Goal: Transaction & Acquisition: Purchase product/service

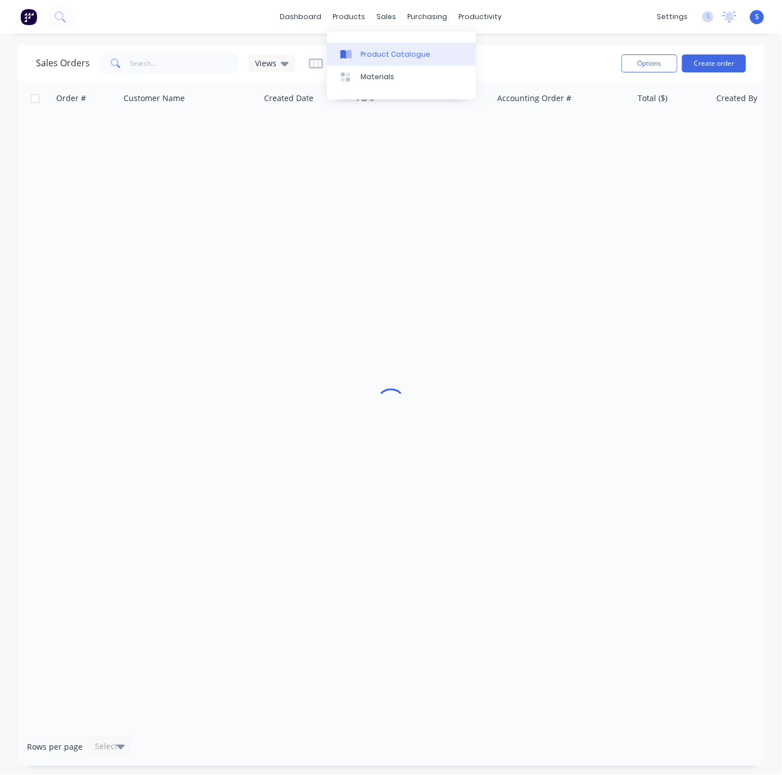
click at [372, 65] on link "Product Catalogue" at bounding box center [401, 54] width 149 height 22
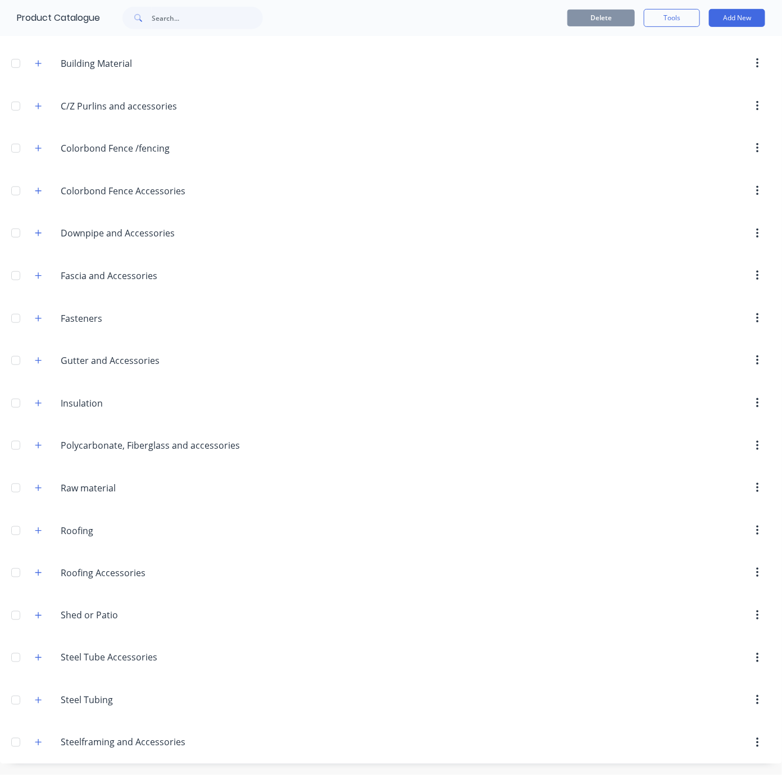
scroll to position [247, 0]
click at [39, 697] on icon "button" at bounding box center [38, 701] width 7 height 8
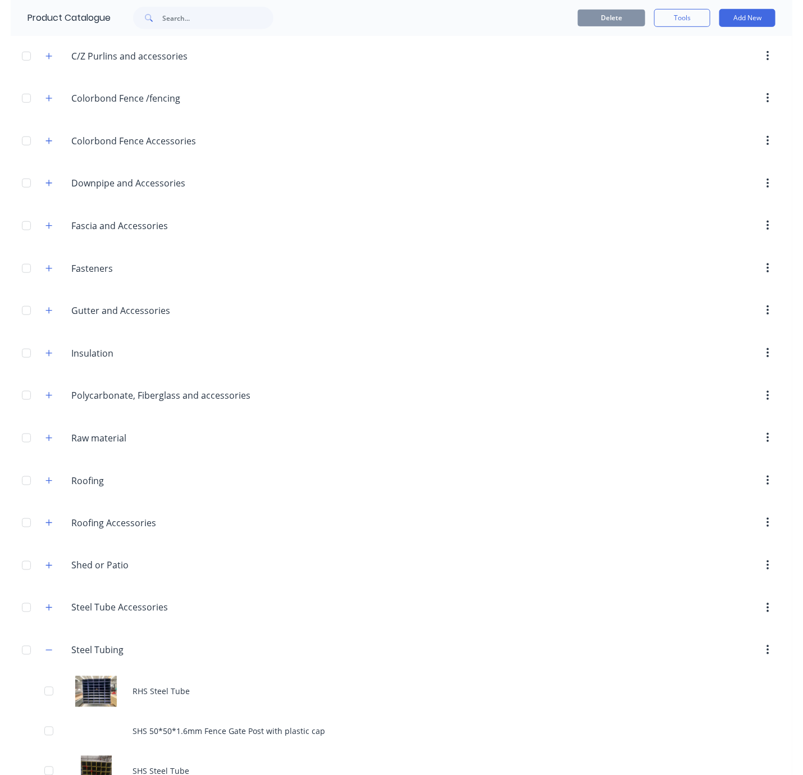
scroll to position [367, 0]
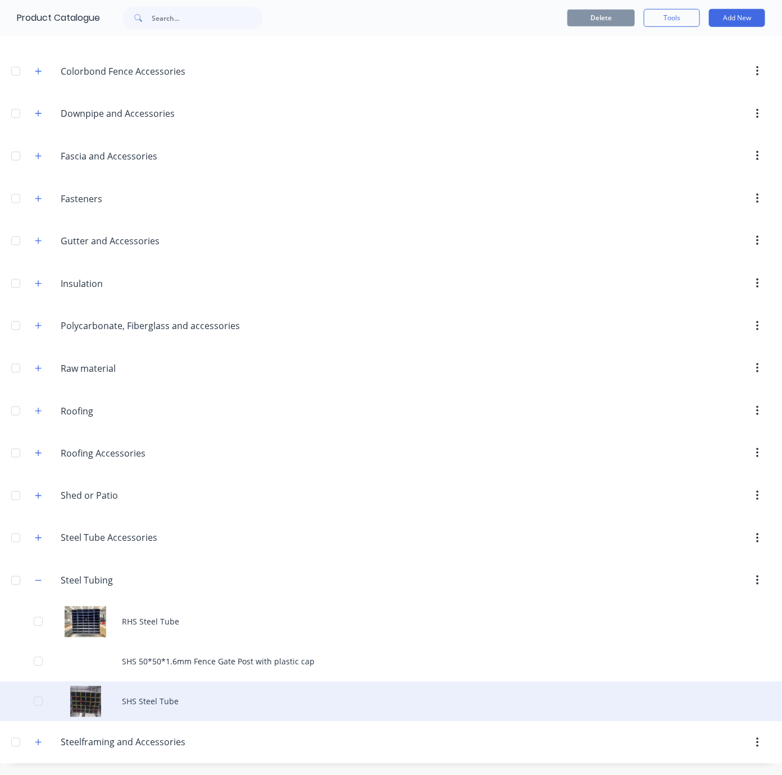
click at [156, 689] on div "SHS Steel Tube" at bounding box center [391, 702] width 782 height 40
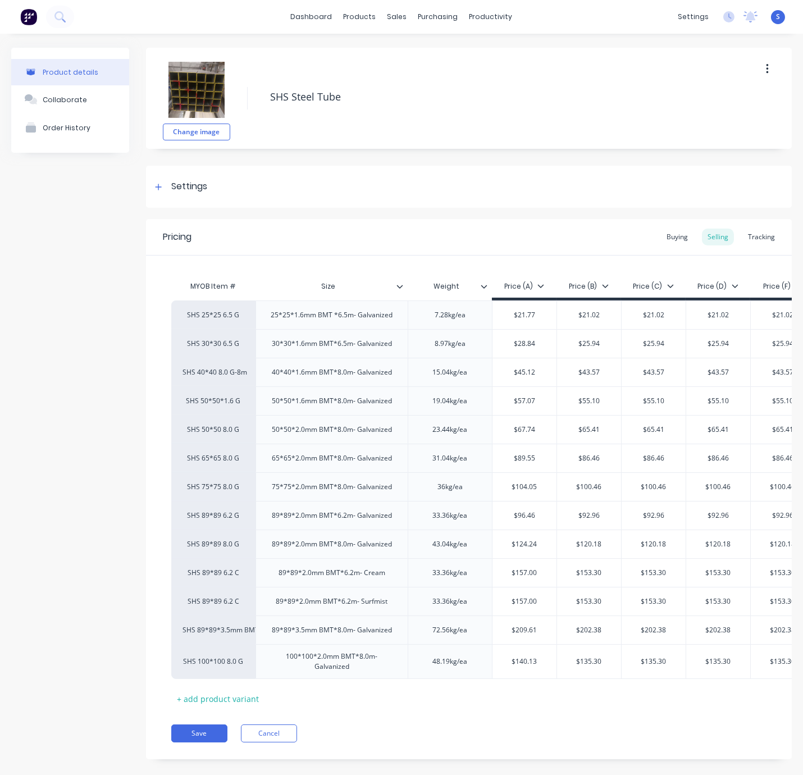
drag, startPoint x: 59, startPoint y: 273, endPoint x: 102, endPoint y: 272, distance: 42.7
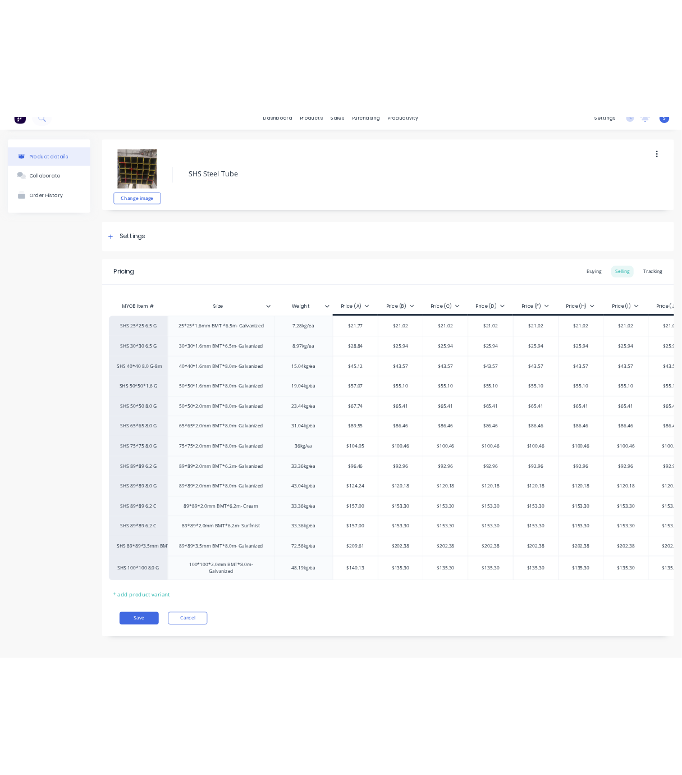
scroll to position [0, 10]
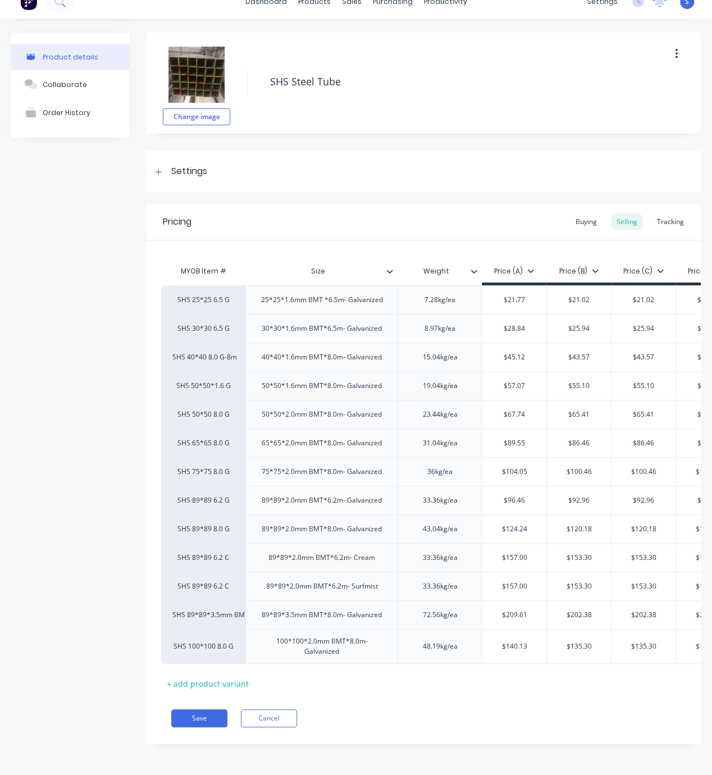
type textarea "x"
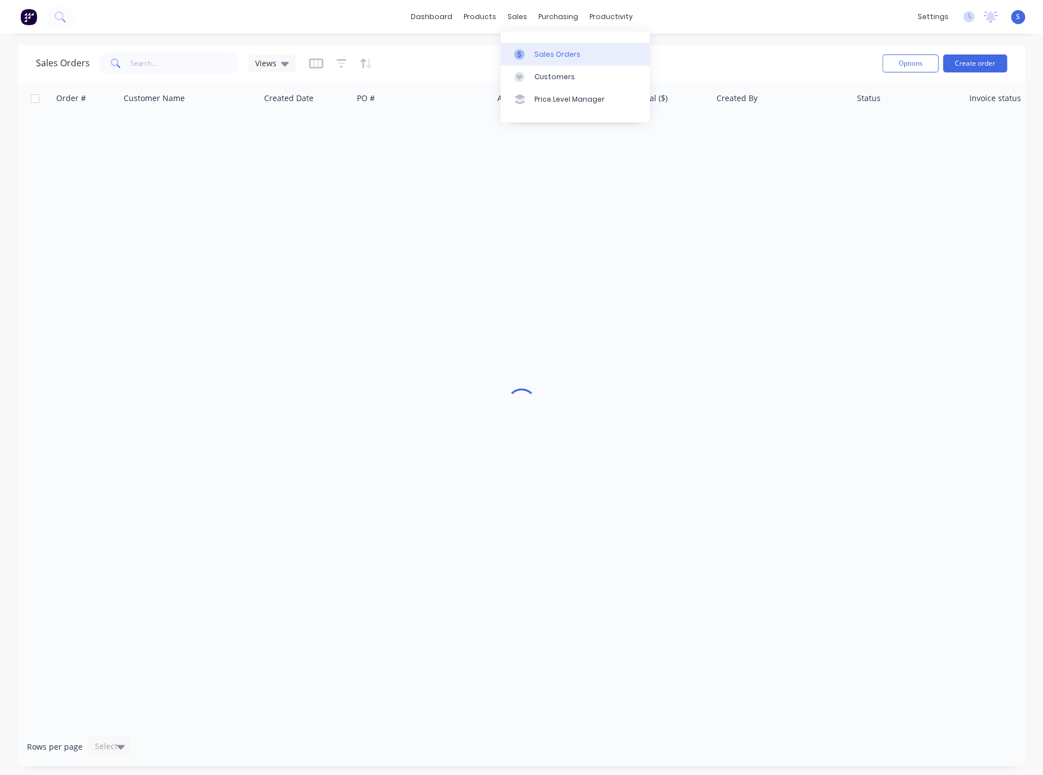
click at [540, 51] on div "Sales Orders" at bounding box center [557, 54] width 46 height 10
click at [172, 64] on input "text" at bounding box center [185, 63] width 110 height 22
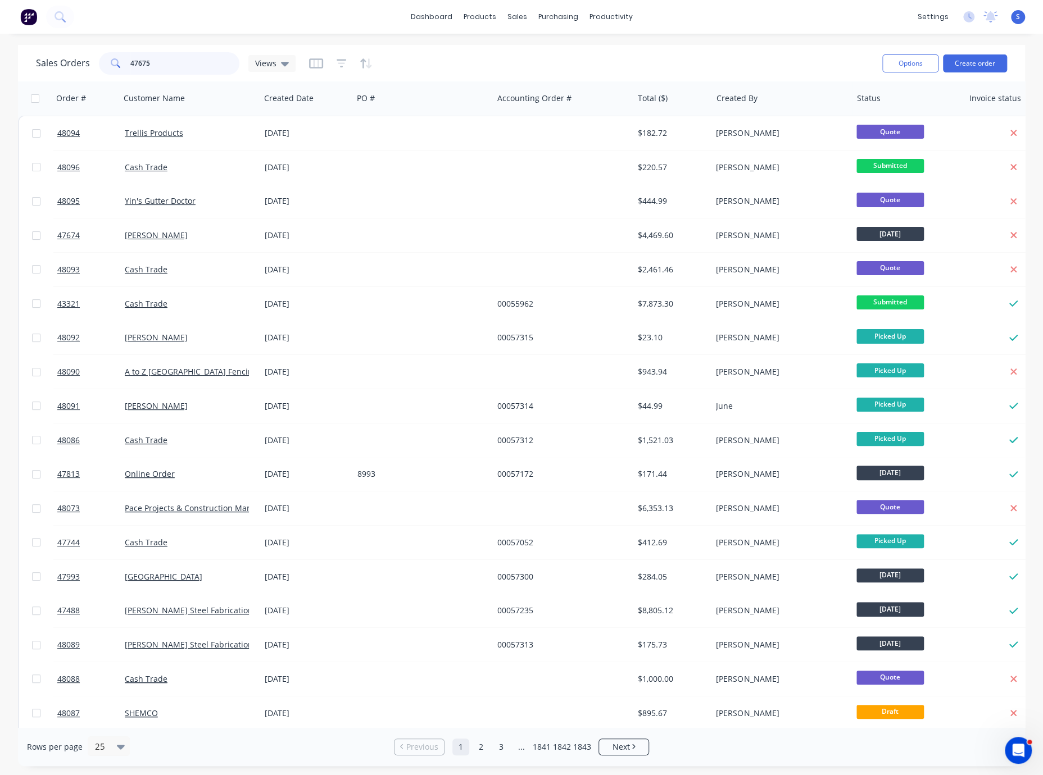
type input "47675"
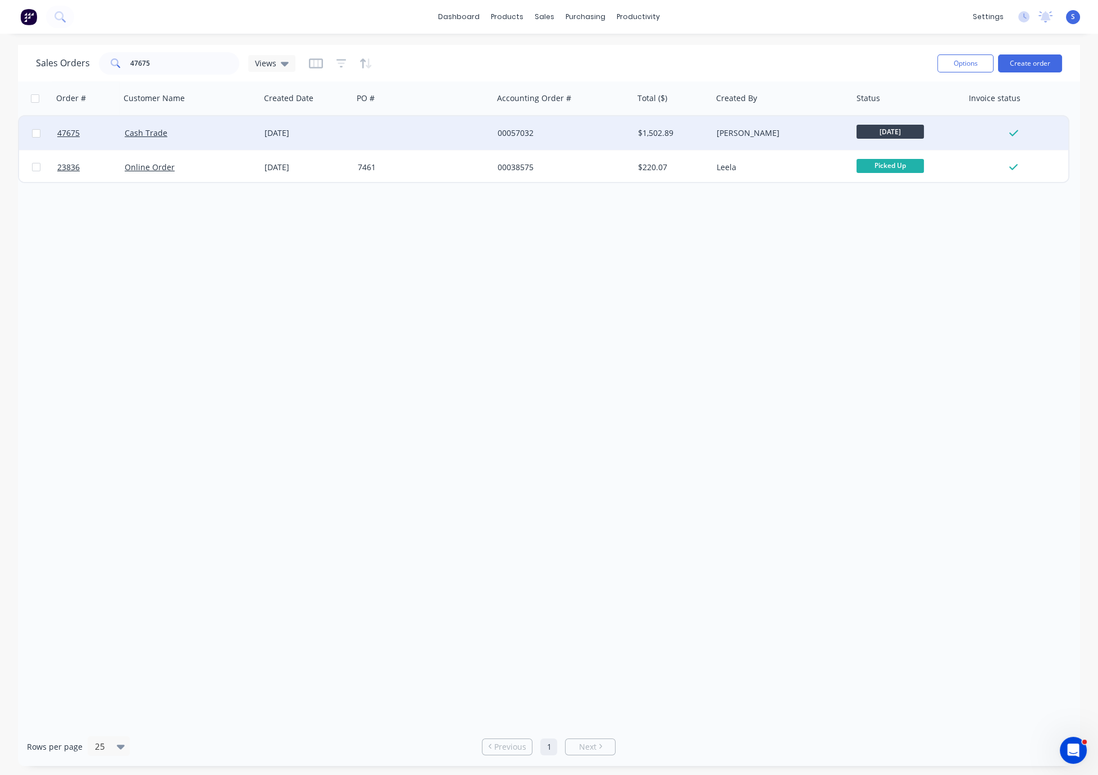
click at [361, 132] on div at bounding box center [423, 133] width 140 height 34
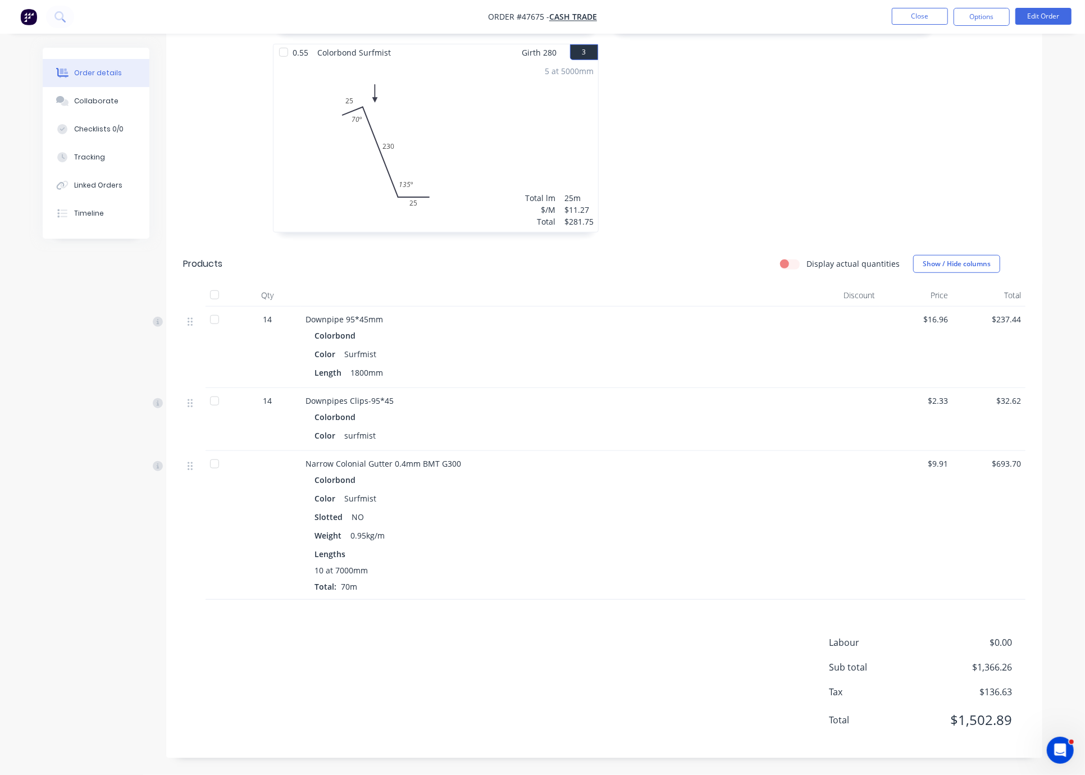
scroll to position [552, 0]
click at [95, 162] on div "Tracking" at bounding box center [89, 157] width 31 height 10
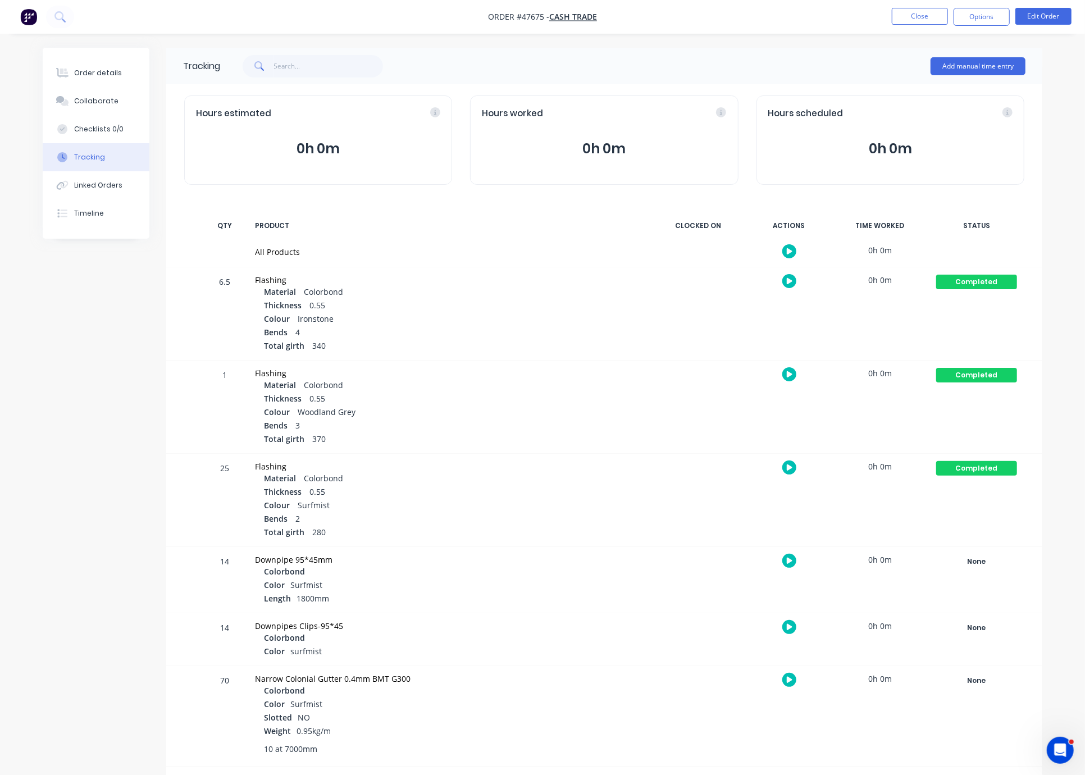
scroll to position [35, 0]
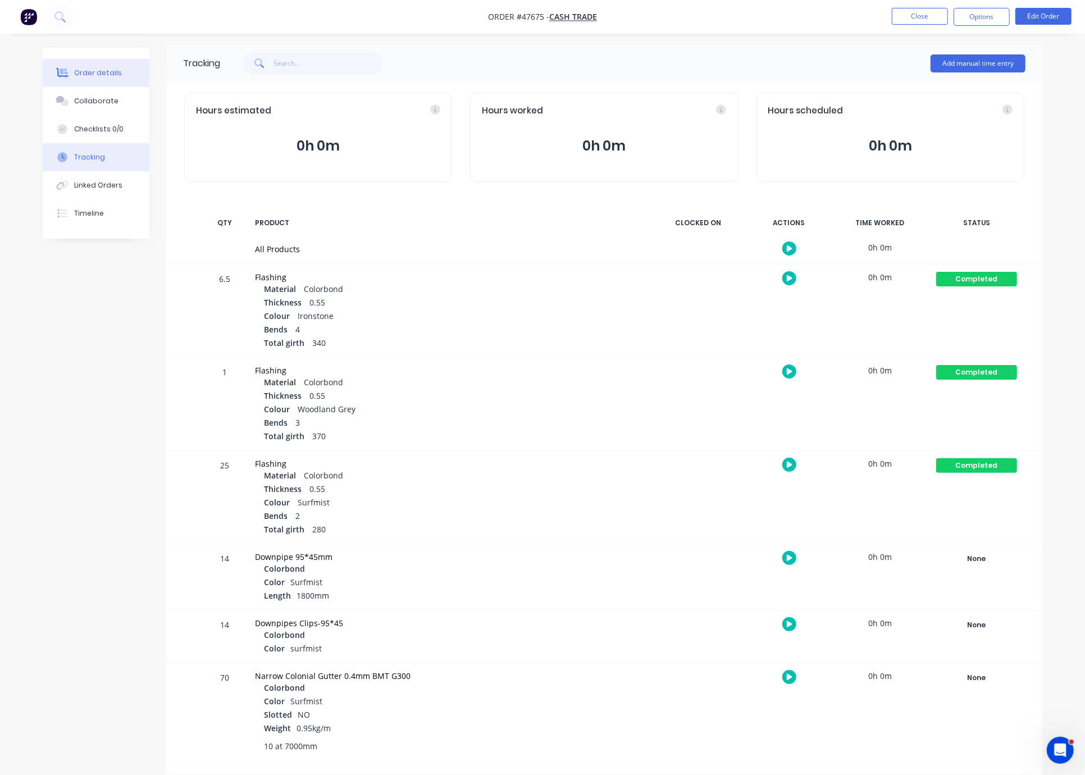
click at [92, 76] on div "Order details" at bounding box center [98, 73] width 48 height 10
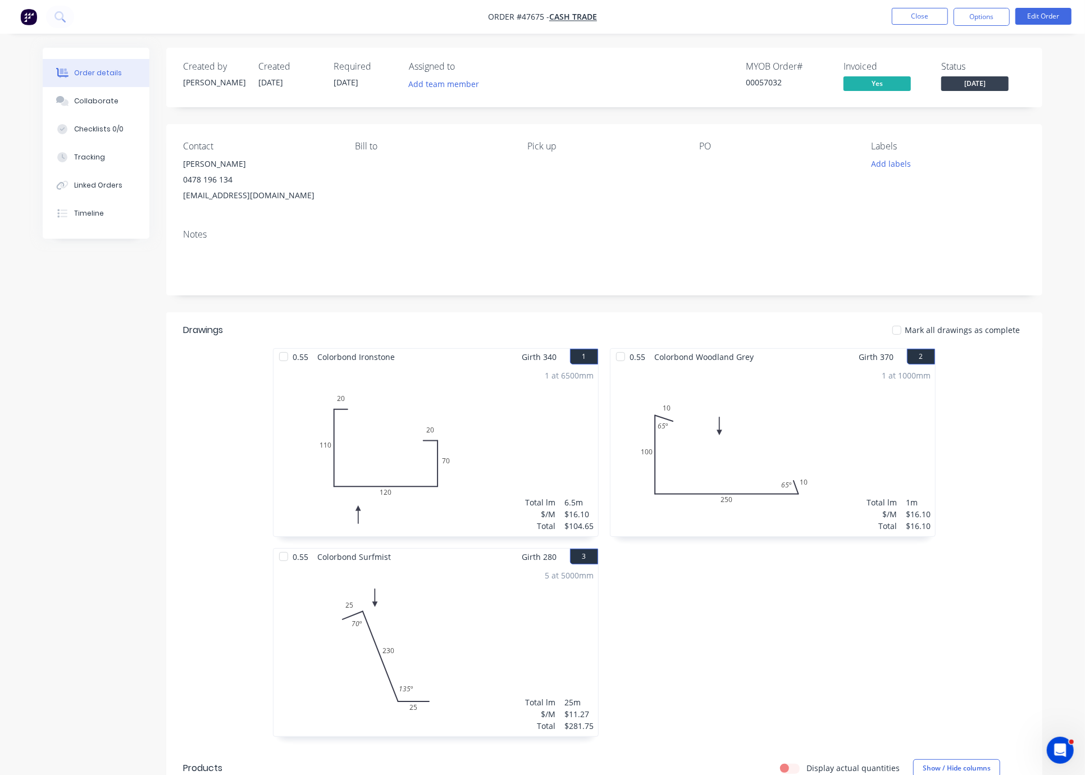
click at [65, 357] on div "Created by Cathy Created 06/08/25 Required 13/08/25 Assigned to Add team member…" at bounding box center [543, 664] width 1000 height 1232
click at [94, 199] on button "Linked Orders" at bounding box center [96, 185] width 107 height 28
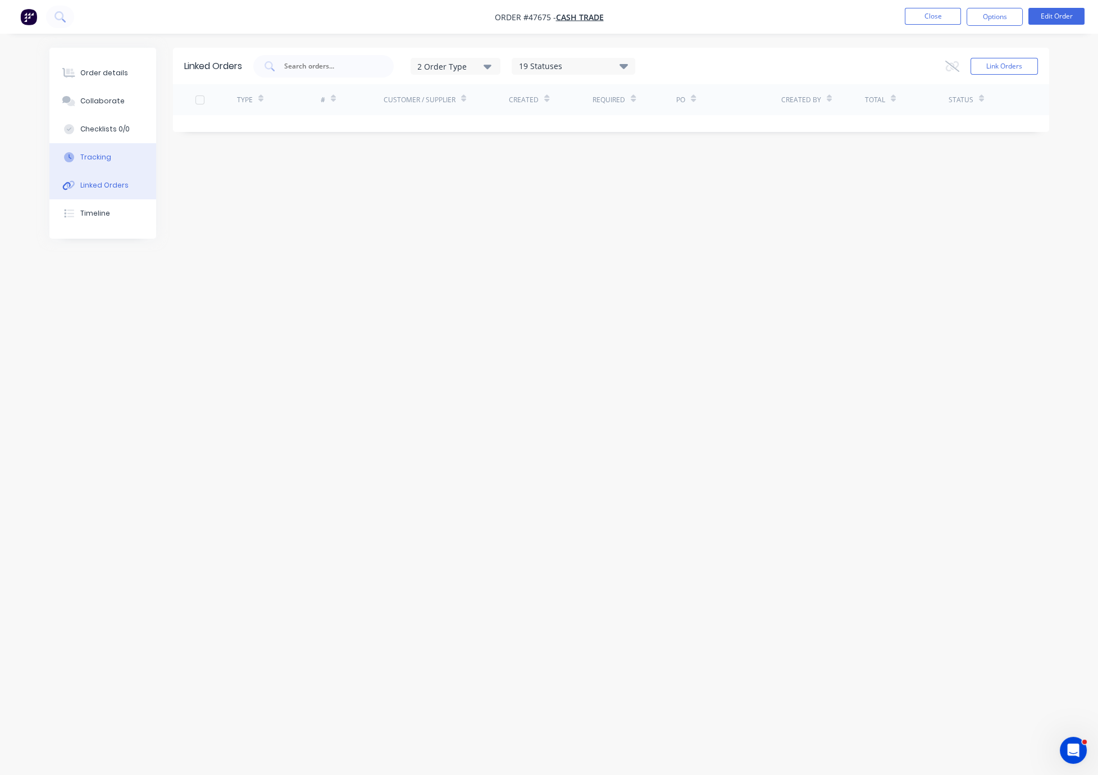
click at [110, 162] on div "Tracking" at bounding box center [95, 157] width 31 height 10
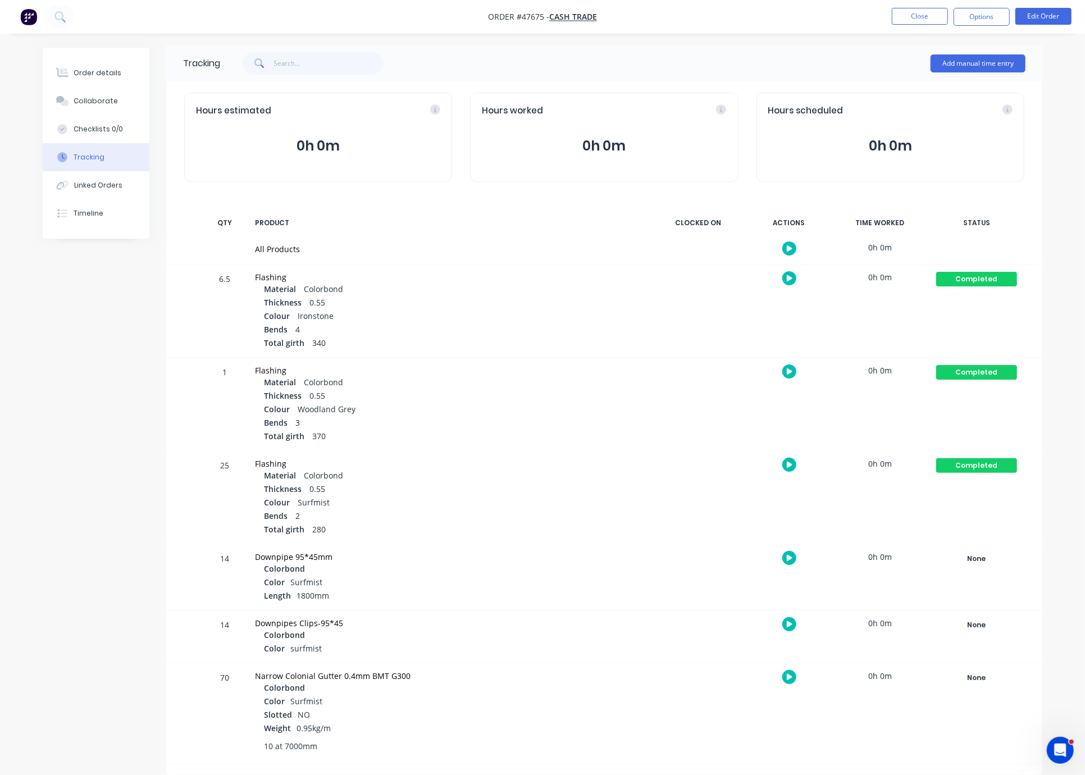
scroll to position [35, 0]
click at [95, 471] on div "Tracking Add manual time entry Hours estimated 0h 0m Hours worked 0h 0m Hours s…" at bounding box center [543, 410] width 1000 height 730
click at [110, 67] on button "Order details" at bounding box center [96, 73] width 107 height 28
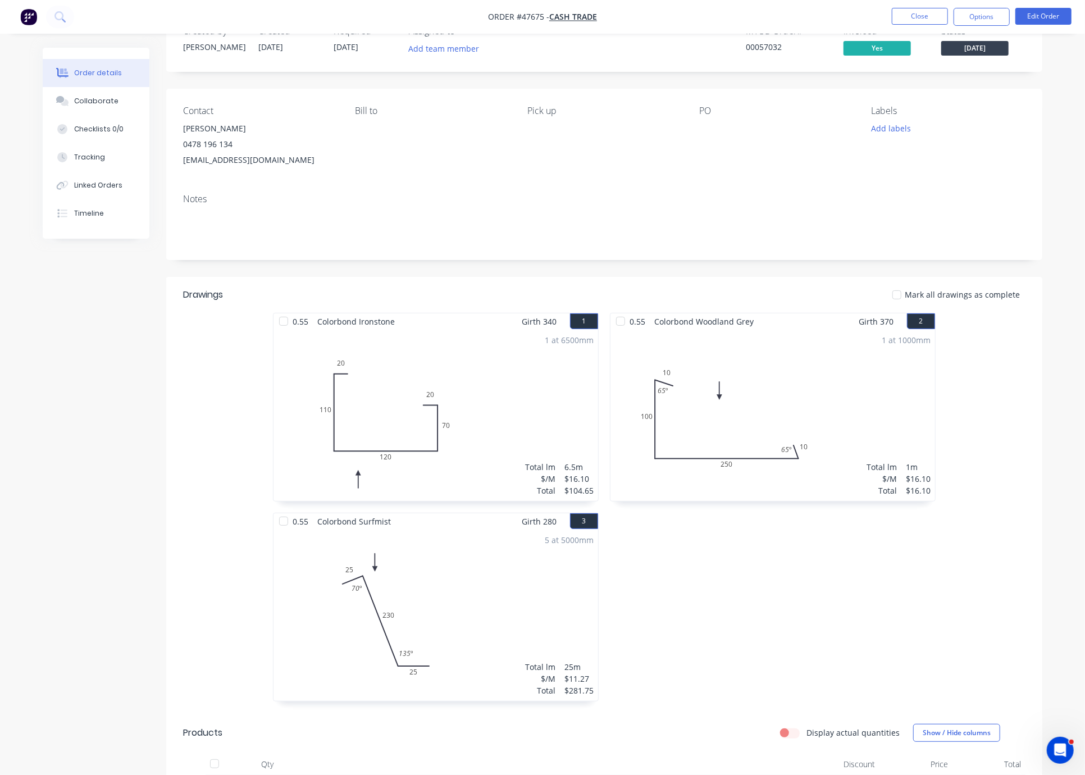
click at [107, 384] on div "Created by Cathy Created 06/08/25 Required 13/08/25 Assigned to Add team member…" at bounding box center [543, 628] width 1000 height 1232
click at [265, 281] on div "Created by Cathy Created 06/08/25 Required 13/08/25 Assigned to Add team member…" at bounding box center [604, 619] width 876 height 1215
drag, startPoint x: 326, startPoint y: 280, endPoint x: 460, endPoint y: 287, distance: 133.9
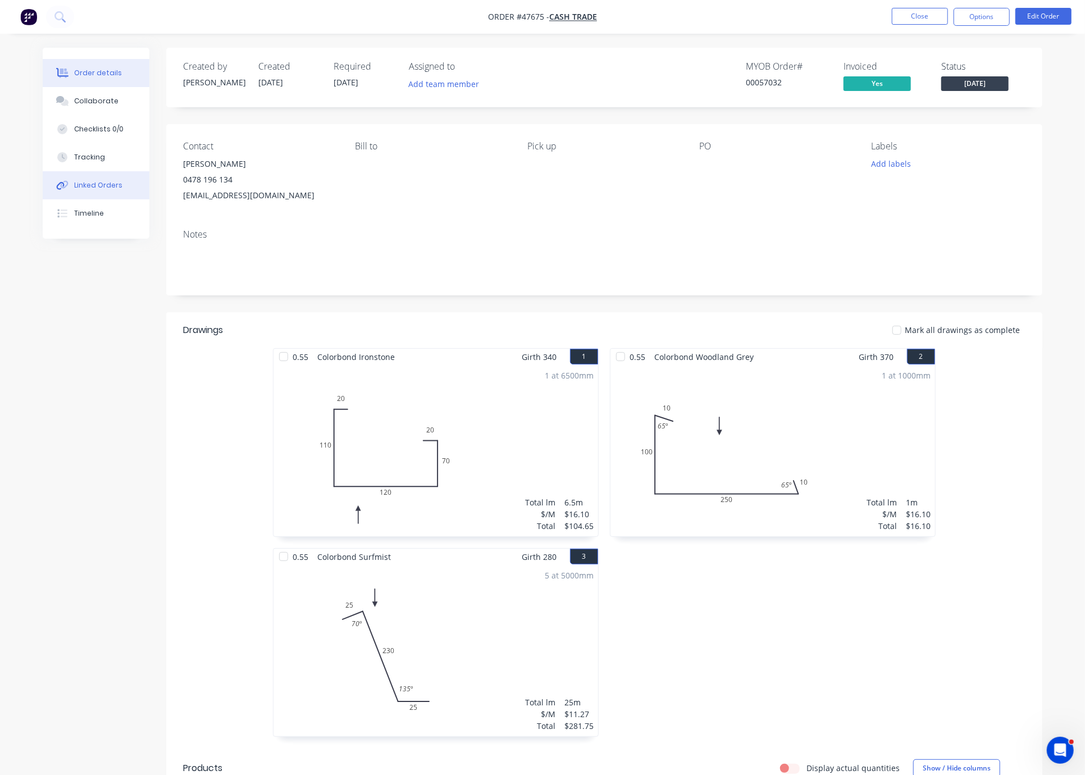
click at [97, 190] on div "Linked Orders" at bounding box center [98, 185] width 48 height 10
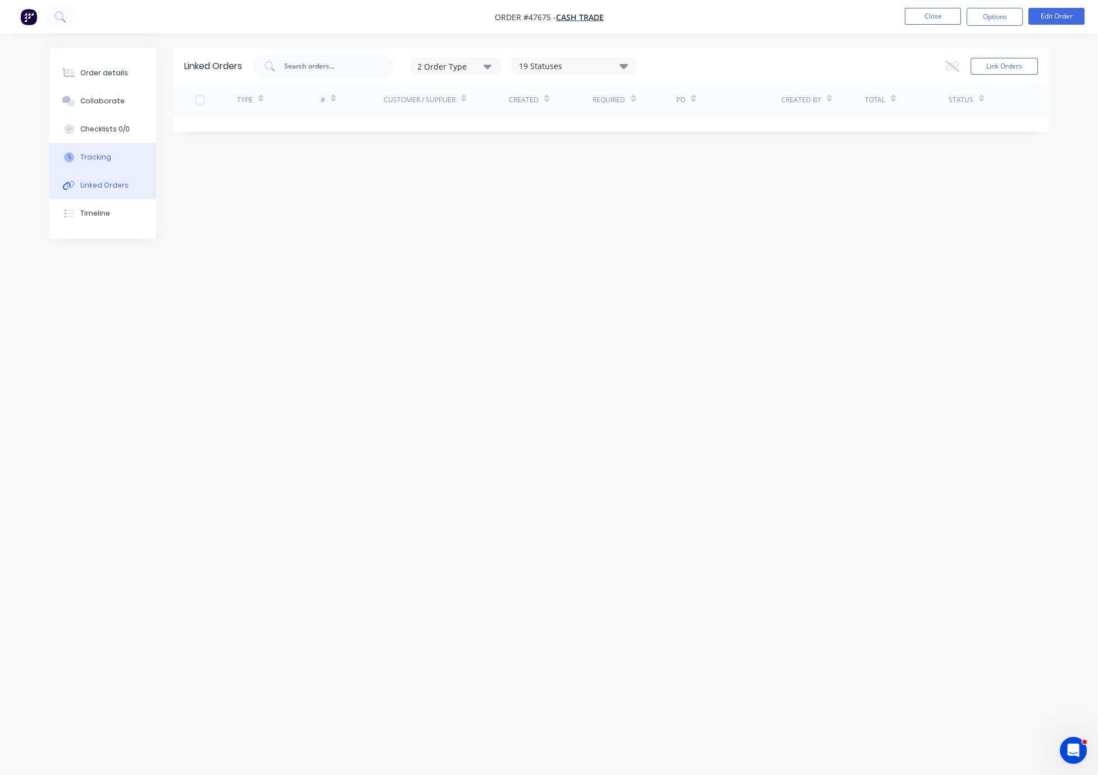
click at [95, 162] on div "Tracking" at bounding box center [95, 157] width 31 height 10
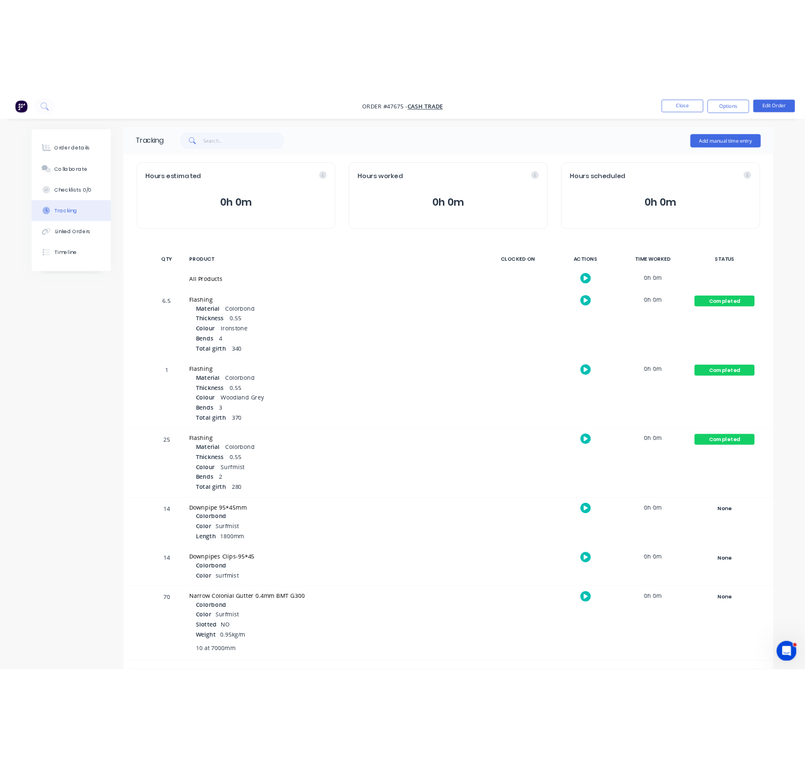
scroll to position [35, 0]
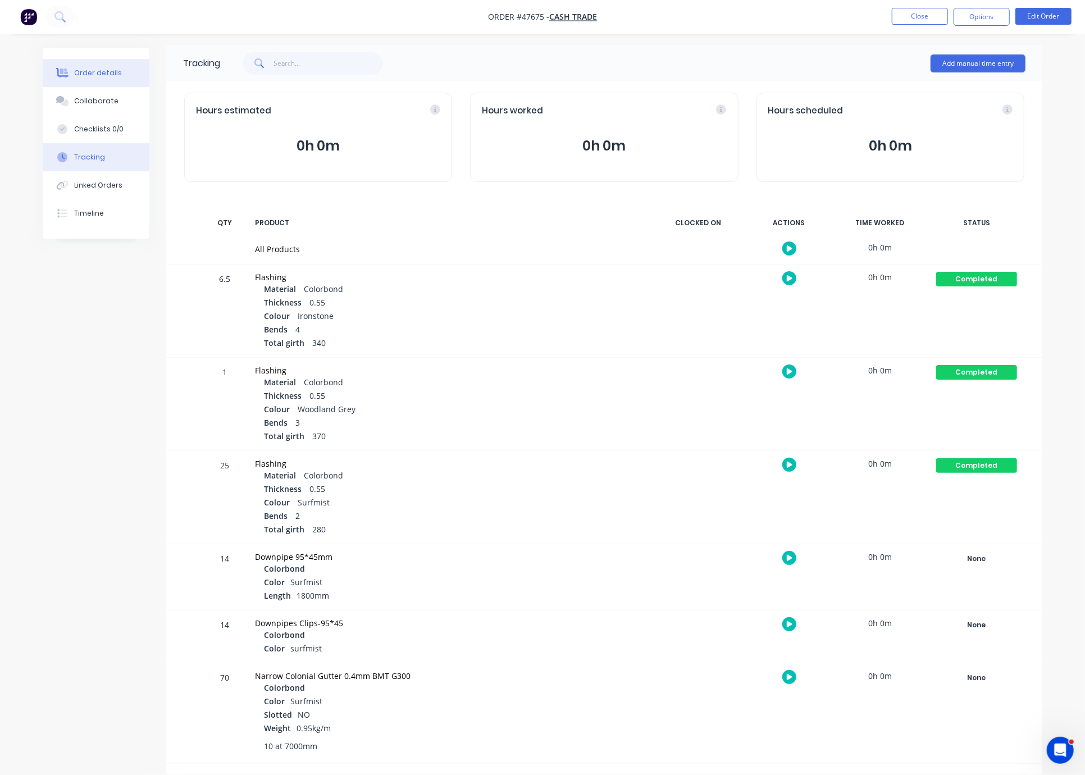
click at [107, 81] on button "Order details" at bounding box center [96, 73] width 107 height 28
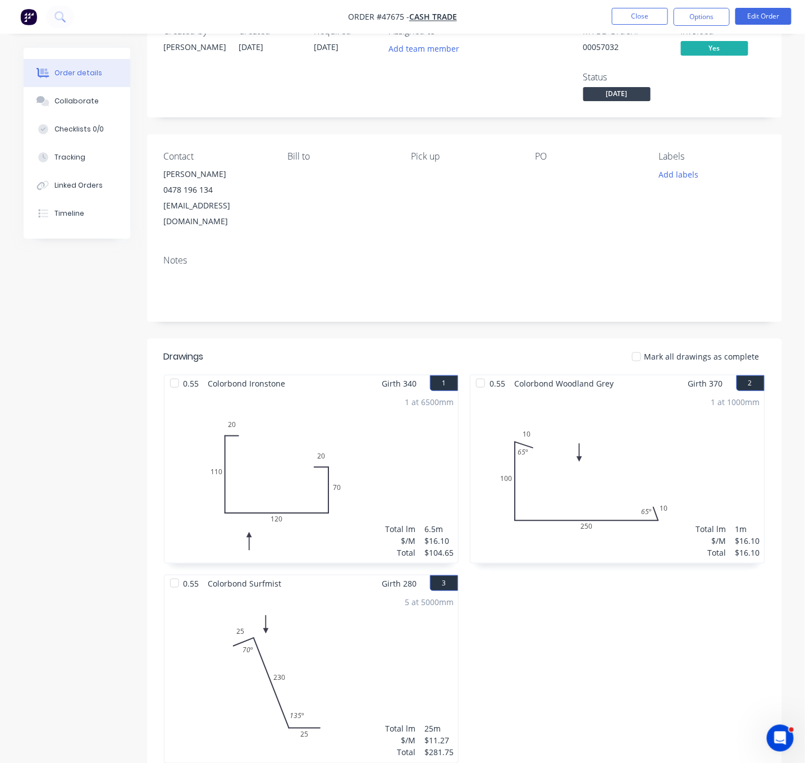
click at [316, 338] on div "Created by Cathy Created 06/08/25 Required 13/08/25 Assigned to Add team member…" at bounding box center [464, 650] width 635 height 1277
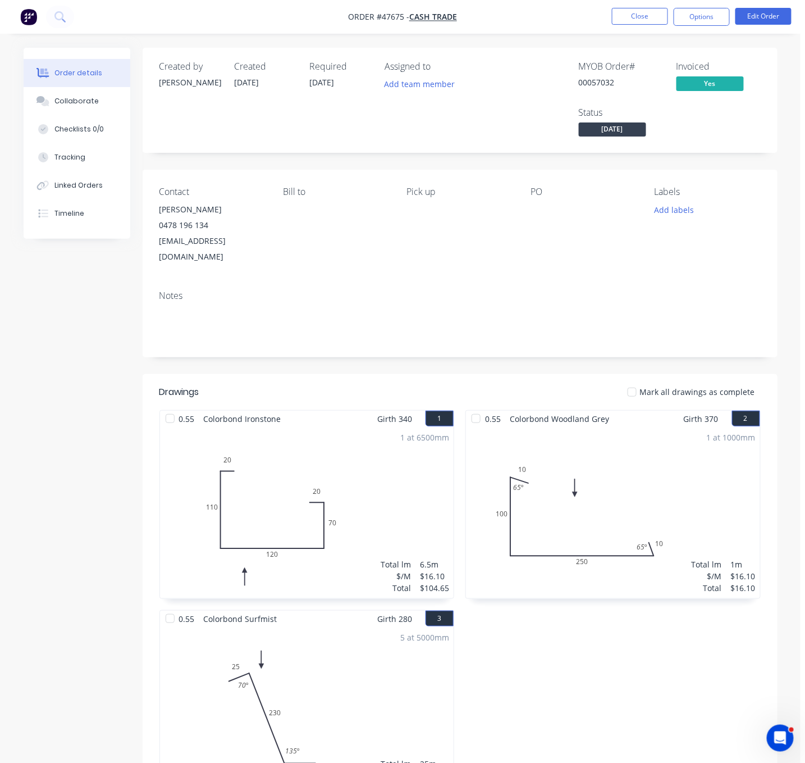
drag, startPoint x: 354, startPoint y: 181, endPoint x: 390, endPoint y: 181, distance: 35.4
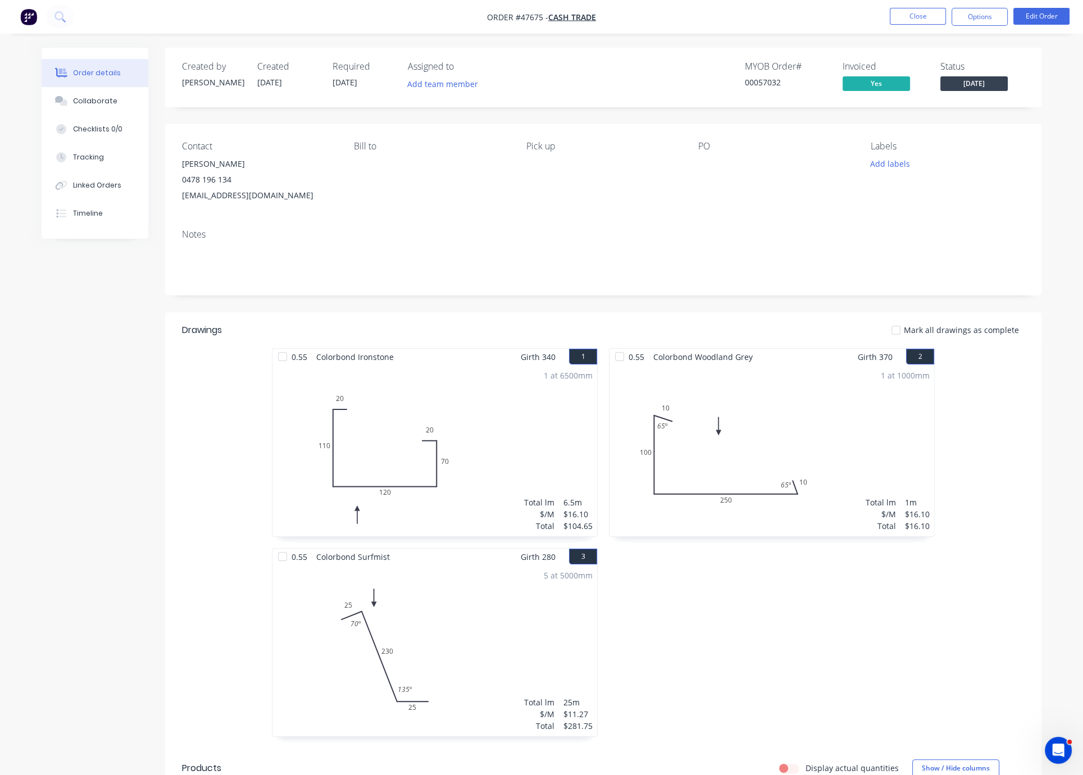
scroll to position [552, 0]
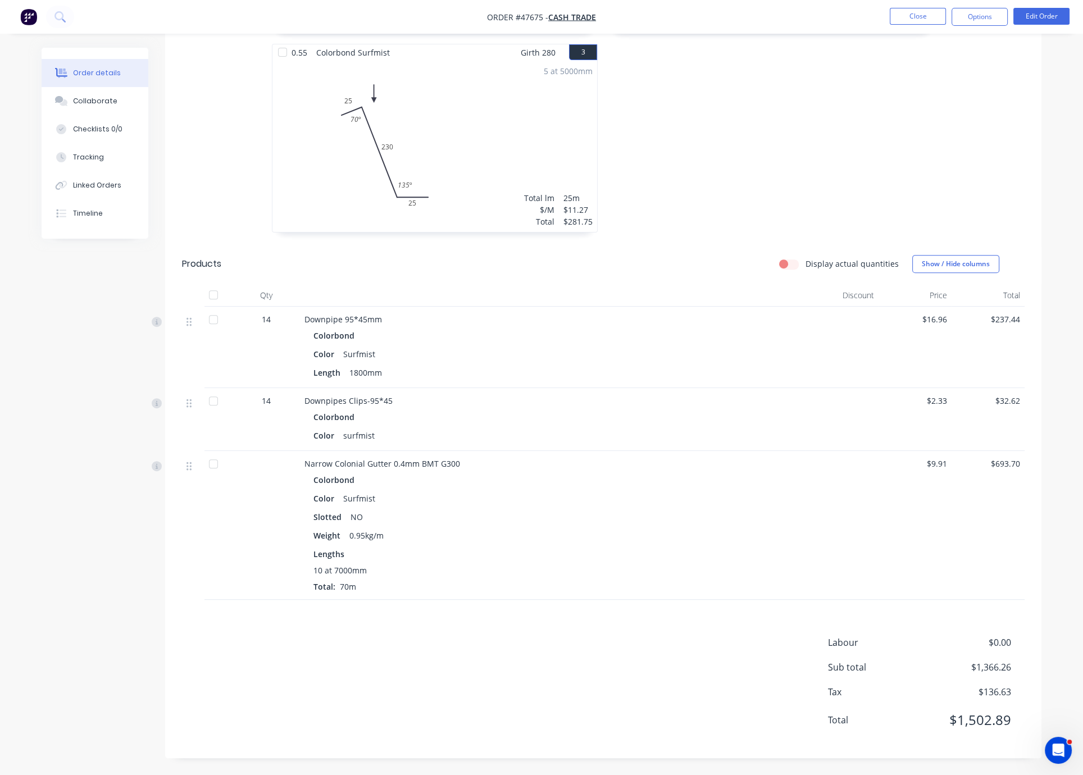
drag, startPoint x: 443, startPoint y: 239, endPoint x: 543, endPoint y: 271, distance: 105.0
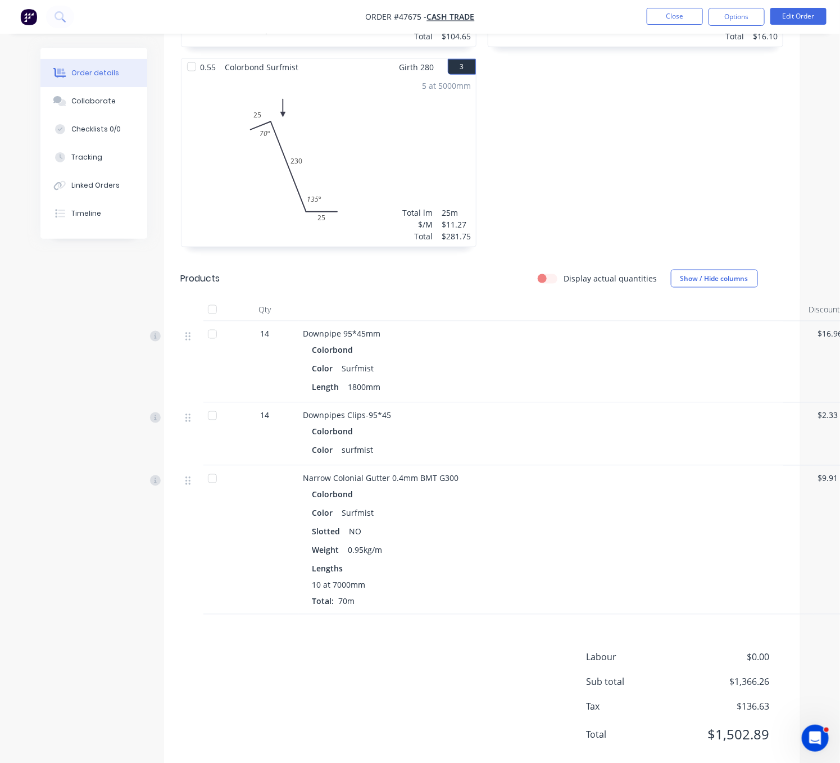
click at [381, 285] on div "Display actual quantities Show / Hide columns" at bounding box center [545, 279] width 474 height 18
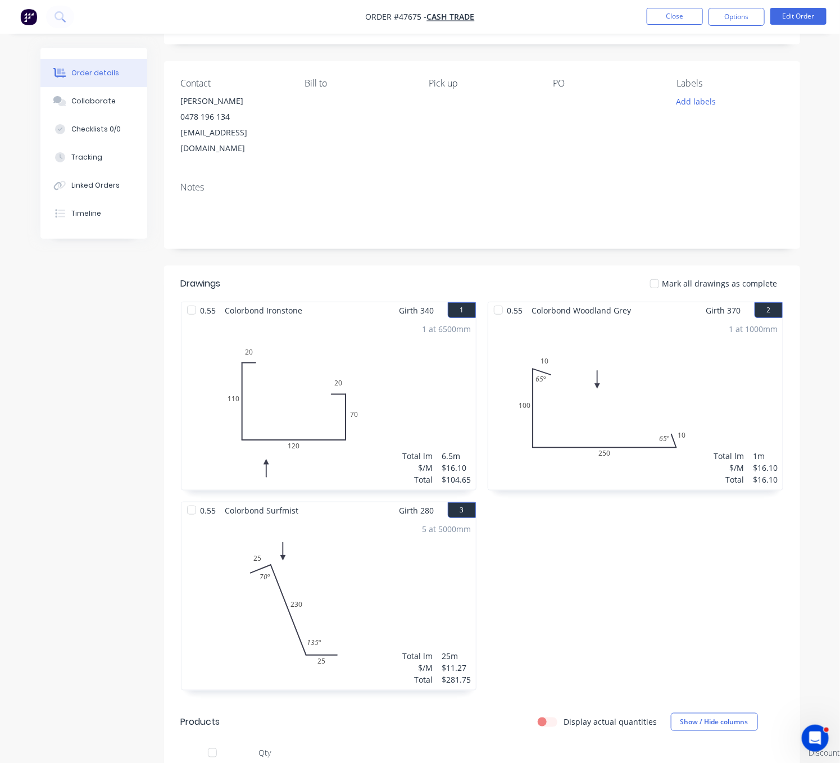
scroll to position [0, 0]
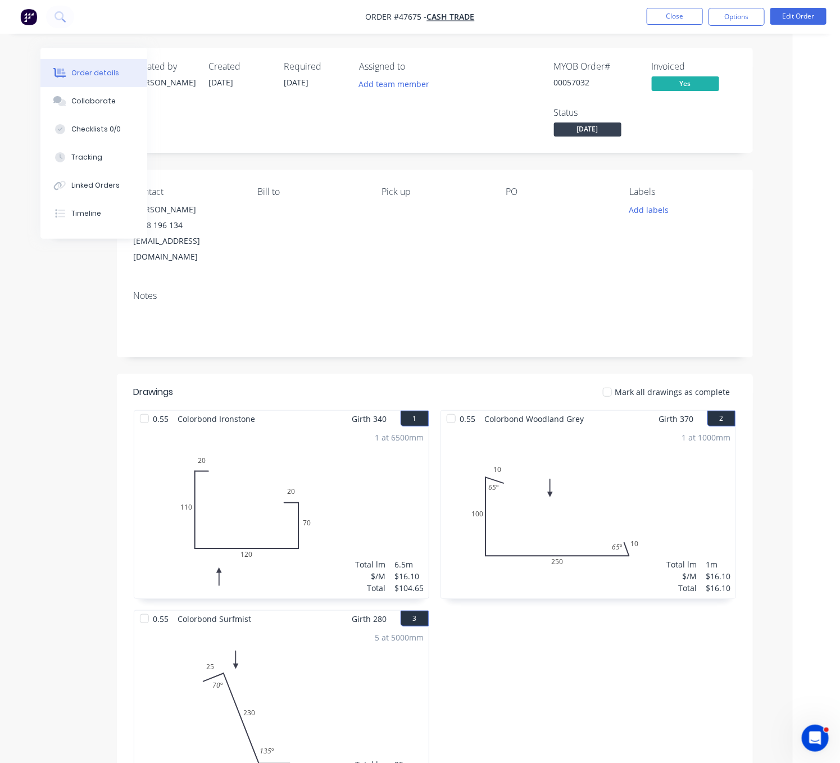
drag, startPoint x: 306, startPoint y: 369, endPoint x: 372, endPoint y: 367, distance: 66.3
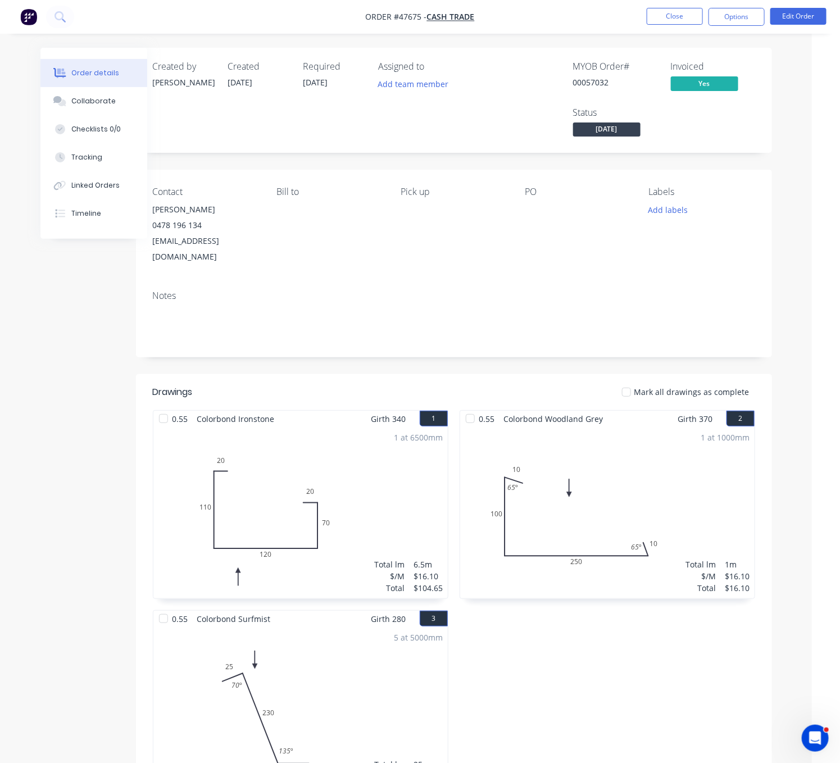
scroll to position [0, 17]
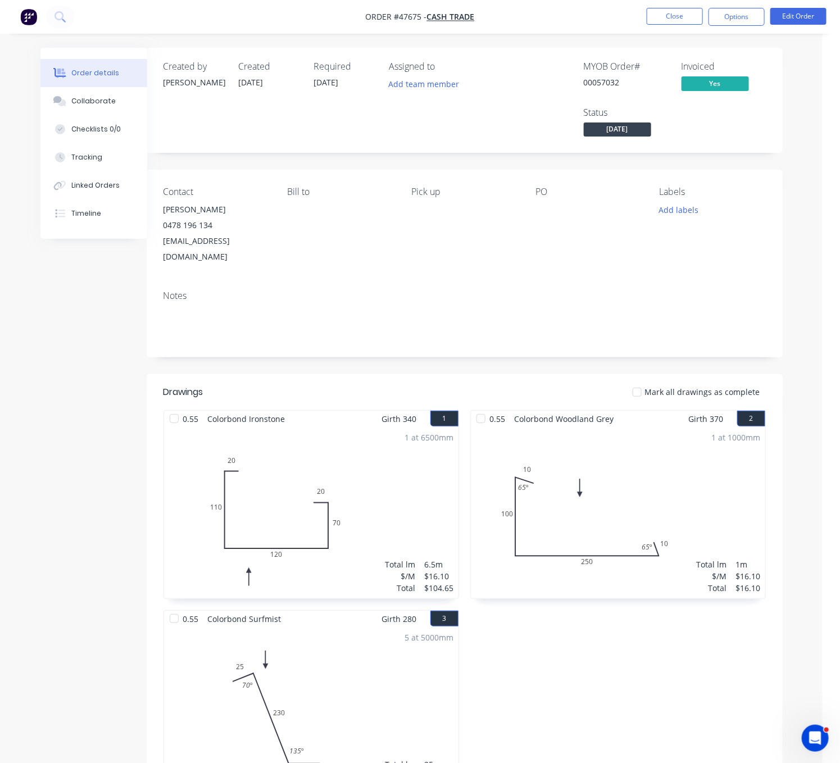
drag, startPoint x: 260, startPoint y: 359, endPoint x: 207, endPoint y: 353, distance: 53.7
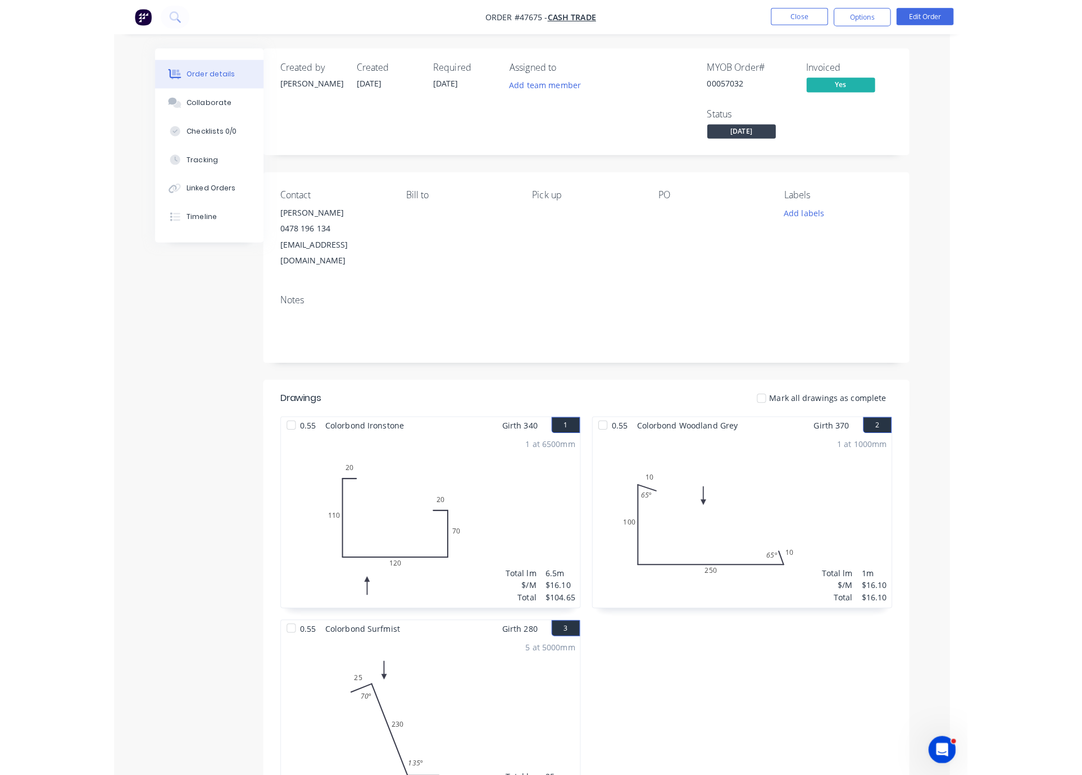
scroll to position [0, 0]
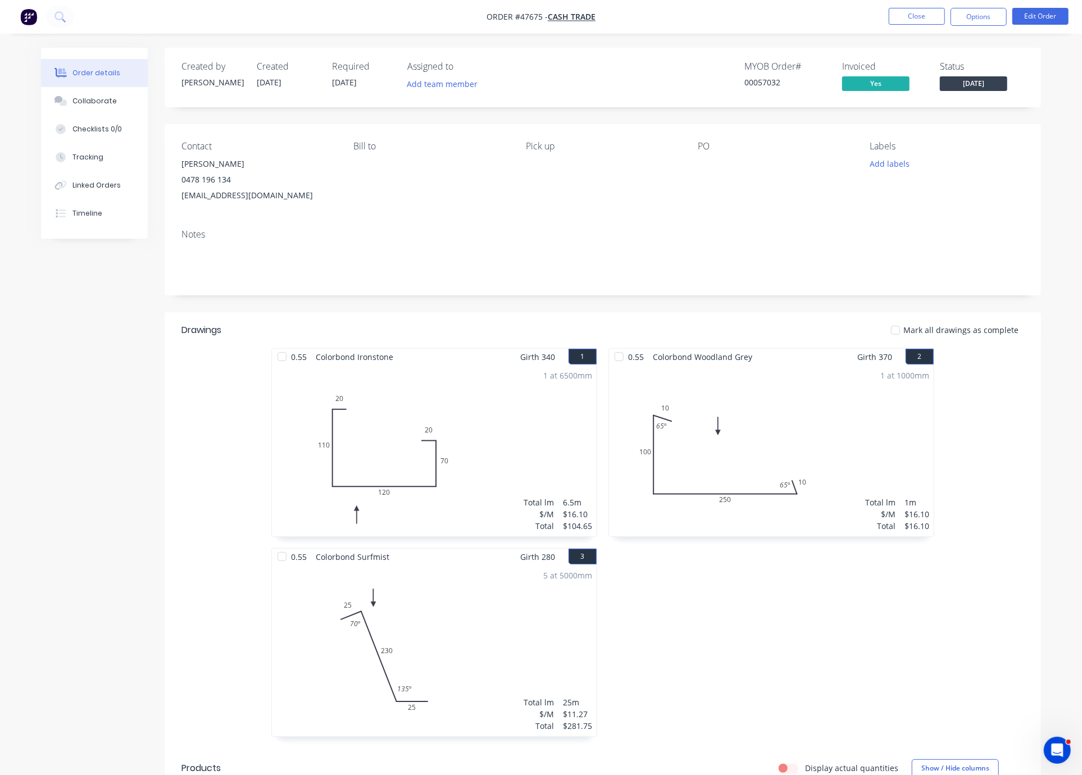
click at [1042, 171] on div "Order details Collaborate Checklists 0/0 Tracking Linked Orders Timeline Order …" at bounding box center [541, 664] width 1022 height 1232
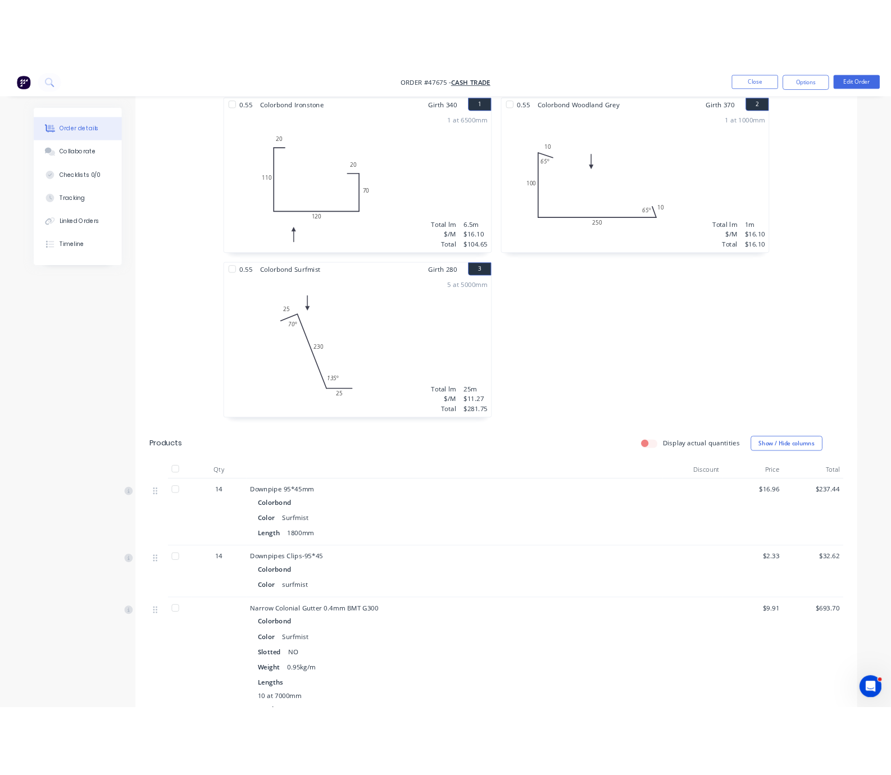
scroll to position [393, 0]
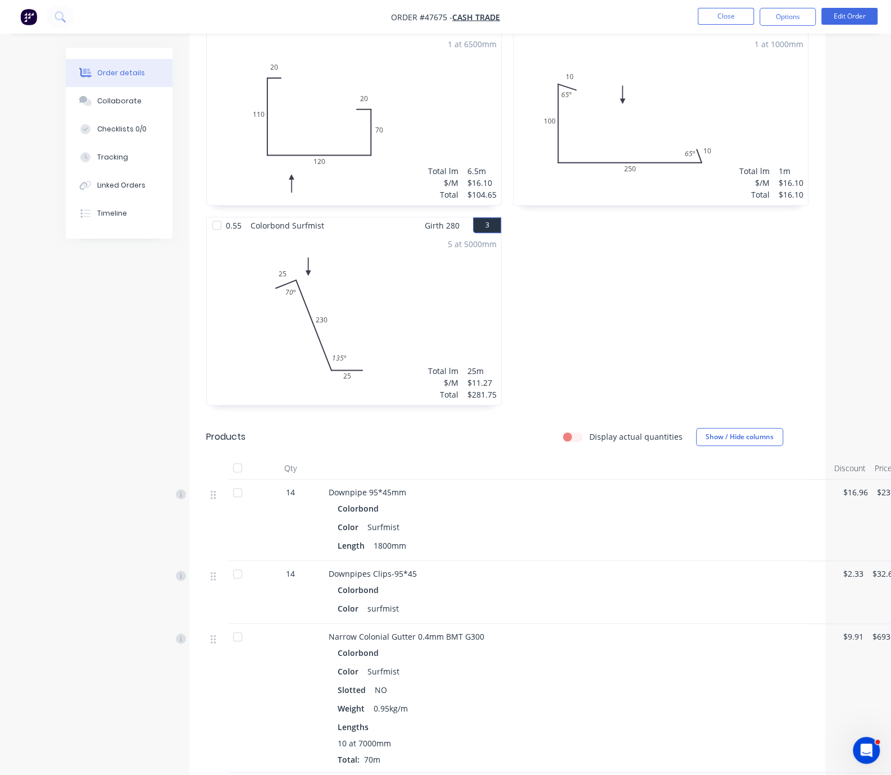
click at [648, 280] on div "0.55 Colorbond Woodland Grey Girth 370 2 0 10 100 250 10 65 º 65 º 0 10 100 250…" at bounding box center [660, 217] width 307 height 400
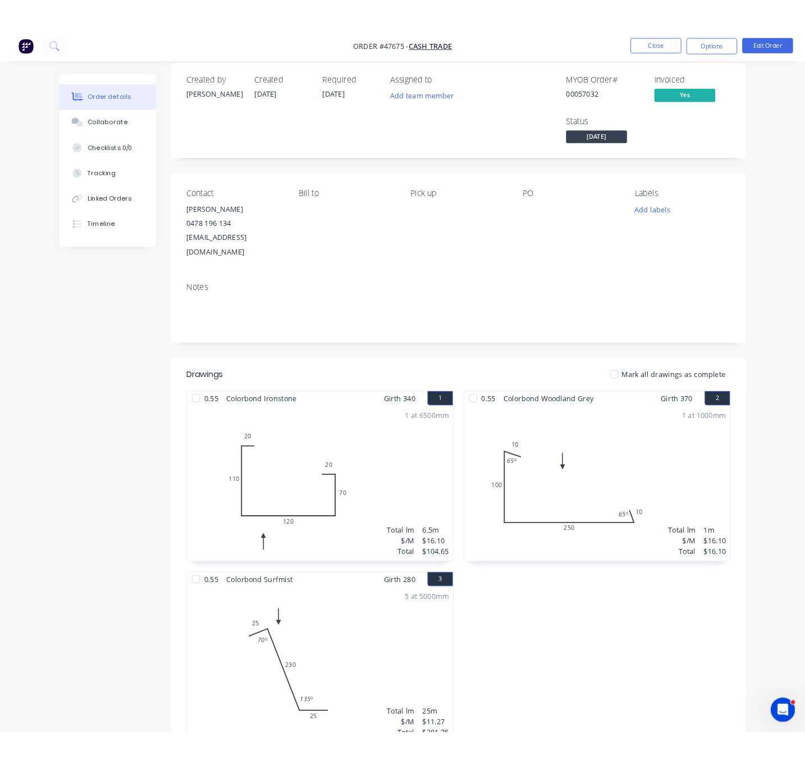
scroll to position [0, 0]
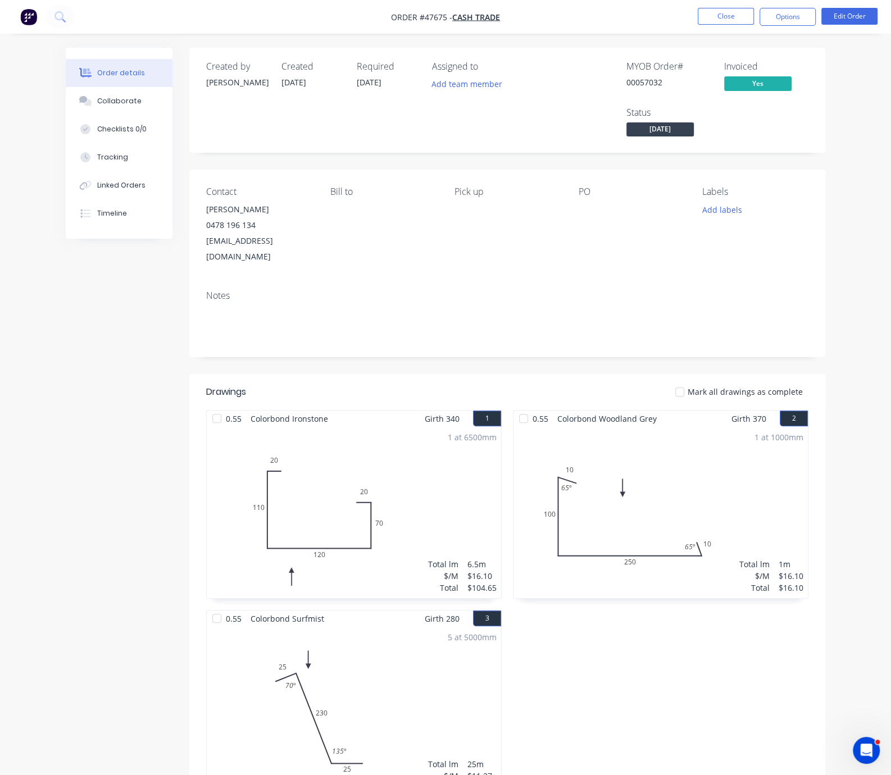
click at [694, 122] on span "[DATE]" at bounding box center [659, 129] width 67 height 14
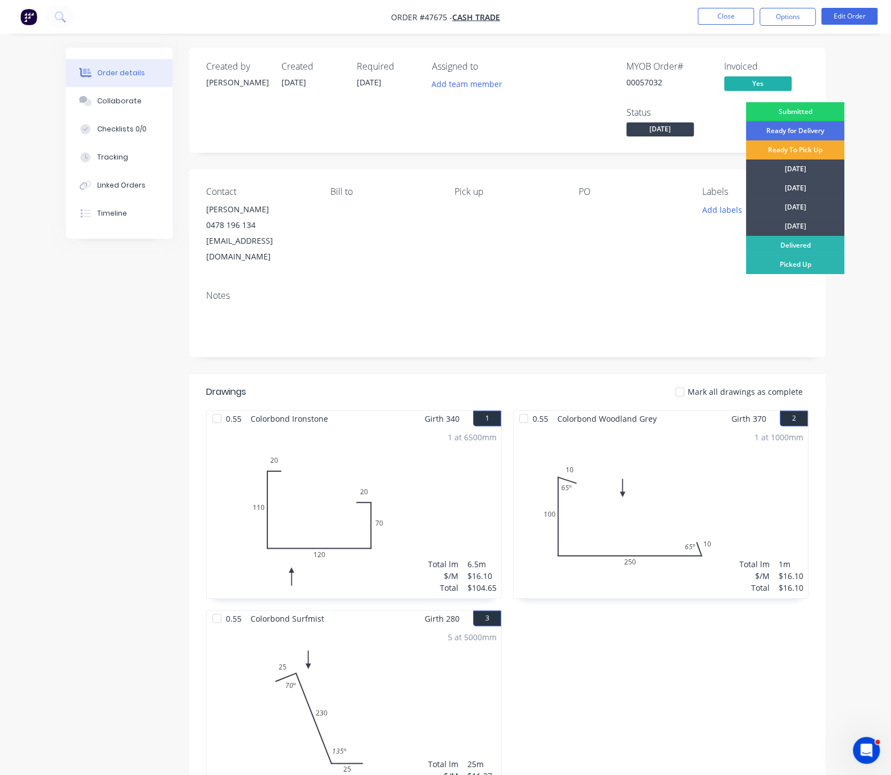
click at [800, 149] on div "Ready To Pick Up" at bounding box center [795, 149] width 98 height 19
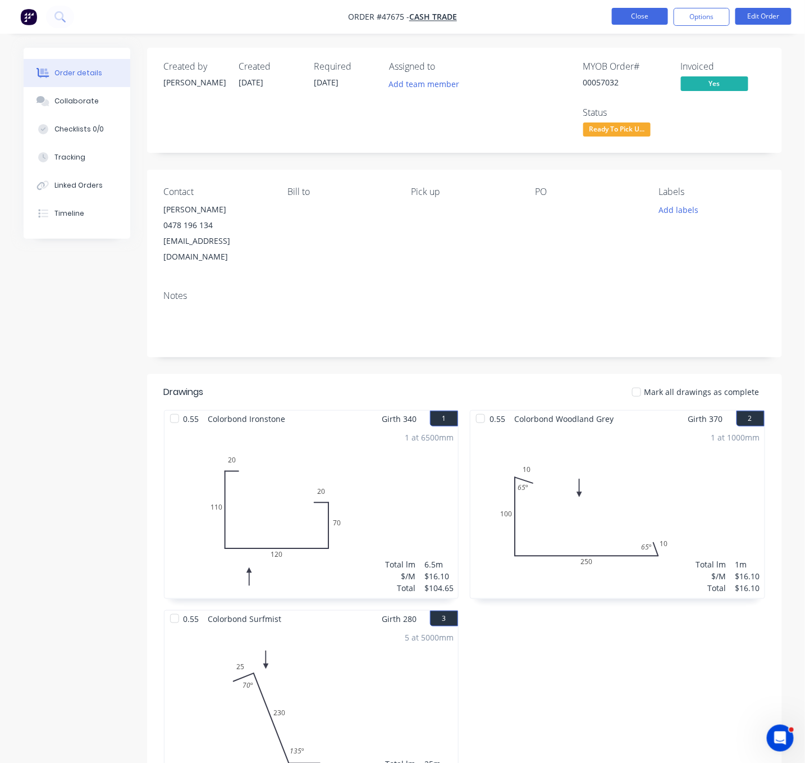
click at [660, 19] on button "Close" at bounding box center [640, 16] width 56 height 17
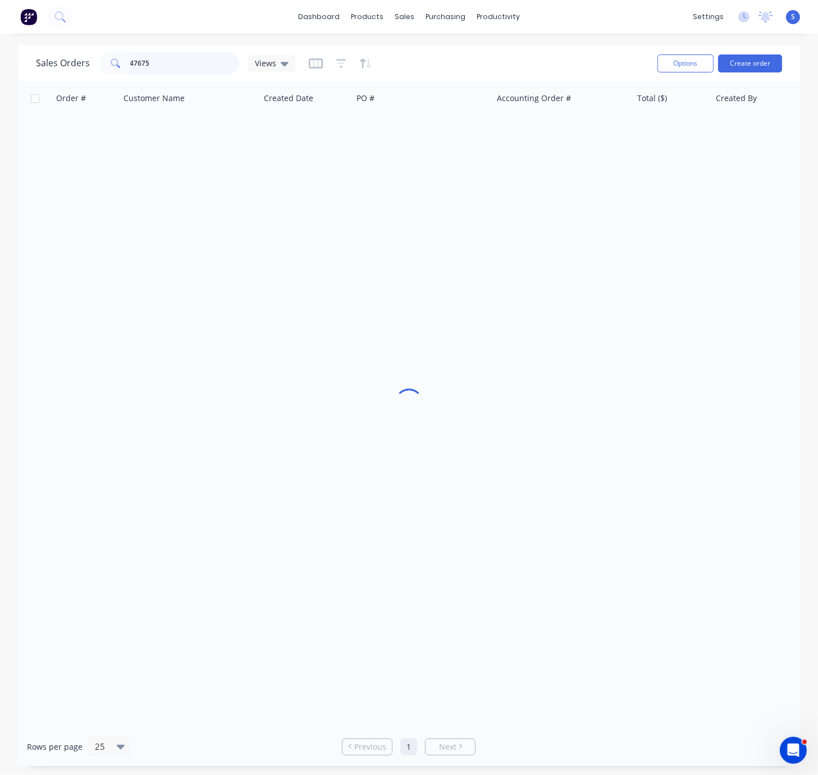
click at [179, 60] on input "47675" at bounding box center [185, 63] width 110 height 22
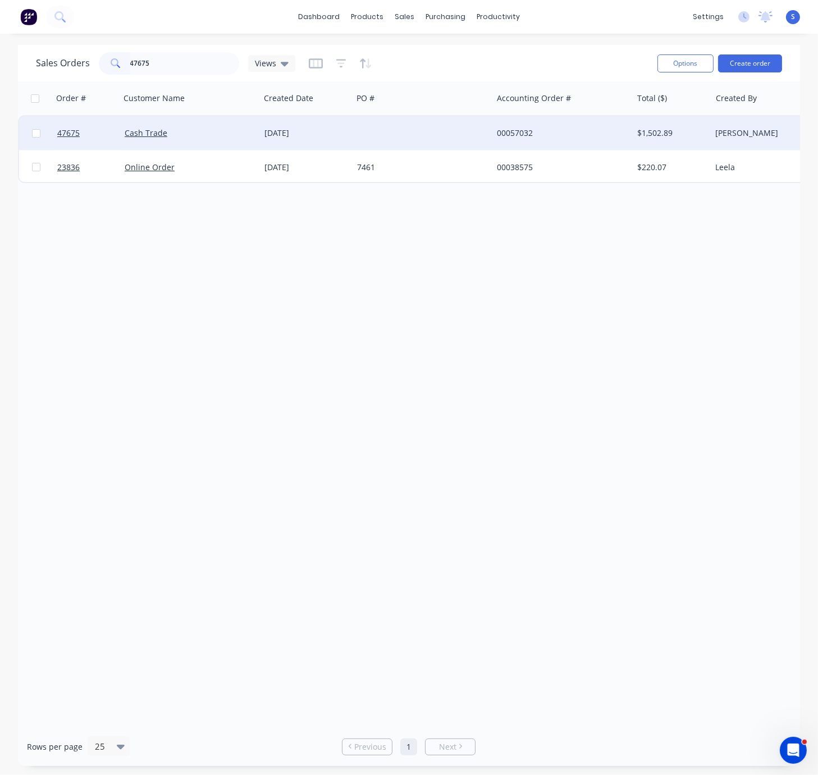
click at [279, 130] on div "[DATE]" at bounding box center [307, 133] width 84 height 11
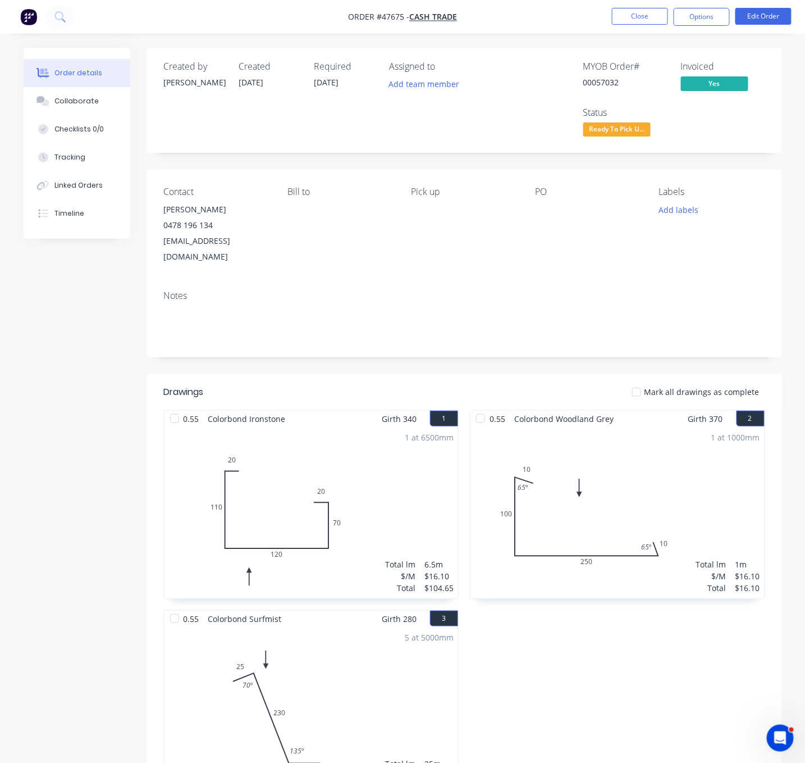
click at [84, 333] on div "Created by Cathy Created 06/08/25 Required 13/08/25 Assigned to Add team member…" at bounding box center [403, 695] width 759 height 1294
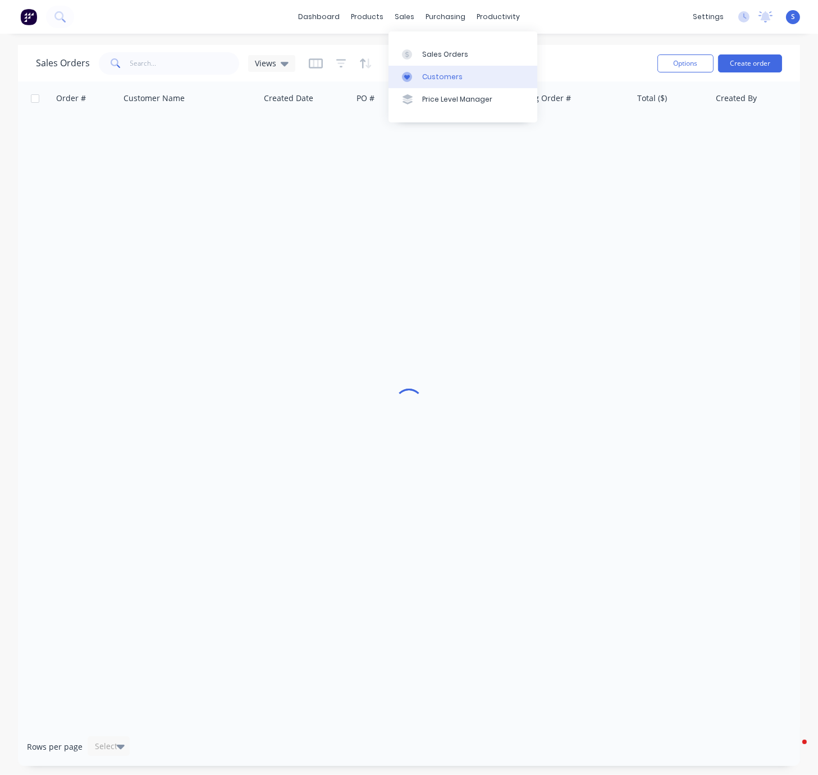
click at [440, 78] on div "Customers" at bounding box center [442, 77] width 40 height 10
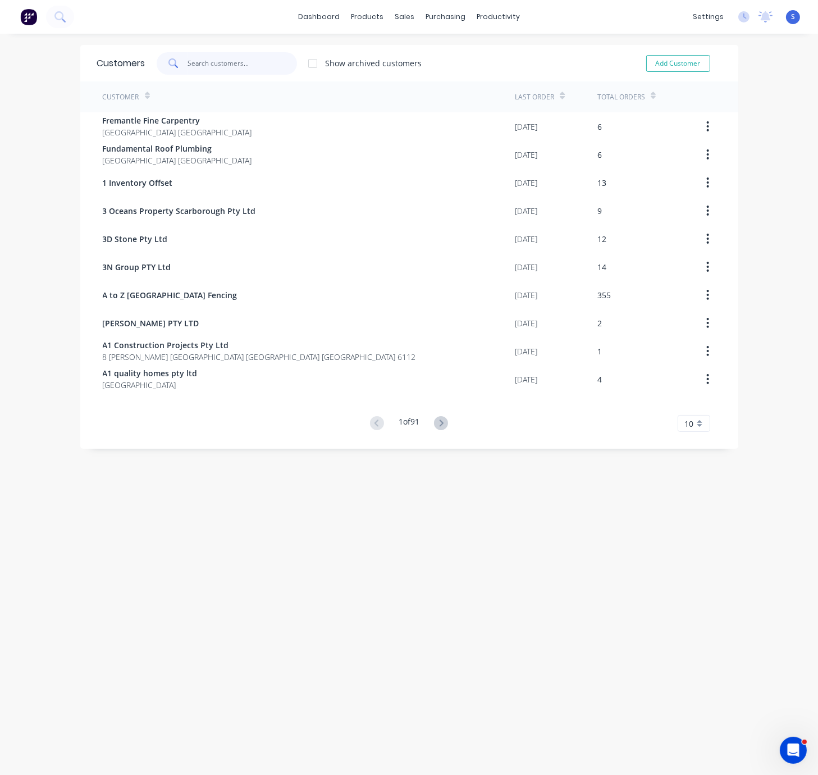
click at [214, 60] on input "text" at bounding box center [243, 63] width 110 height 22
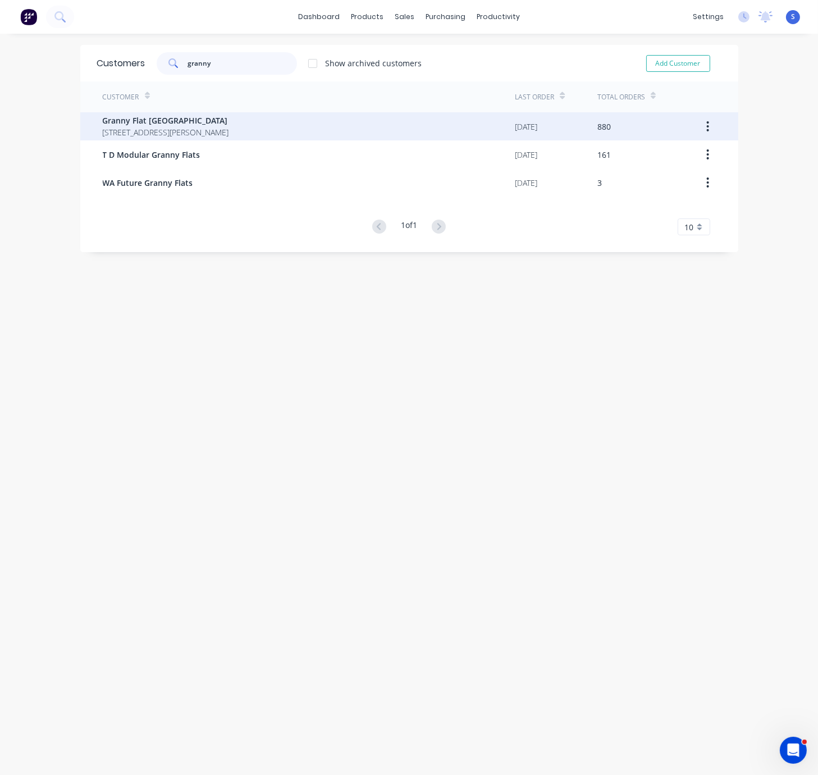
type input "granny"
click at [193, 125] on div "Customer Last Order Total Orders Granny Flat WA 92 McCoy st Booragoon Western A…" at bounding box center [409, 158] width 658 height 154
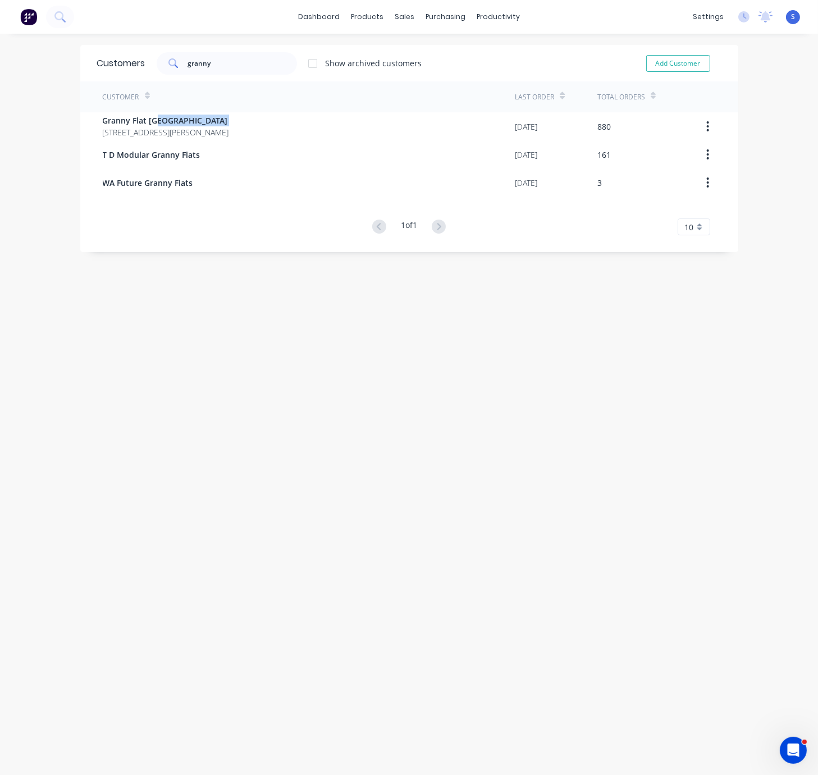
click at [193, 125] on span "Granny Flat [GEOGRAPHIC_DATA]" at bounding box center [166, 121] width 126 height 12
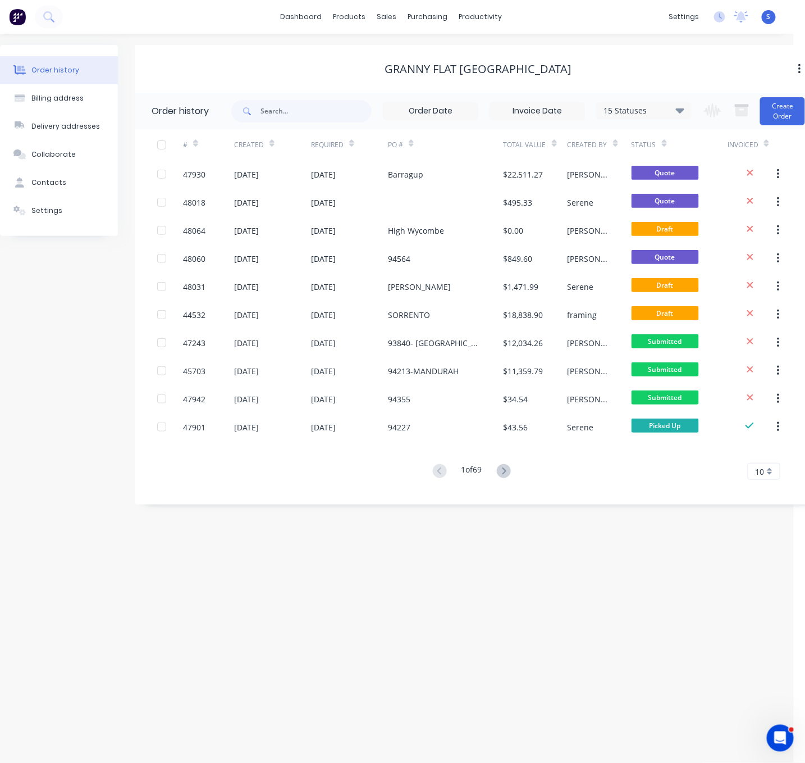
scroll to position [0, 30]
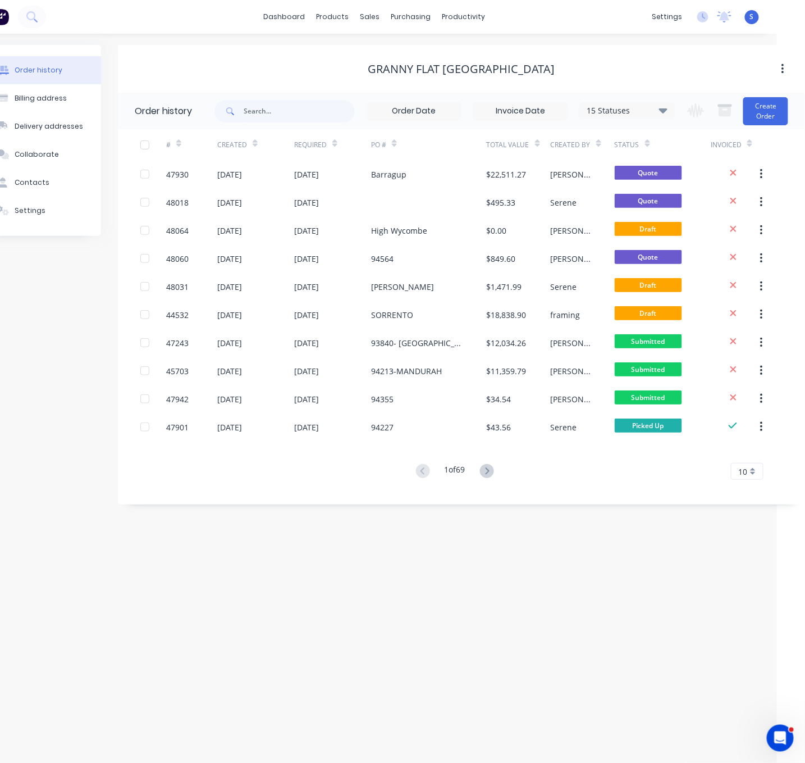
drag, startPoint x: 303, startPoint y: 78, endPoint x: 429, endPoint y: 67, distance: 126.2
click at [775, 114] on button "Create Order" at bounding box center [766, 111] width 45 height 28
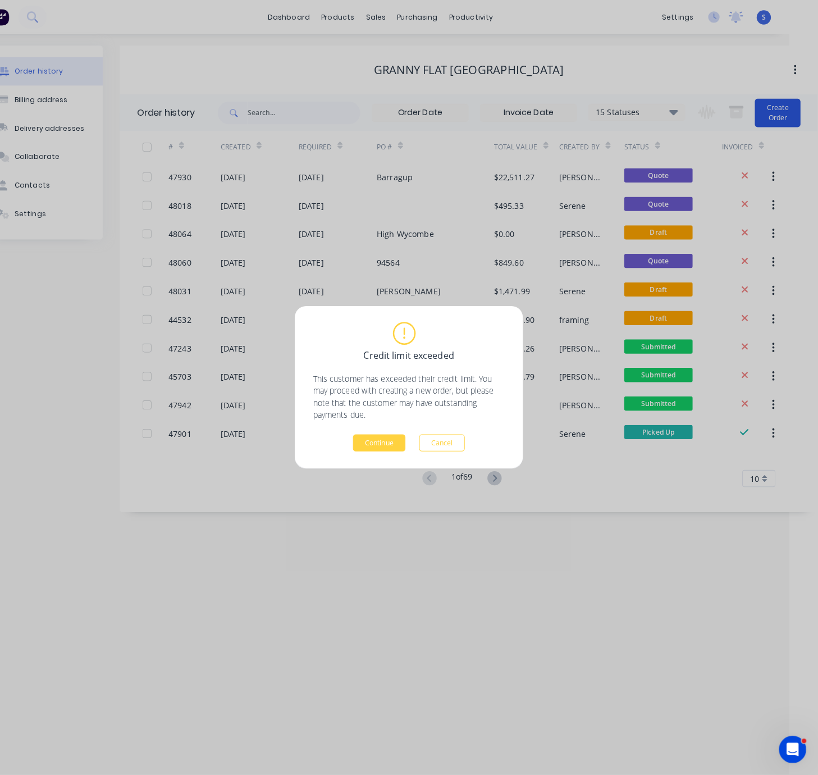
scroll to position [0, 18]
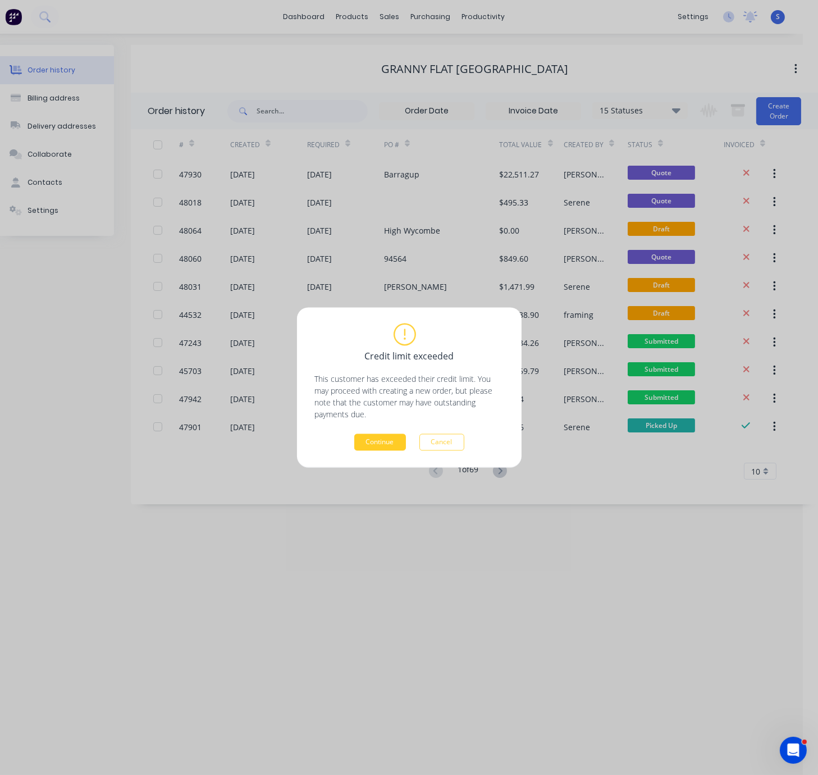
click at [364, 443] on button "Continue" at bounding box center [380, 442] width 52 height 17
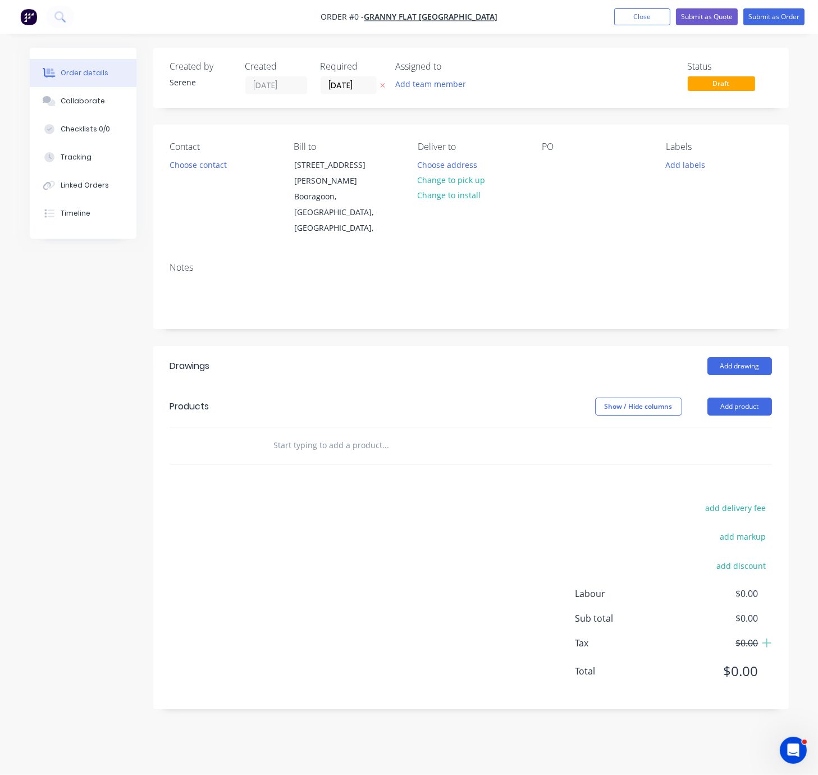
drag, startPoint x: 403, startPoint y: 350, endPoint x: 549, endPoint y: 372, distance: 147.1
click at [740, 357] on button "Add drawing" at bounding box center [740, 366] width 65 height 18
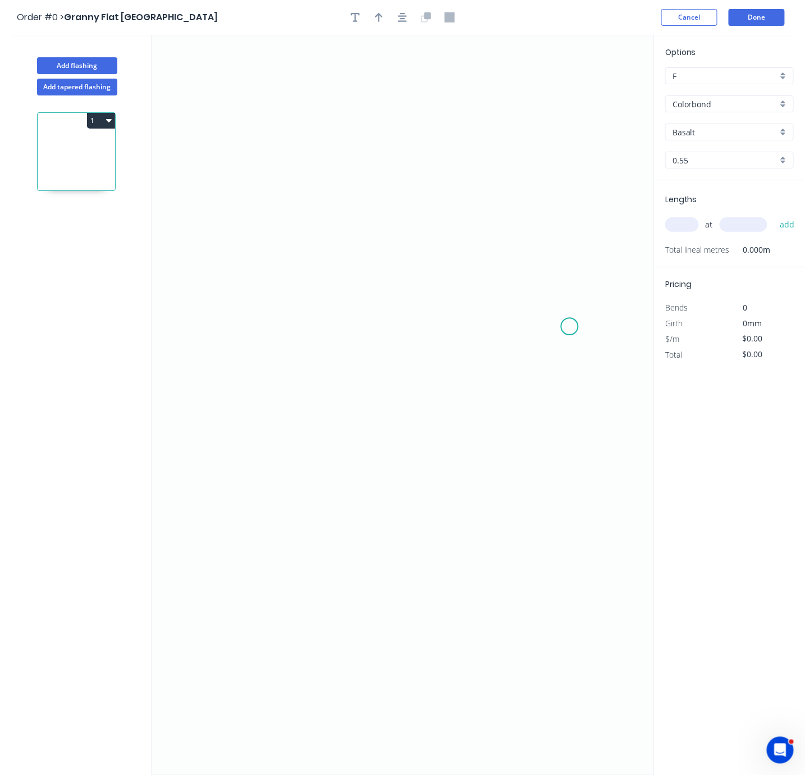
click at [570, 329] on icon "0" at bounding box center [403, 405] width 503 height 740
click at [551, 304] on icon "0" at bounding box center [403, 405] width 503 height 740
click at [209, 313] on icon "0 ?" at bounding box center [403, 405] width 503 height 740
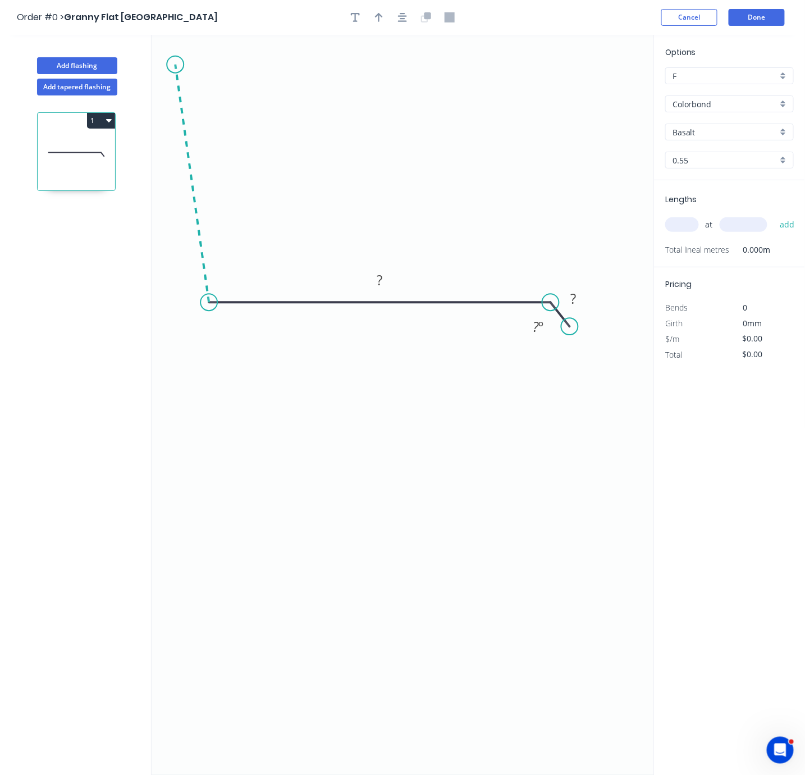
click at [175, 66] on icon at bounding box center [192, 184] width 34 height 238
click at [179, 179] on rect at bounding box center [176, 182] width 22 height 16
click at [221, 281] on rect at bounding box center [227, 282] width 22 height 16
click at [384, 320] on rect at bounding box center [380, 315] width 22 height 16
click at [577, 301] on rect at bounding box center [573, 300] width 22 height 16
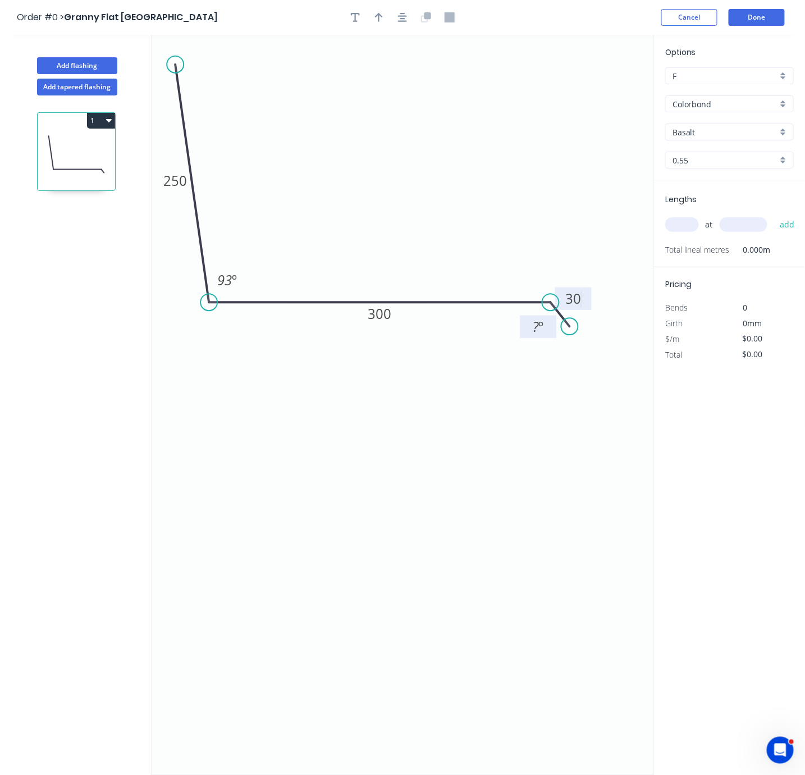
type input "$18.04"
click at [534, 326] on tspan "?" at bounding box center [537, 326] width 6 height 19
click at [511, 435] on icon "0 250 300 30 120 º 93 º" at bounding box center [403, 405] width 503 height 740
click at [379, 21] on icon "button" at bounding box center [379, 17] width 8 height 10
drag, startPoint x: 599, startPoint y: 89, endPoint x: 320, endPoint y: 203, distance: 301.6
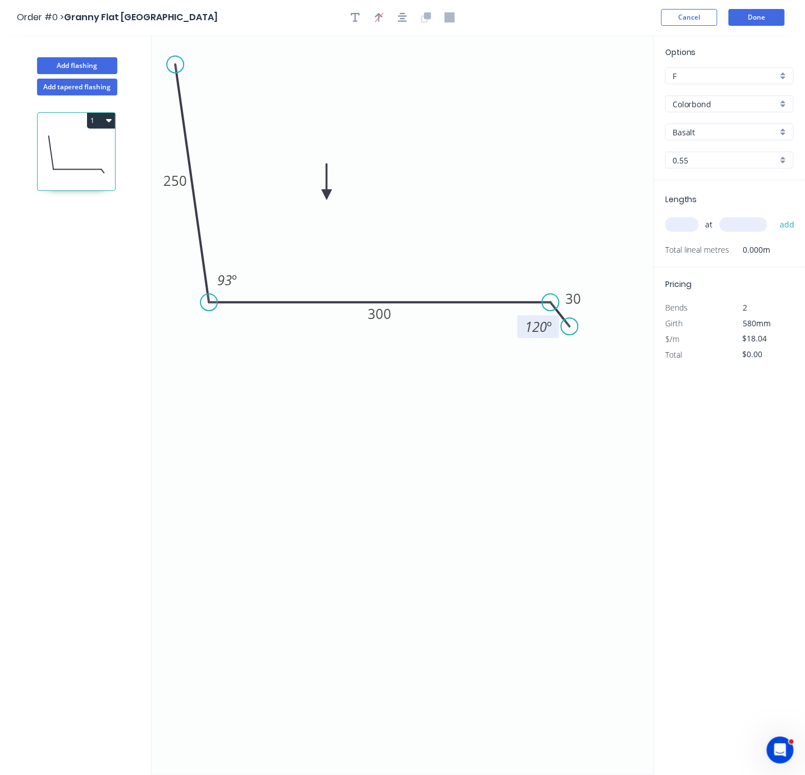
click at [322, 200] on icon at bounding box center [327, 182] width 10 height 36
click at [708, 138] on input "Basalt" at bounding box center [725, 132] width 105 height 12
click at [729, 162] on div "Evening Haze" at bounding box center [730, 154] width 128 height 20
type input "Evening Haze"
click at [679, 232] on input "text" at bounding box center [683, 224] width 34 height 15
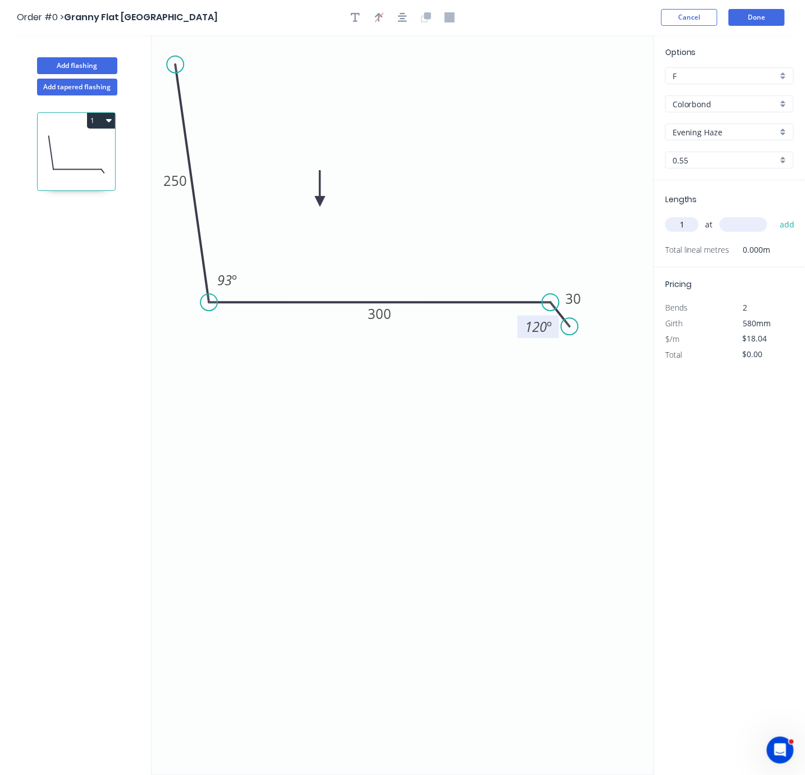
type input "1"
type input "4400"
click at [775, 215] on button "add" at bounding box center [788, 224] width 26 height 19
type input "$79.38"
click at [763, 16] on button "Done" at bounding box center [757, 17] width 56 height 17
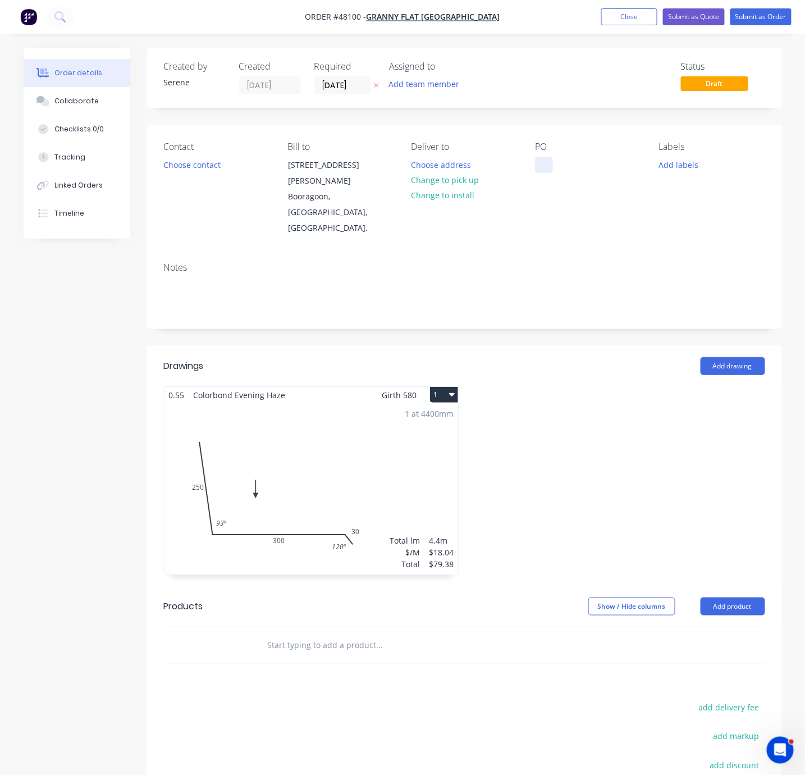
click at [546, 172] on div at bounding box center [544, 165] width 18 height 16
click at [587, 418] on div at bounding box center [618, 486] width 307 height 200
click at [460, 188] on button "Change to pick up" at bounding box center [446, 179] width 80 height 15
click at [199, 170] on button "Choose contact" at bounding box center [191, 164] width 69 height 15
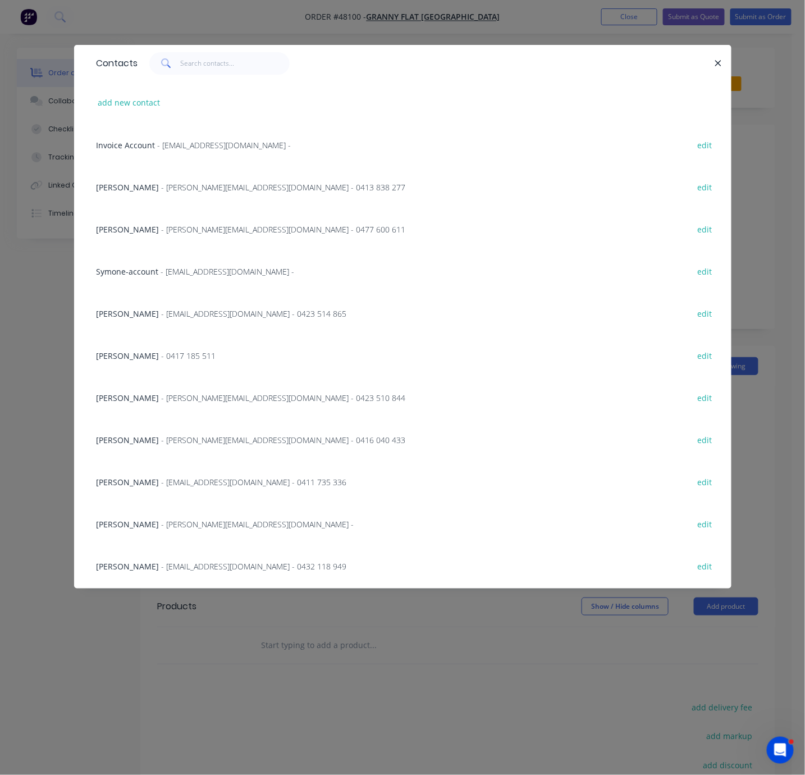
click at [199, 572] on span "- kiran@grannyflatswa.com - 0432 118 949" at bounding box center [254, 566] width 185 height 11
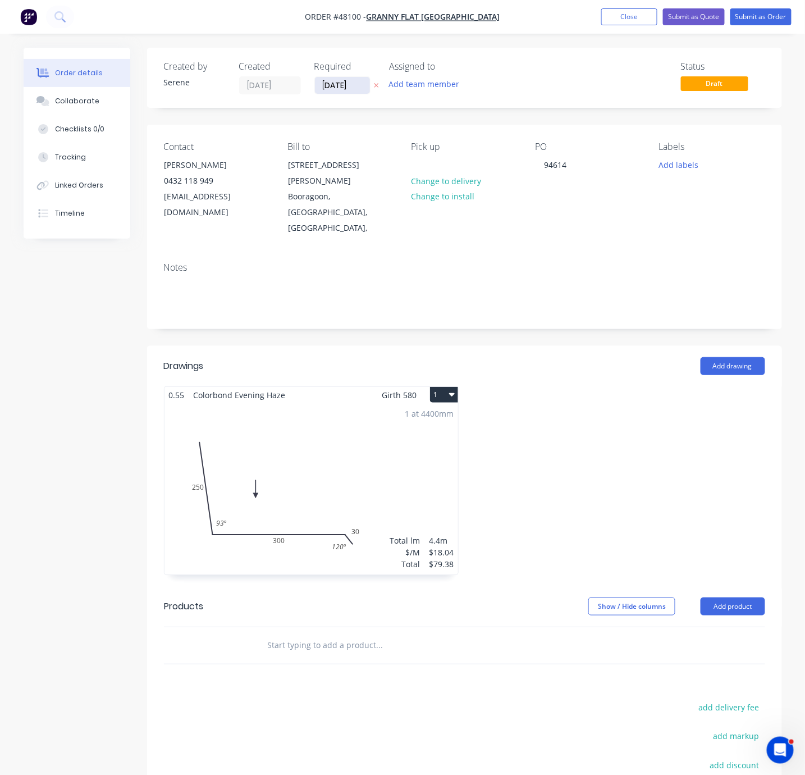
click at [351, 91] on input "[DATE]" at bounding box center [342, 85] width 55 height 17
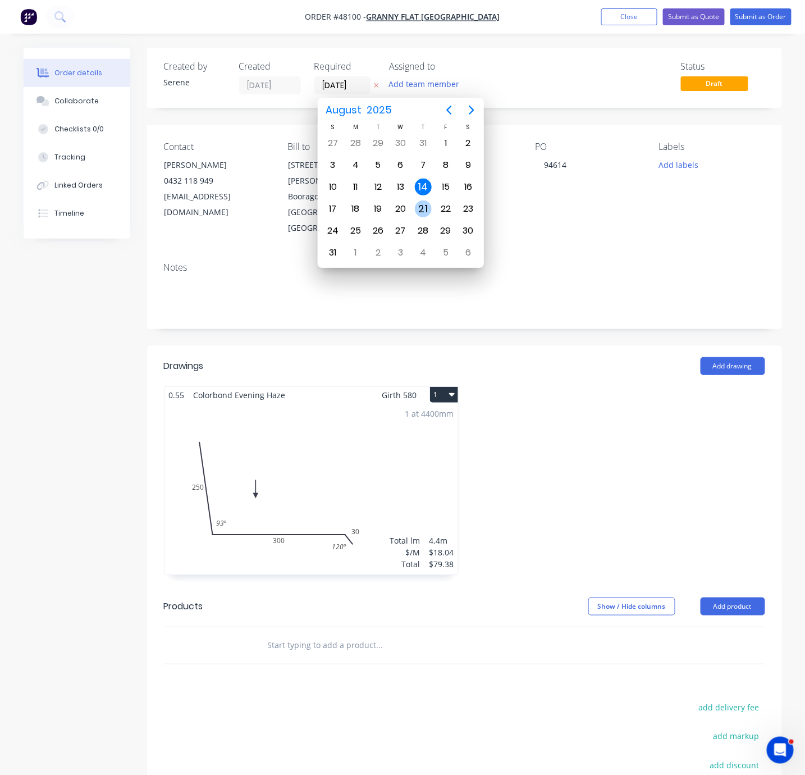
click at [429, 203] on div "21" at bounding box center [423, 209] width 17 height 17
type input "21/08/25"
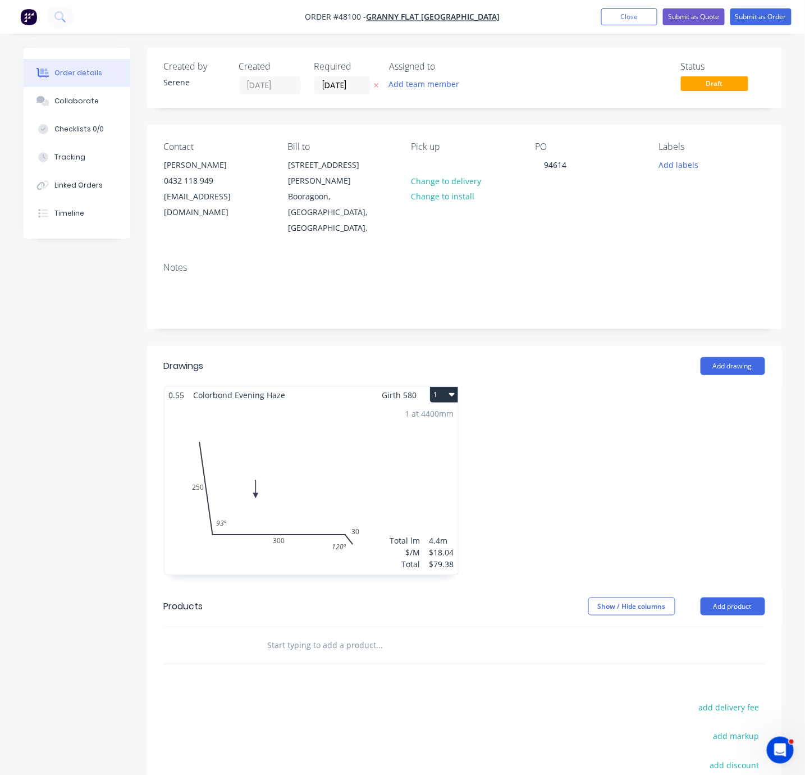
click at [571, 412] on div at bounding box center [618, 486] width 307 height 200
click at [762, 21] on button "Submit as Order" at bounding box center [761, 16] width 61 height 17
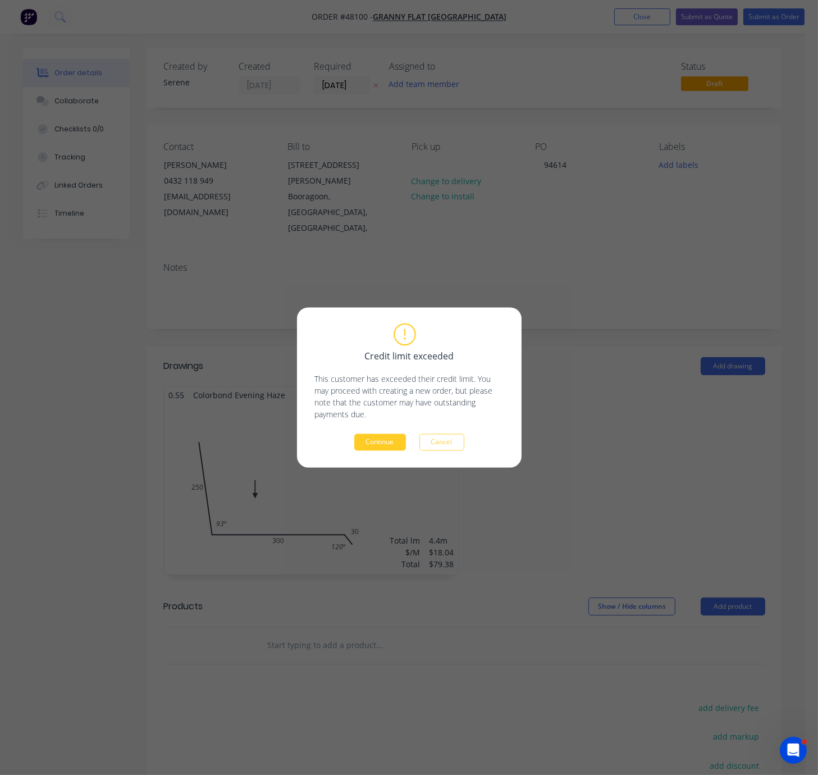
click at [383, 442] on button "Continue" at bounding box center [380, 442] width 52 height 17
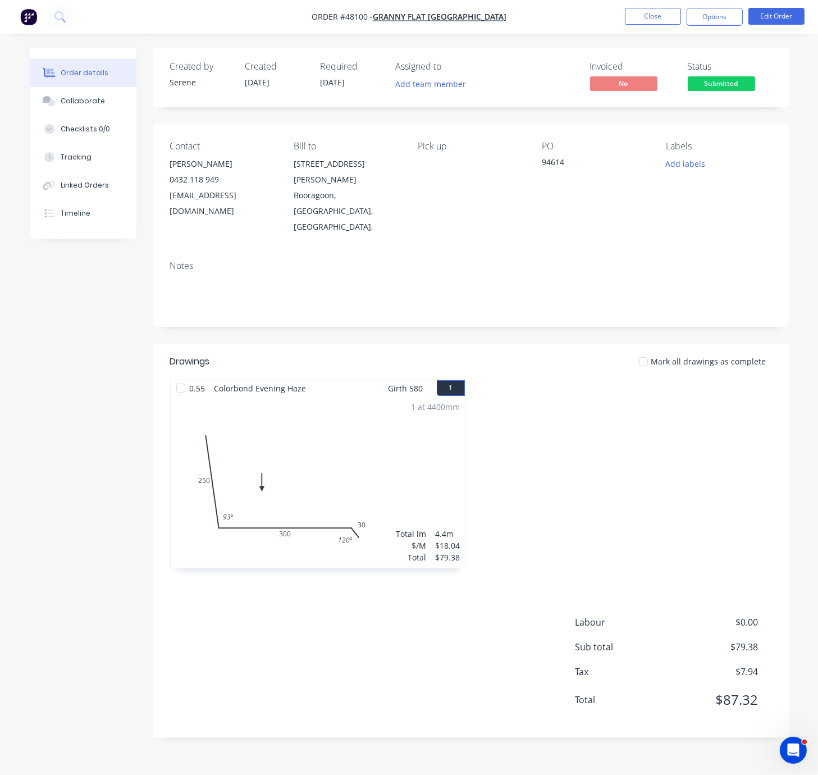
click at [592, 451] on div at bounding box center [624, 480] width 307 height 200
click at [715, 21] on button "Options" at bounding box center [715, 17] width 56 height 18
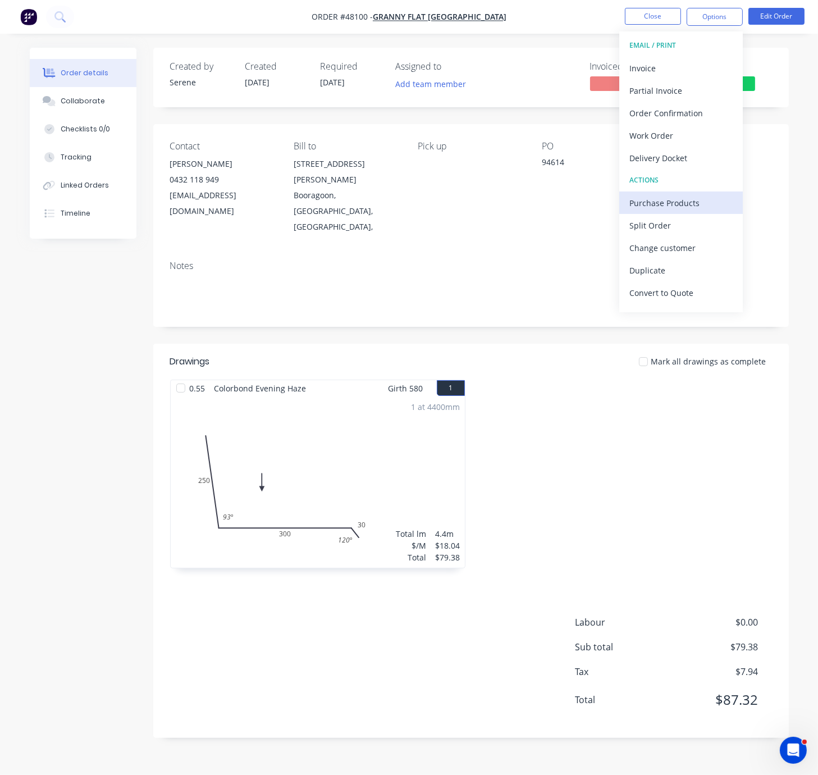
click at [665, 202] on div "Purchase Products" at bounding box center [681, 203] width 103 height 16
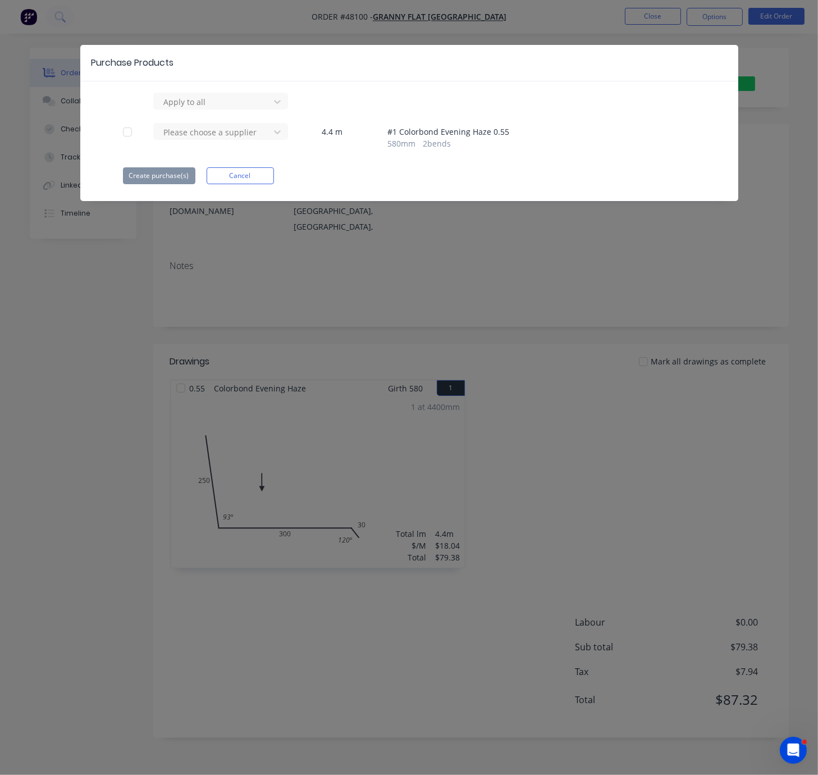
click at [130, 139] on div at bounding box center [127, 132] width 22 height 22
click at [201, 109] on div at bounding box center [213, 102] width 101 height 14
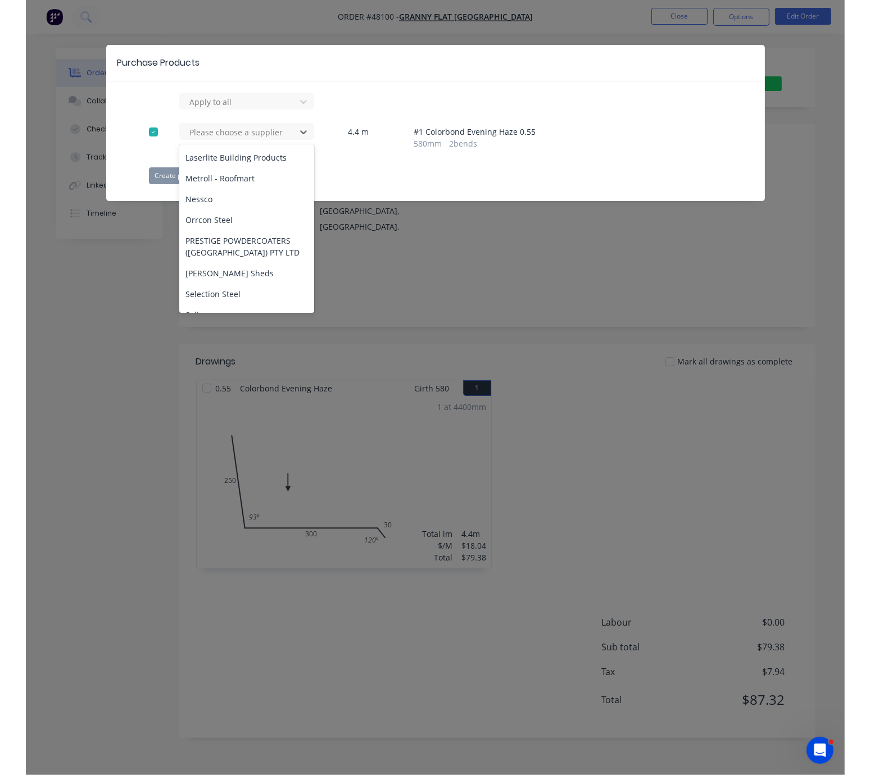
scroll to position [393, 0]
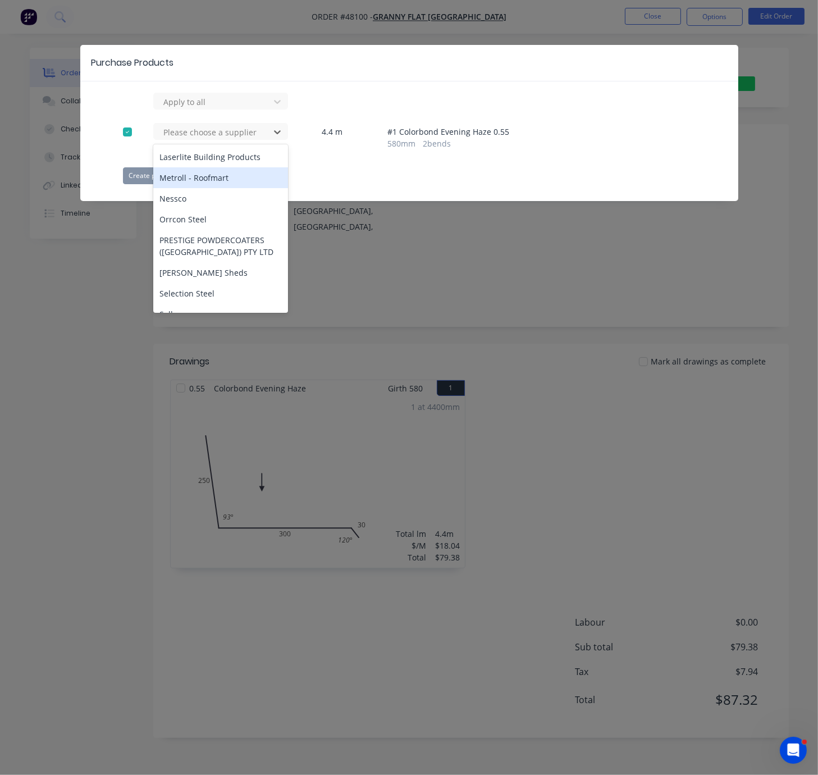
click at [204, 186] on div "Metroll - Roofmart" at bounding box center [220, 177] width 135 height 21
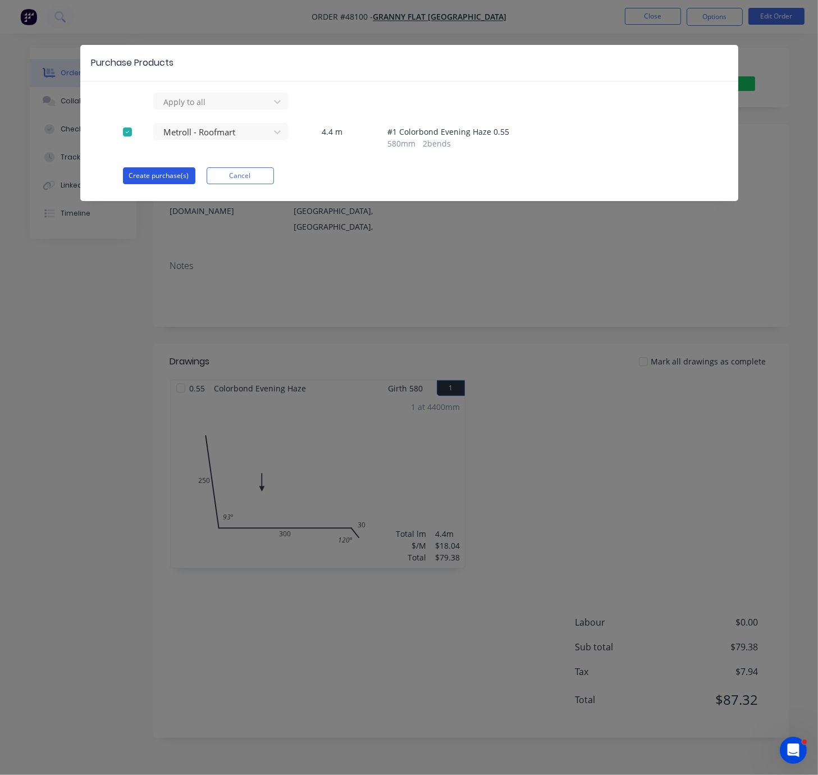
click at [162, 178] on button "Create purchase(s)" at bounding box center [159, 175] width 72 height 17
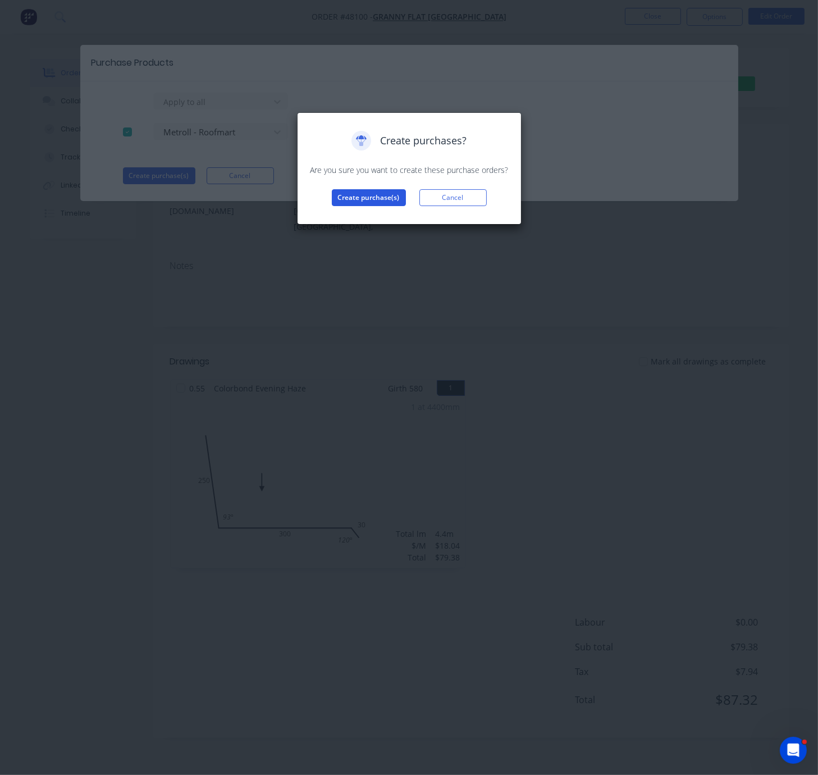
click at [363, 206] on button "Create purchase(s)" at bounding box center [369, 197] width 74 height 17
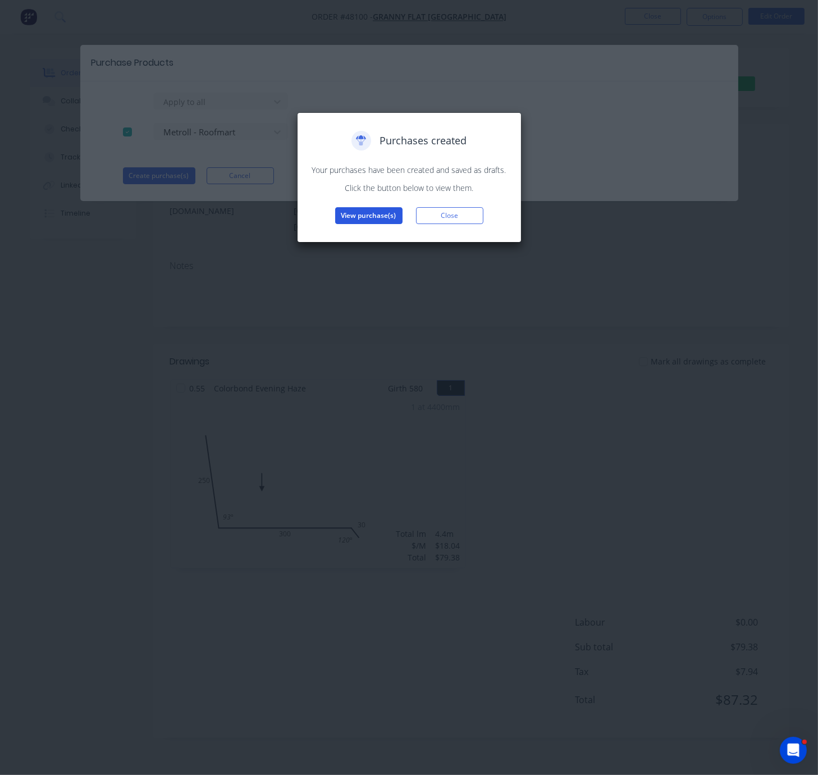
click at [376, 224] on button "View purchase(s)" at bounding box center [368, 215] width 67 height 17
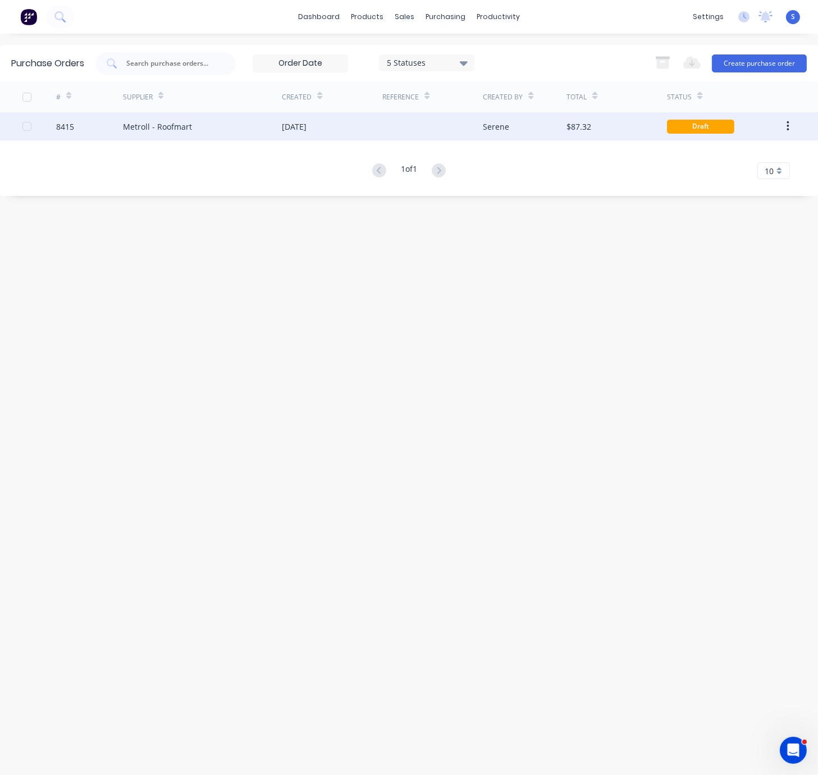
click at [294, 128] on div "[DATE]" at bounding box center [294, 127] width 25 height 12
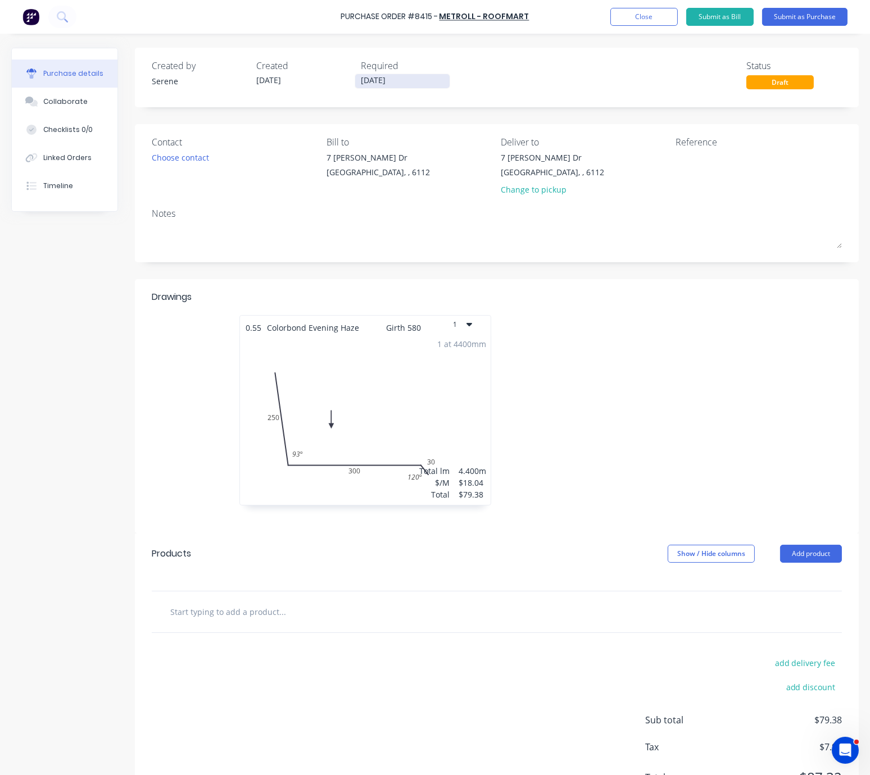
click at [410, 79] on input "[DATE]" at bounding box center [402, 81] width 94 height 14
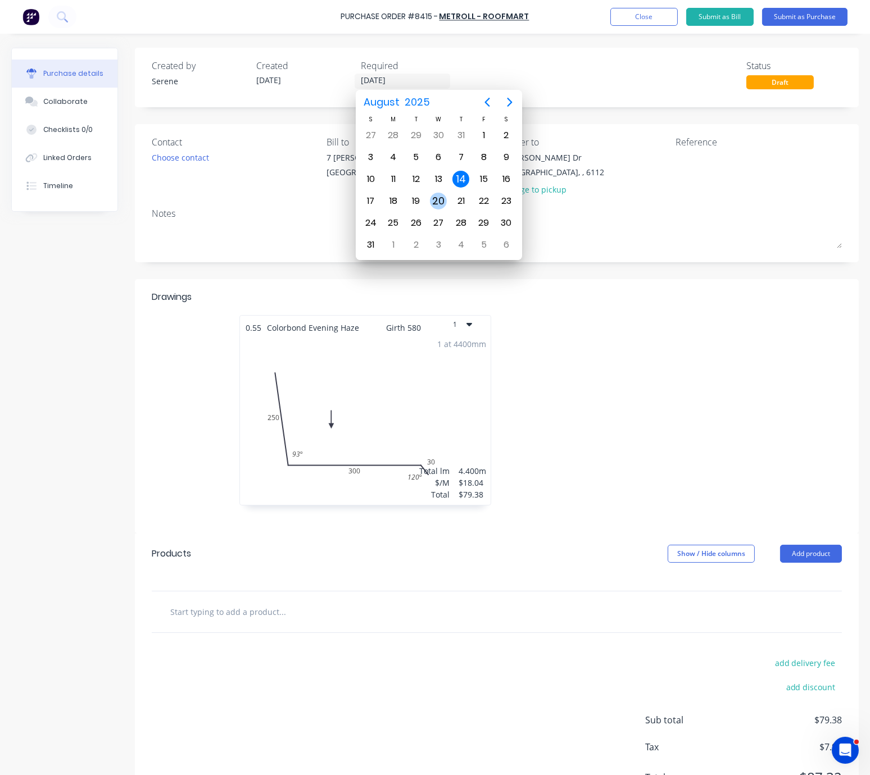
click at [437, 199] on div "20" at bounding box center [438, 201] width 17 height 17
type input "20/08/25"
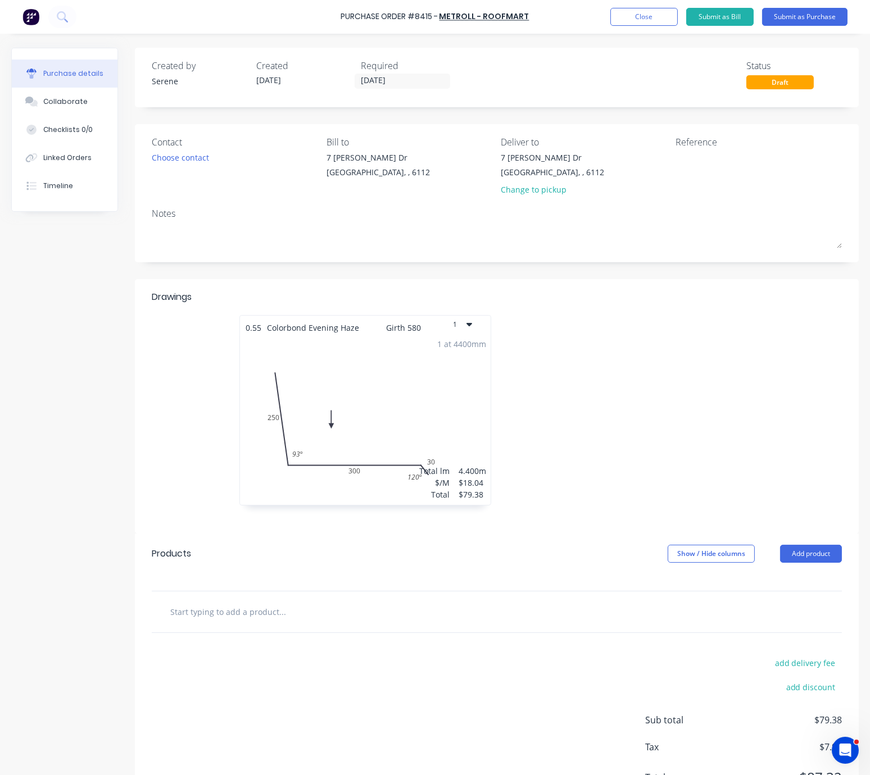
click at [595, 384] on div at bounding box center [628, 416] width 263 height 202
click at [807, 18] on button "Submit as Purchase" at bounding box center [804, 17] width 85 height 18
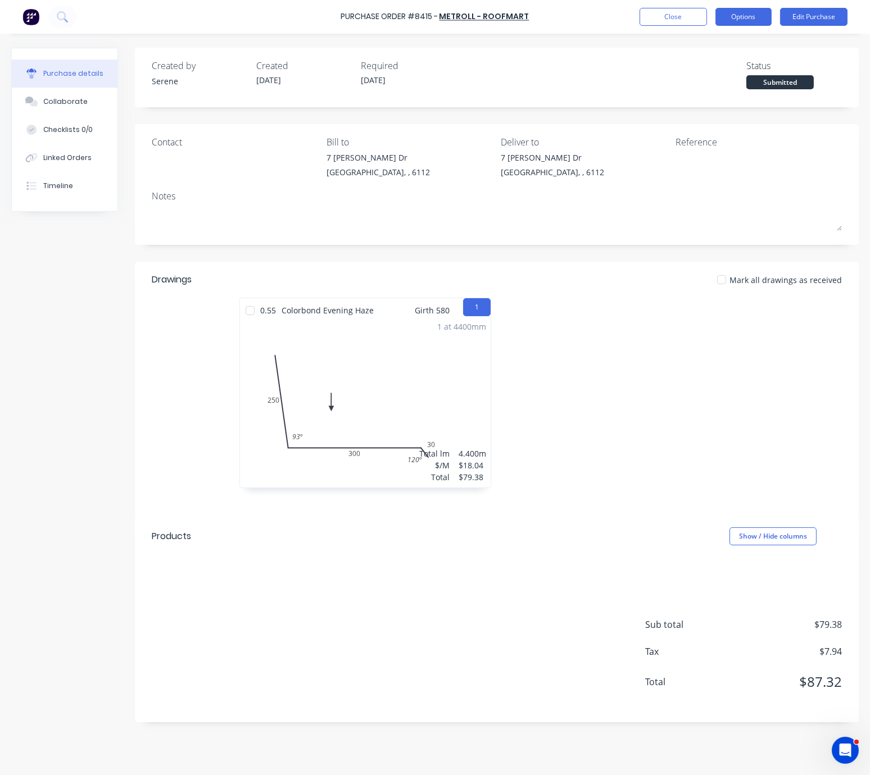
click at [757, 9] on button "Options" at bounding box center [743, 17] width 56 height 18
click at [721, 44] on div "Print / Email" at bounding box center [718, 46] width 87 height 16
click at [718, 88] on div "Without pricing" at bounding box center [718, 91] width 87 height 16
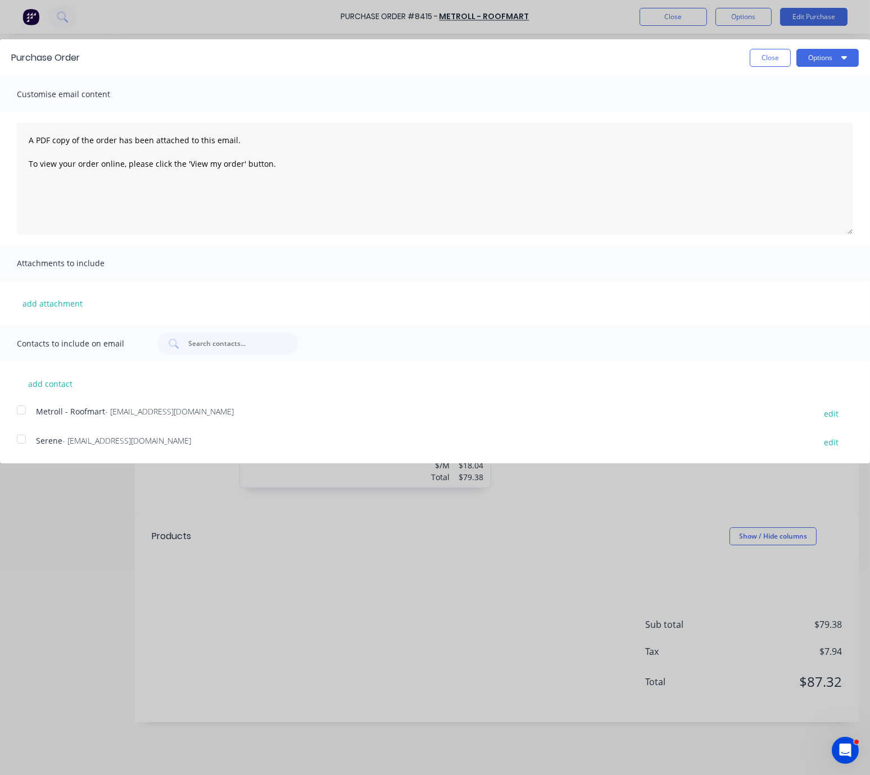
click at [24, 420] on div at bounding box center [21, 410] width 22 height 22
click at [818, 63] on button "Options" at bounding box center [827, 58] width 62 height 18
click at [811, 120] on button "Email" at bounding box center [805, 109] width 107 height 22
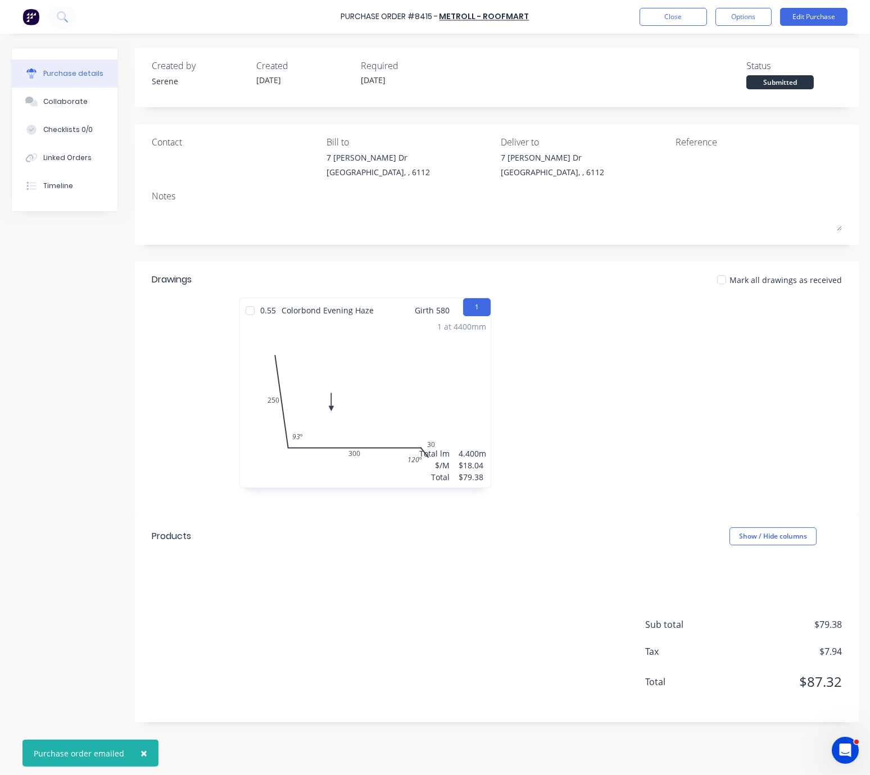
click at [617, 336] on div at bounding box center [628, 399] width 263 height 202
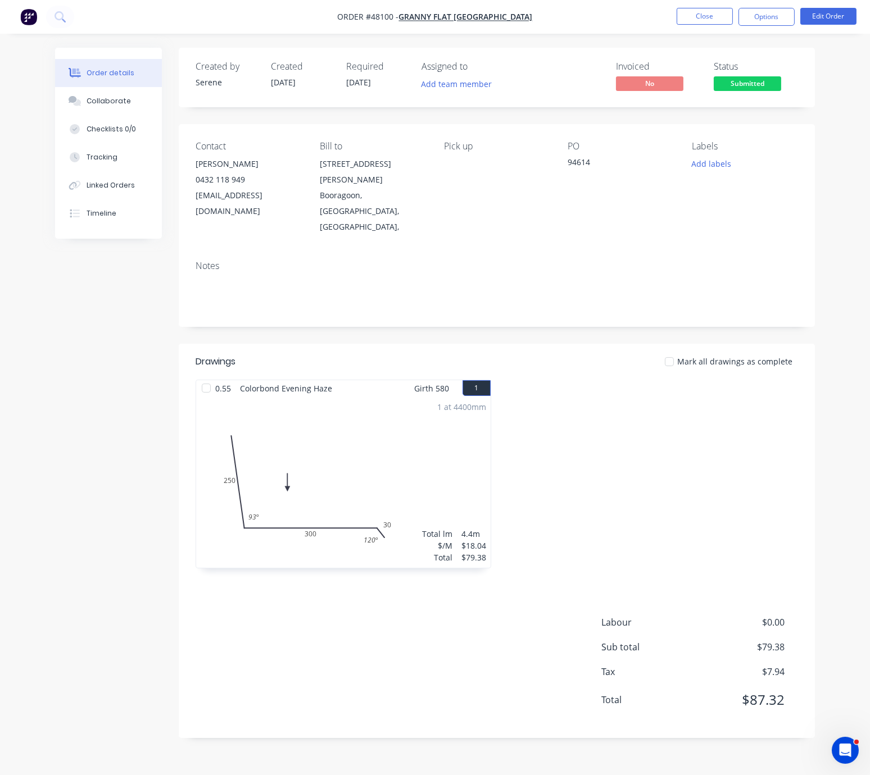
drag, startPoint x: 675, startPoint y: 372, endPoint x: 720, endPoint y: 313, distance: 73.7
click at [757, 15] on button "Options" at bounding box center [766, 17] width 56 height 18
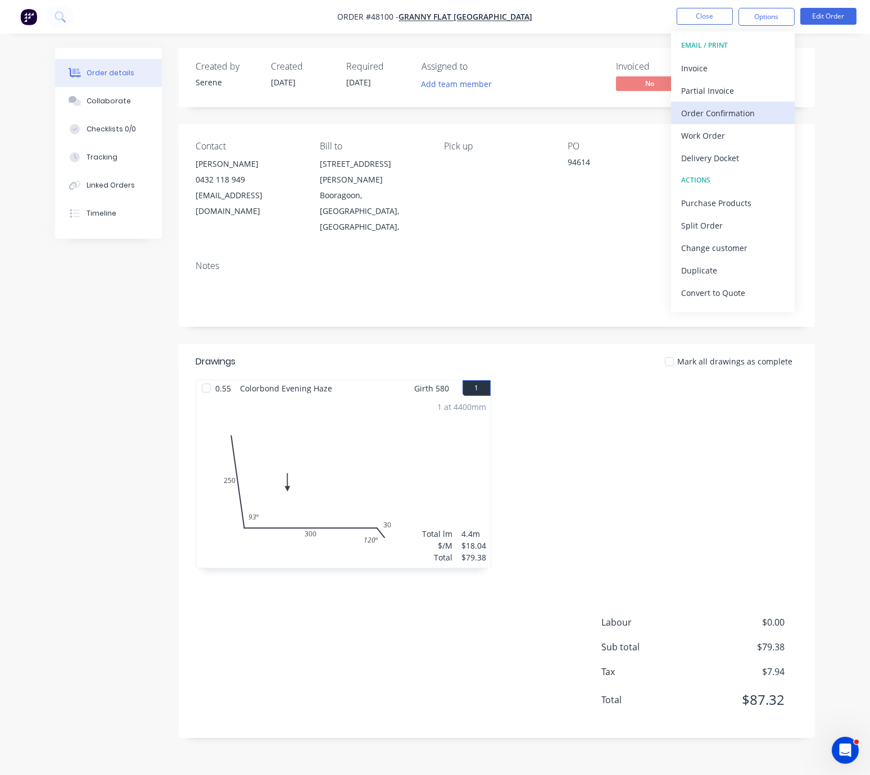
click at [728, 113] on div "Order Confirmation" at bounding box center [732, 113] width 103 height 16
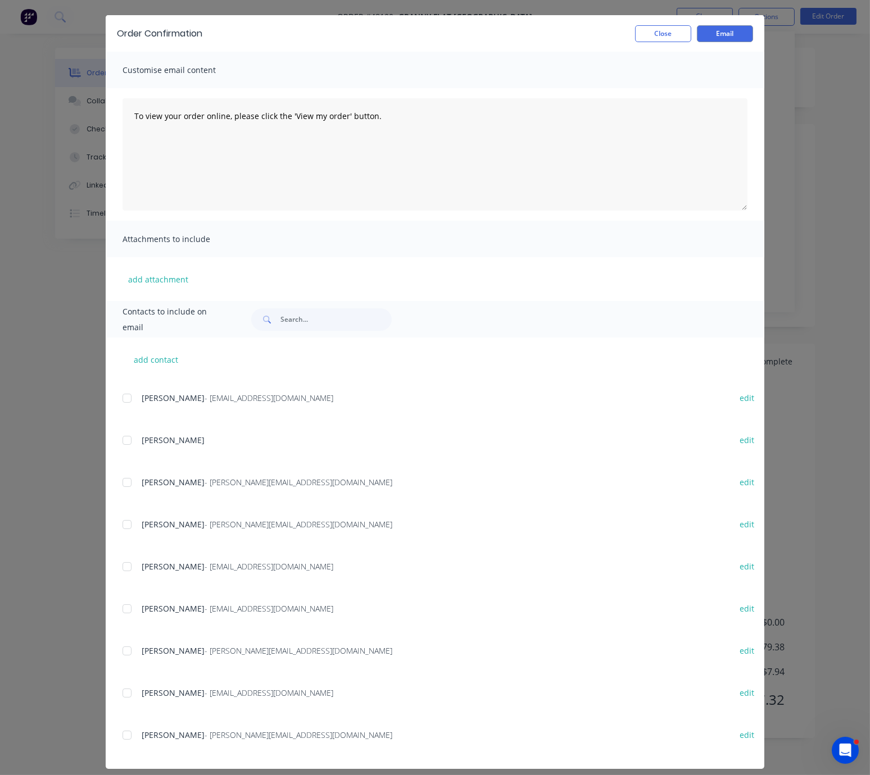
scroll to position [46, 0]
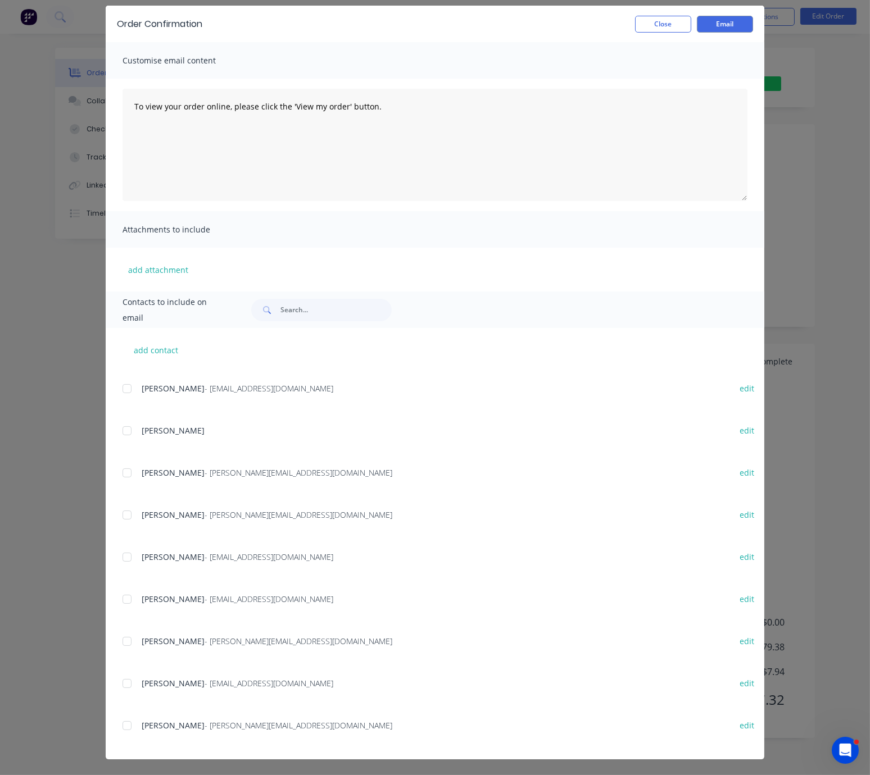
click at [122, 636] on div at bounding box center [127, 641] width 22 height 22
click at [724, 22] on button "Email" at bounding box center [725, 24] width 56 height 17
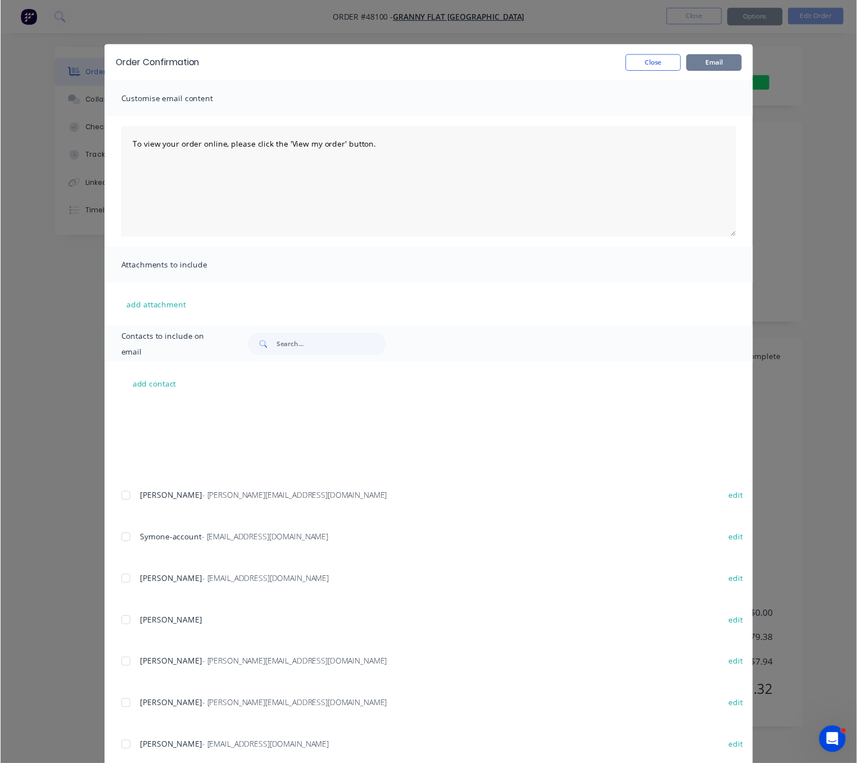
scroll to position [160, 0]
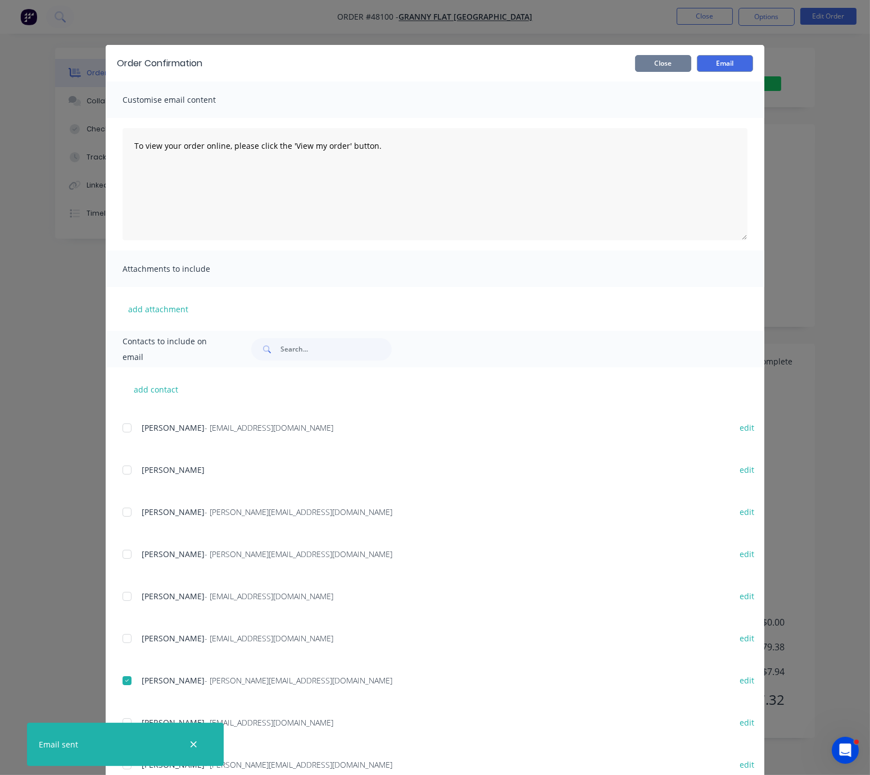
click at [652, 63] on button "Close" at bounding box center [663, 63] width 56 height 17
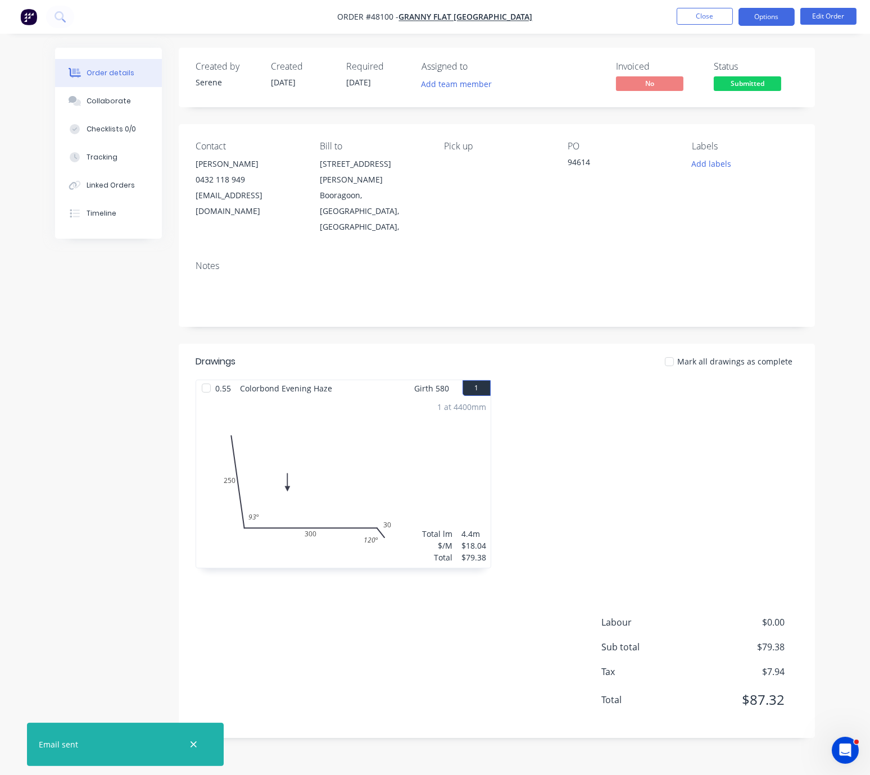
click at [765, 16] on button "Options" at bounding box center [766, 17] width 56 height 18
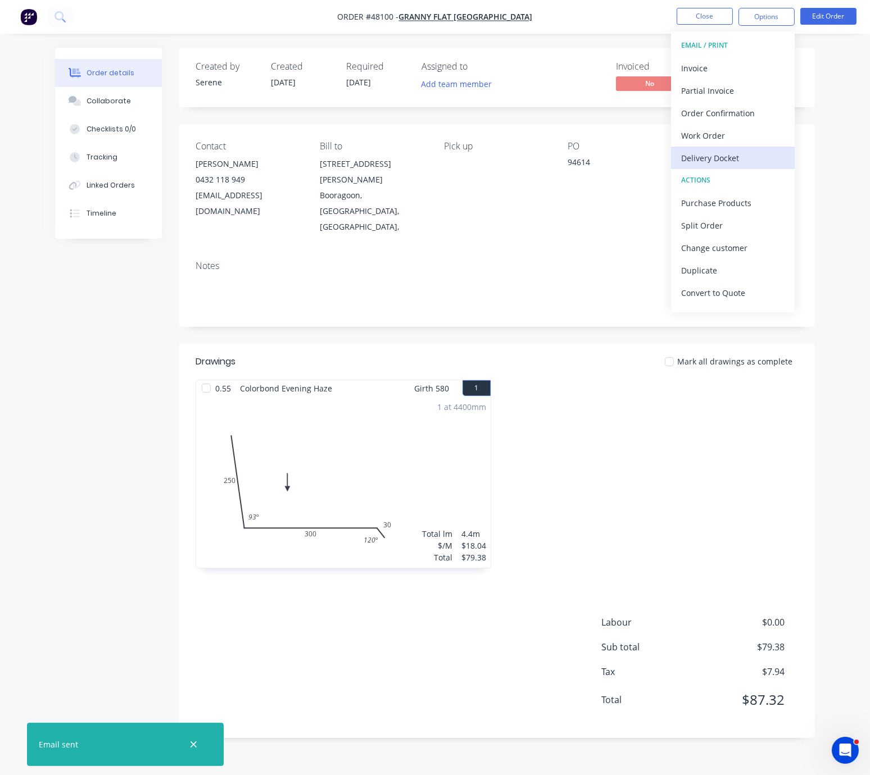
click at [728, 160] on div "Delivery Docket" at bounding box center [732, 158] width 103 height 16
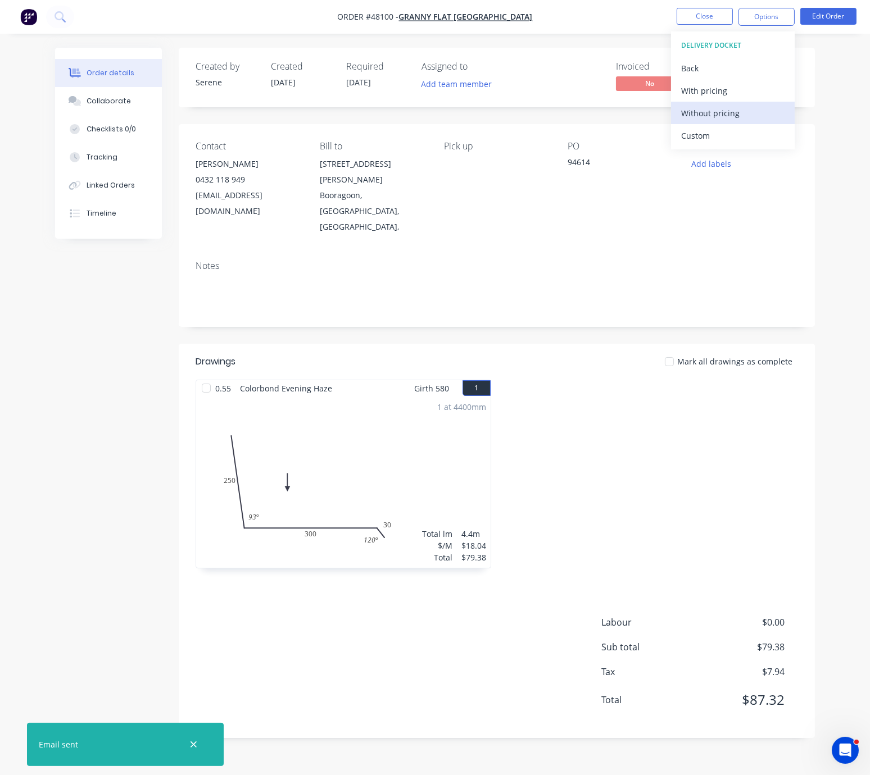
click at [722, 106] on div "Without pricing" at bounding box center [732, 113] width 103 height 16
click at [569, 380] on div at bounding box center [650, 480] width 307 height 200
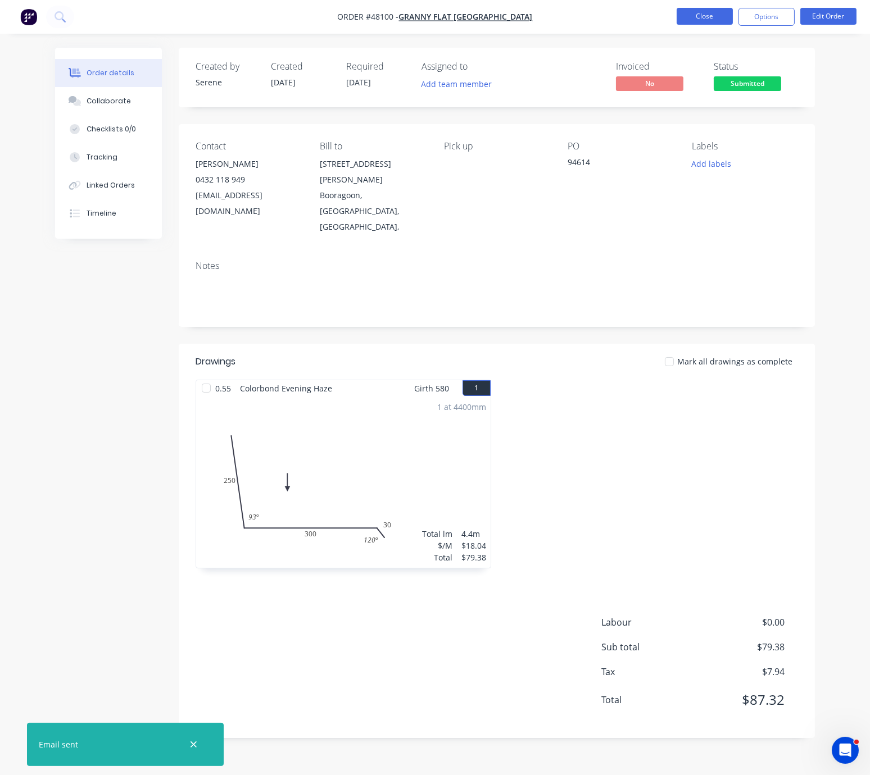
click at [696, 16] on button "Close" at bounding box center [704, 16] width 56 height 17
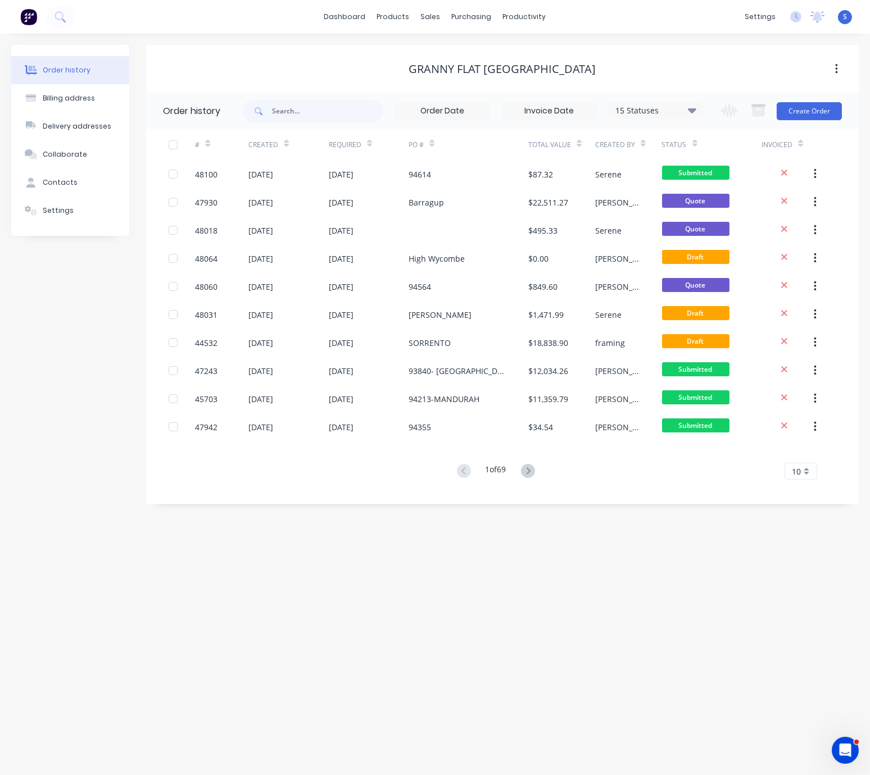
click at [388, 561] on div "Order history Billing address Delivery addresses Collaborate Contacts Settings …" at bounding box center [435, 404] width 870 height 741
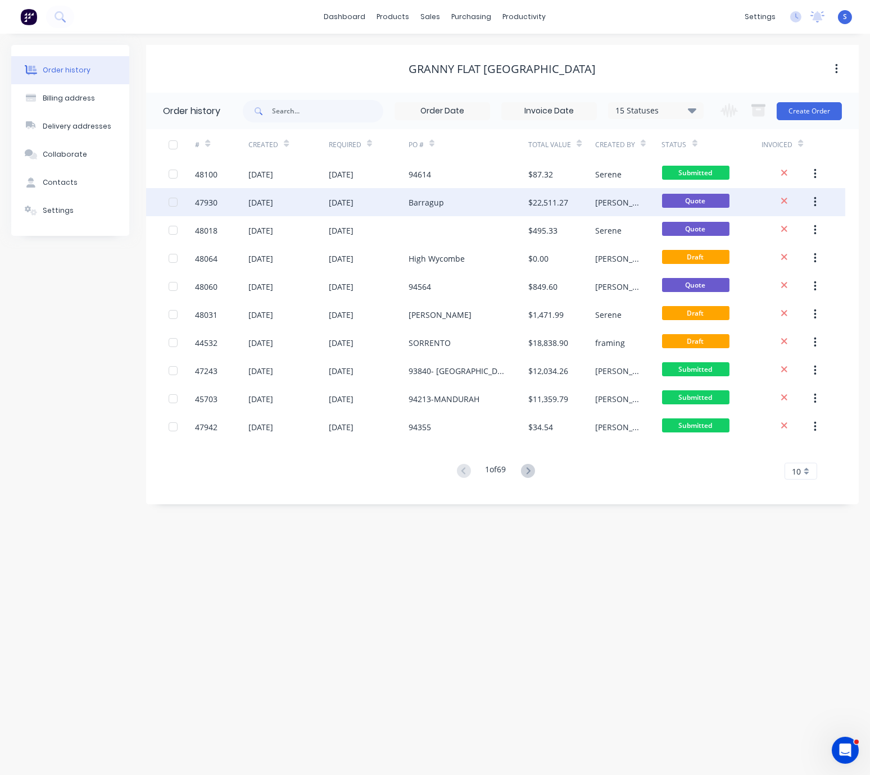
click at [437, 197] on div "Barragup" at bounding box center [425, 203] width 35 height 12
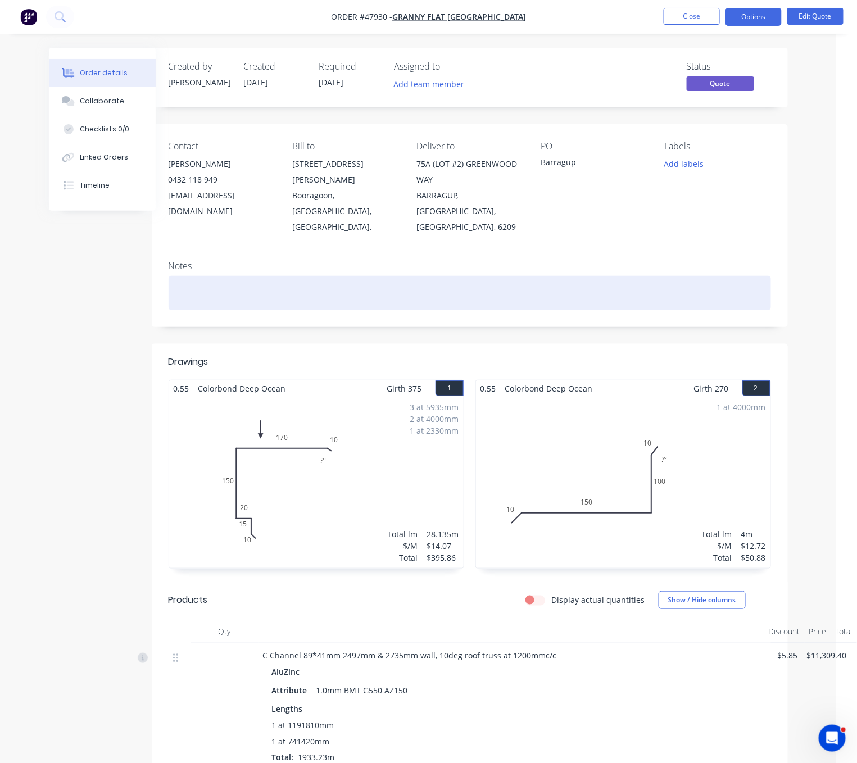
scroll to position [0, 24]
drag, startPoint x: 70, startPoint y: 284, endPoint x: 226, endPoint y: 296, distance: 156.6
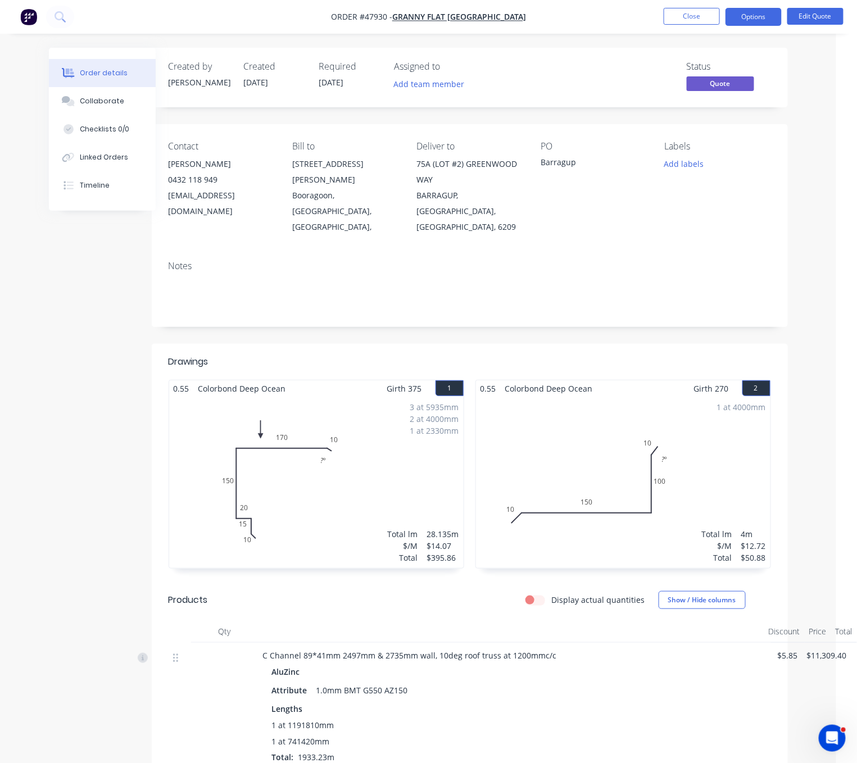
scroll to position [197, 24]
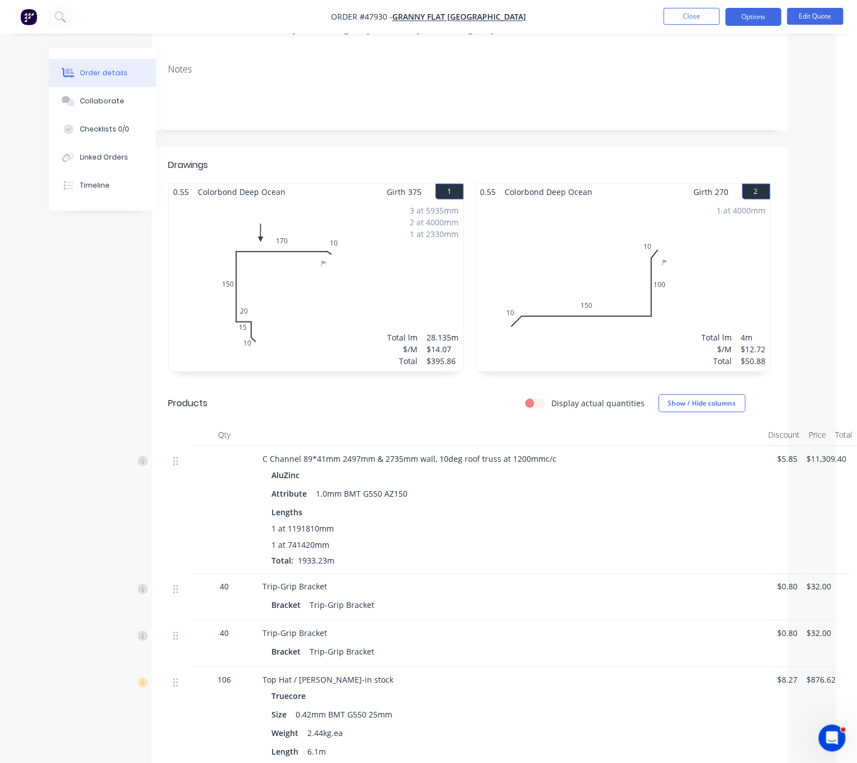
click at [815, 14] on button "Edit Quote" at bounding box center [815, 16] width 56 height 17
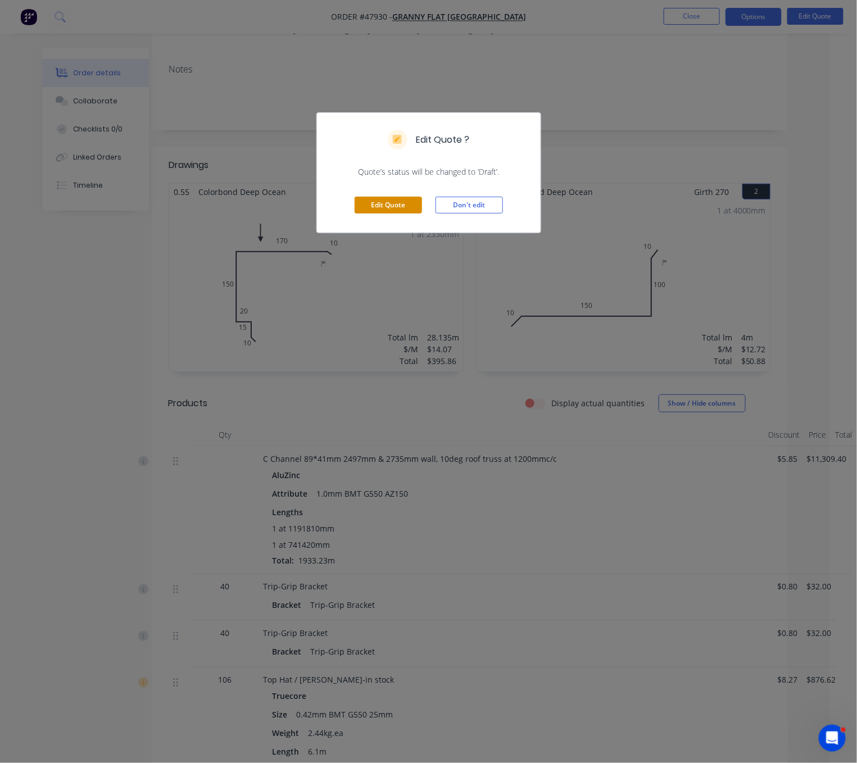
click at [354, 210] on button "Edit Quote" at bounding box center [387, 205] width 67 height 17
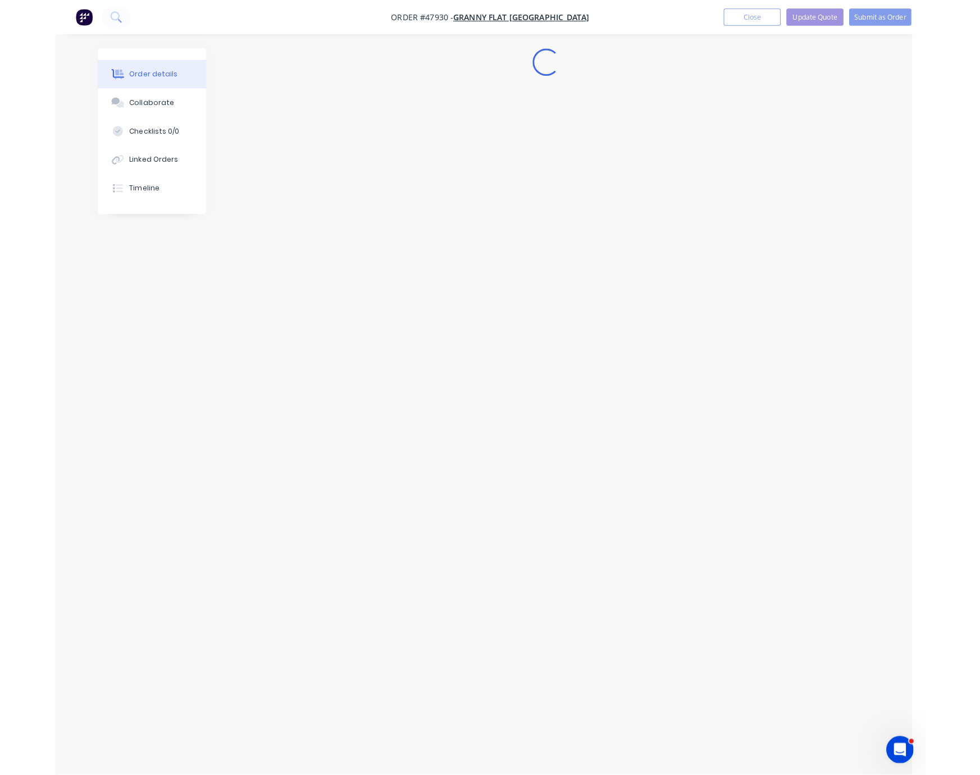
scroll to position [0, 0]
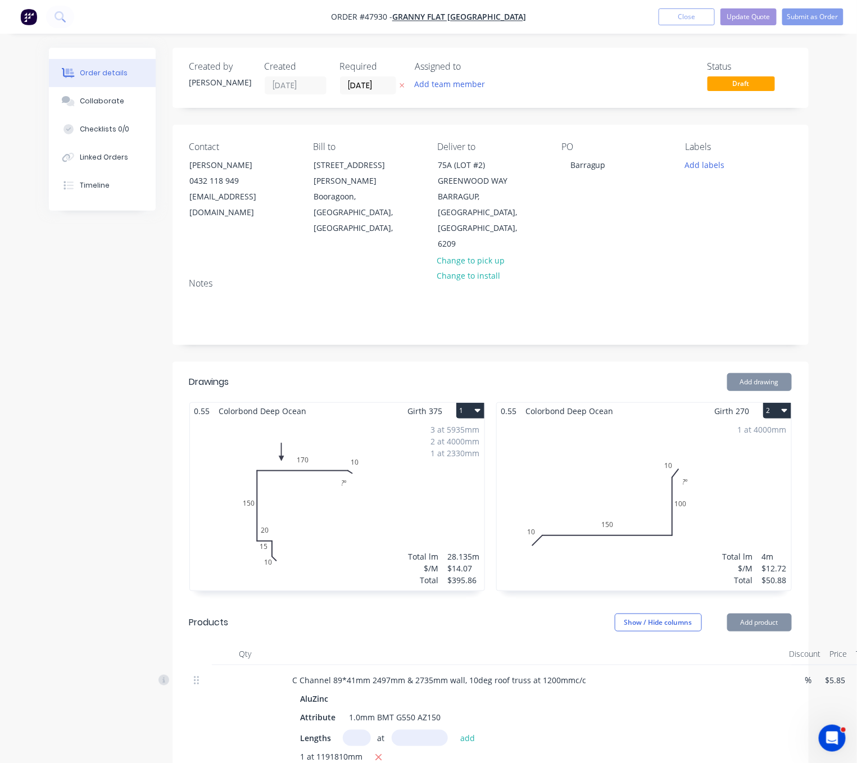
click at [595, 479] on div "1 at 4000mm Total lm $/M Total 4m $12.72 $50.88" at bounding box center [644, 504] width 294 height 171
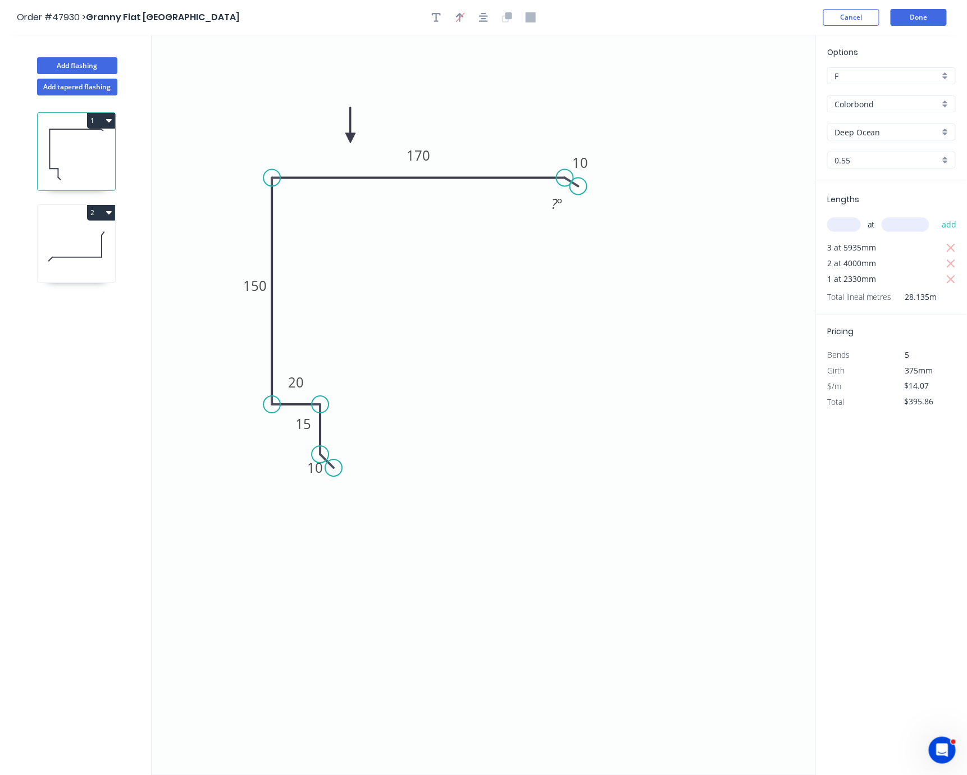
click at [79, 251] on icon at bounding box center [77, 247] width 78 height 72
type input "$12.72"
type input "$50.88"
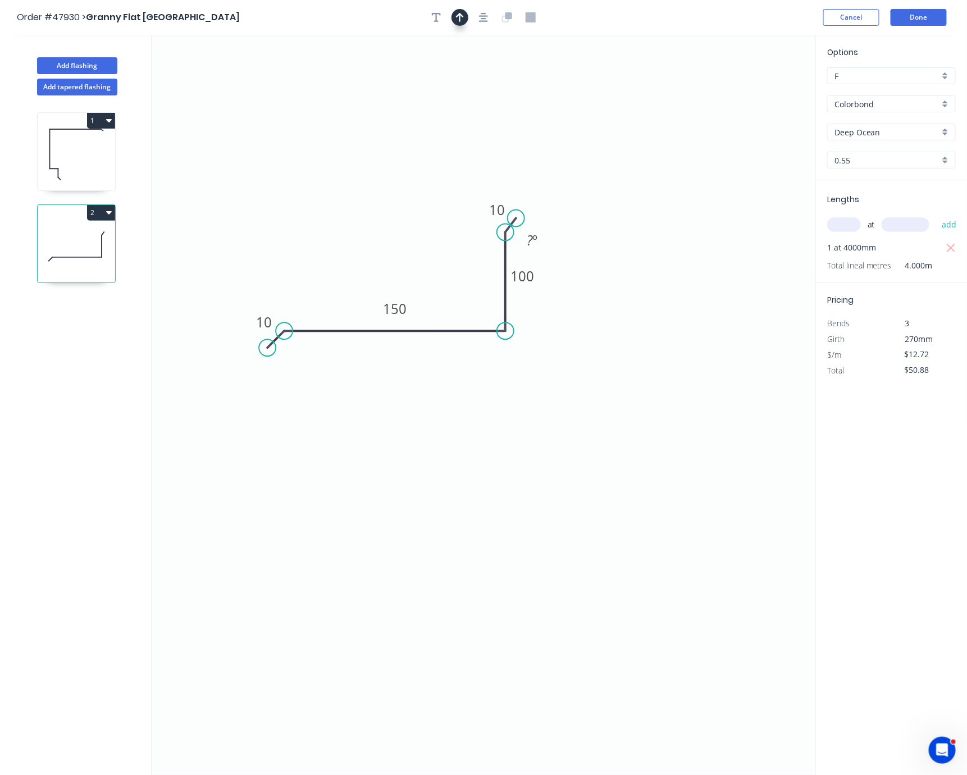
click at [462, 21] on icon "button" at bounding box center [460, 17] width 8 height 10
drag, startPoint x: 758, startPoint y: 93, endPoint x: 399, endPoint y: 243, distance: 389.0
click at [424, 212] on icon at bounding box center [429, 194] width 10 height 36
click at [925, 24] on button "Done" at bounding box center [919, 17] width 56 height 17
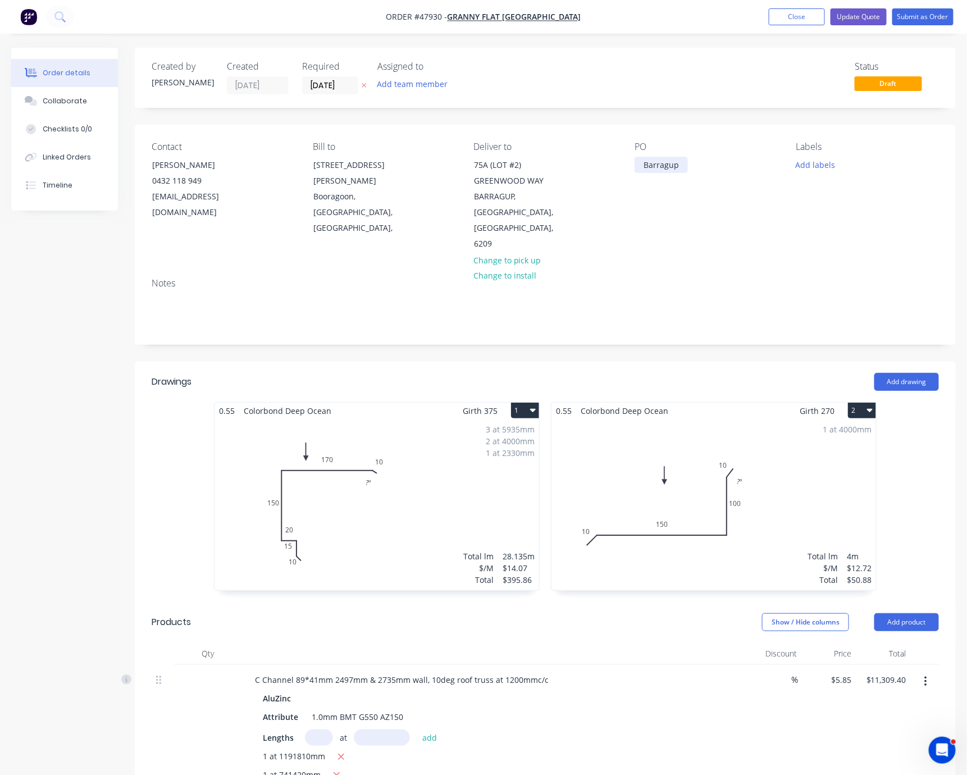
click at [643, 172] on div "Barragup" at bounding box center [661, 165] width 53 height 16
click at [641, 171] on div "Barragup" at bounding box center [661, 165] width 53 height 16
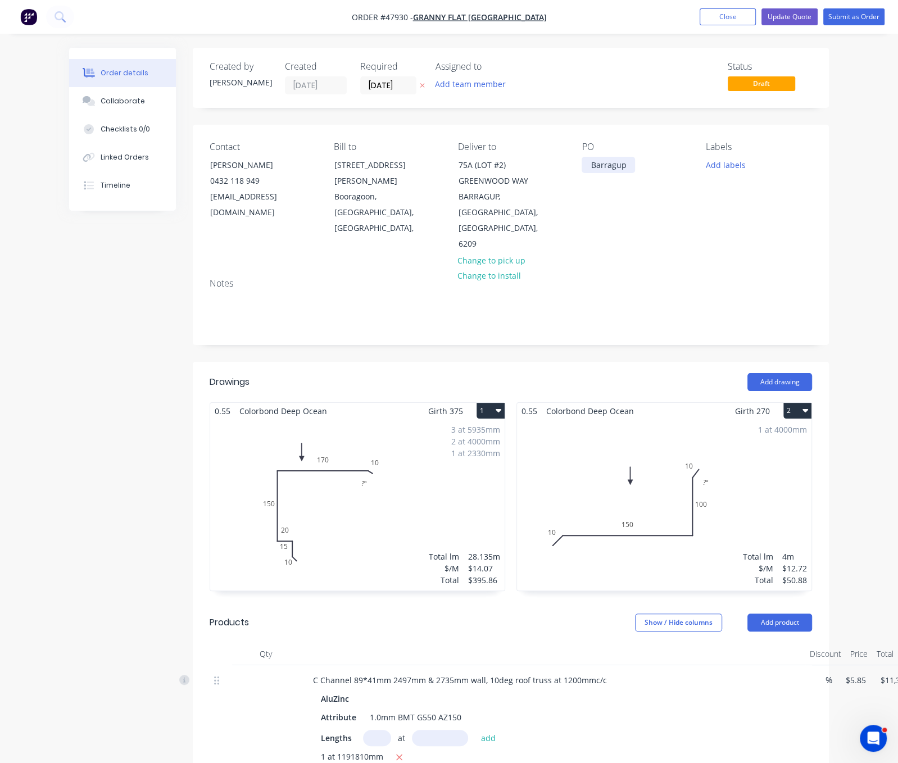
click at [600, 172] on div "Barragup" at bounding box center [607, 165] width 53 height 16
click at [644, 370] on header "Drawings Add drawing" at bounding box center [511, 382] width 636 height 40
click at [788, 17] on button "Update Quote" at bounding box center [789, 16] width 56 height 17
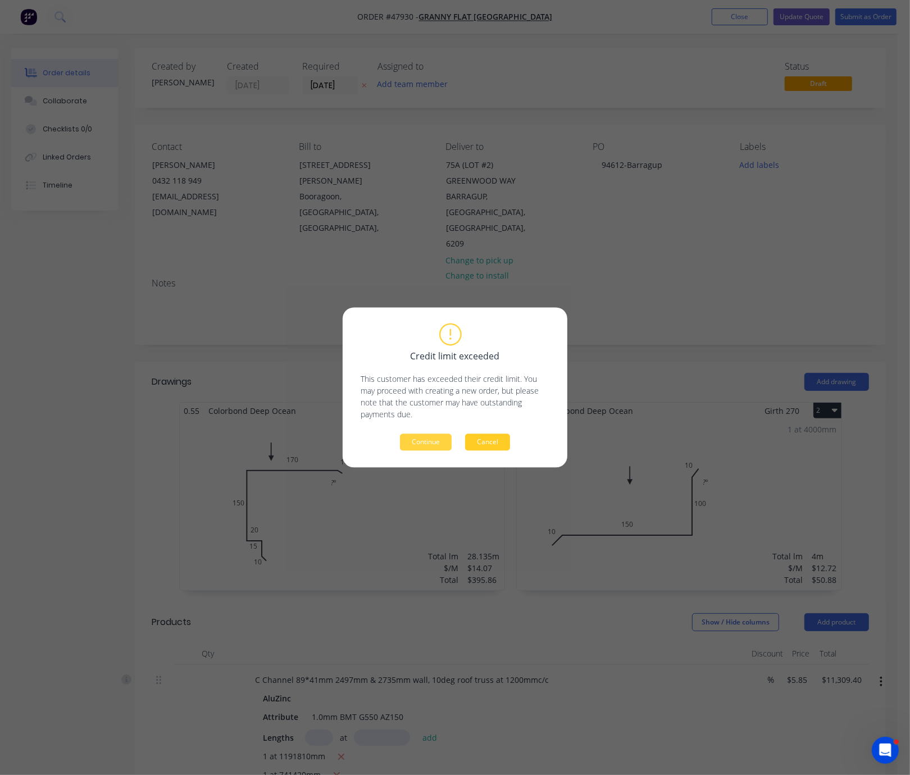
click at [490, 442] on button "Cancel" at bounding box center [487, 442] width 45 height 17
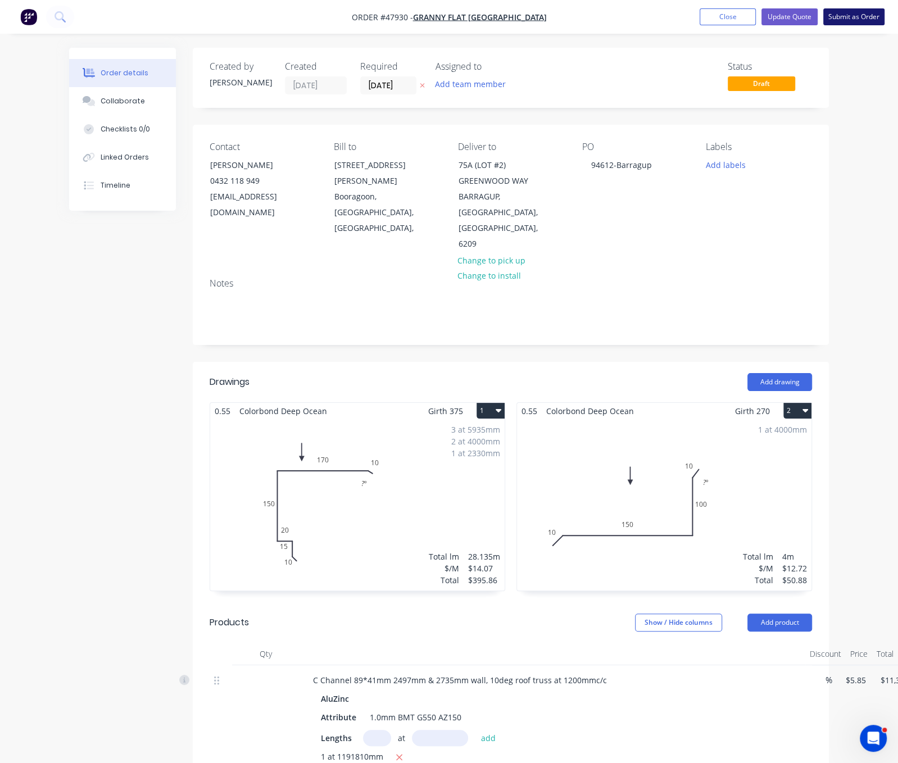
click at [837, 18] on button "Submit as Order" at bounding box center [853, 16] width 61 height 17
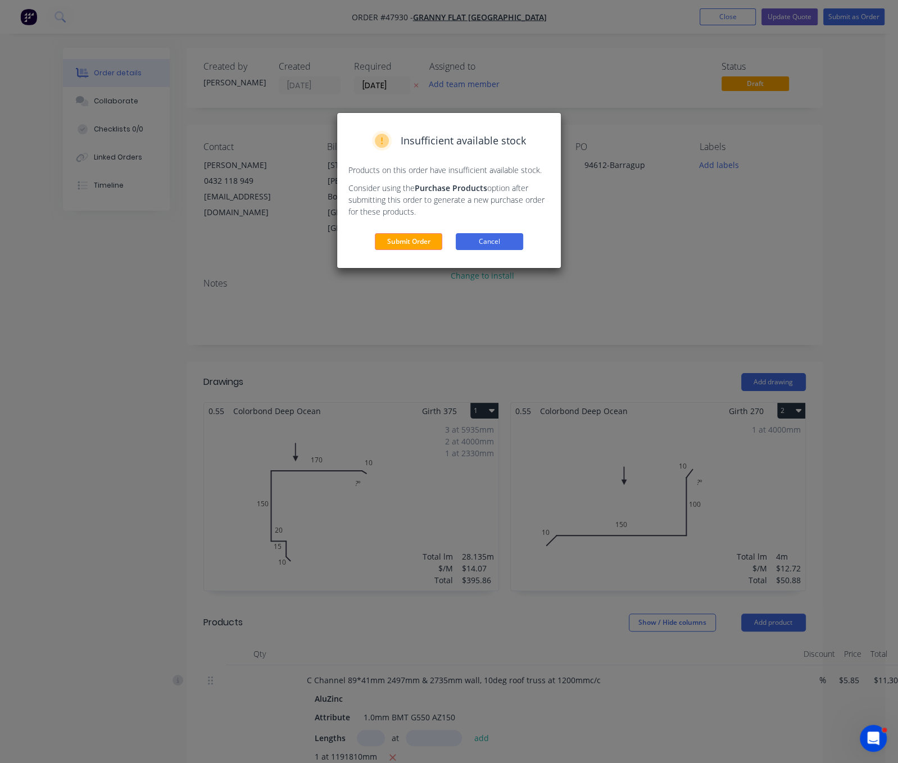
click at [490, 250] on button "Cancel" at bounding box center [489, 241] width 67 height 17
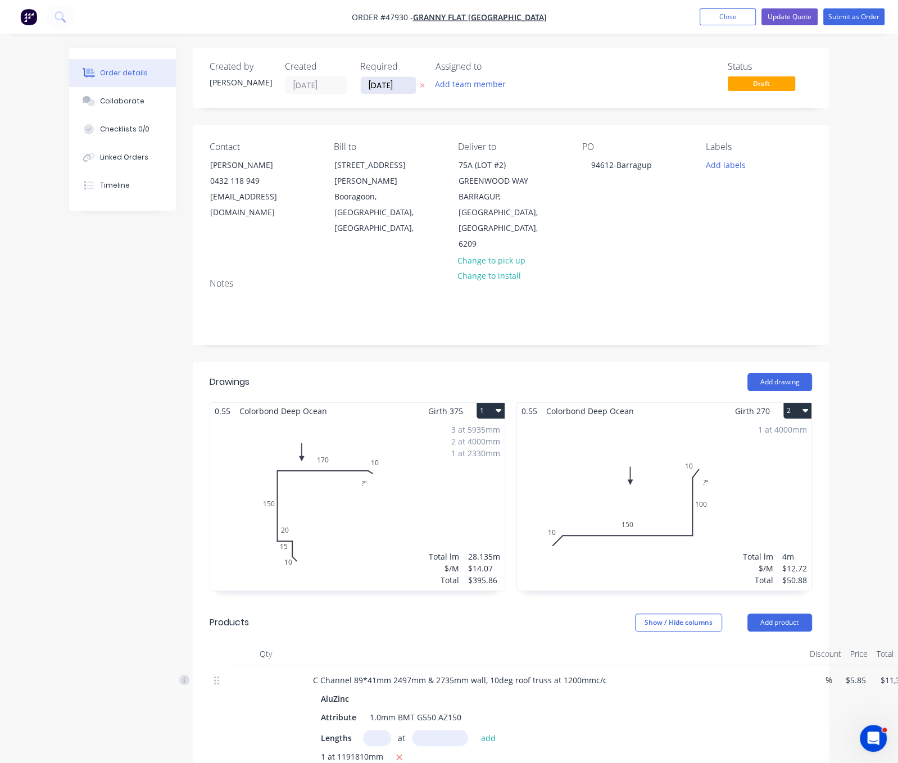
click at [361, 89] on input "[DATE]" at bounding box center [388, 85] width 55 height 17
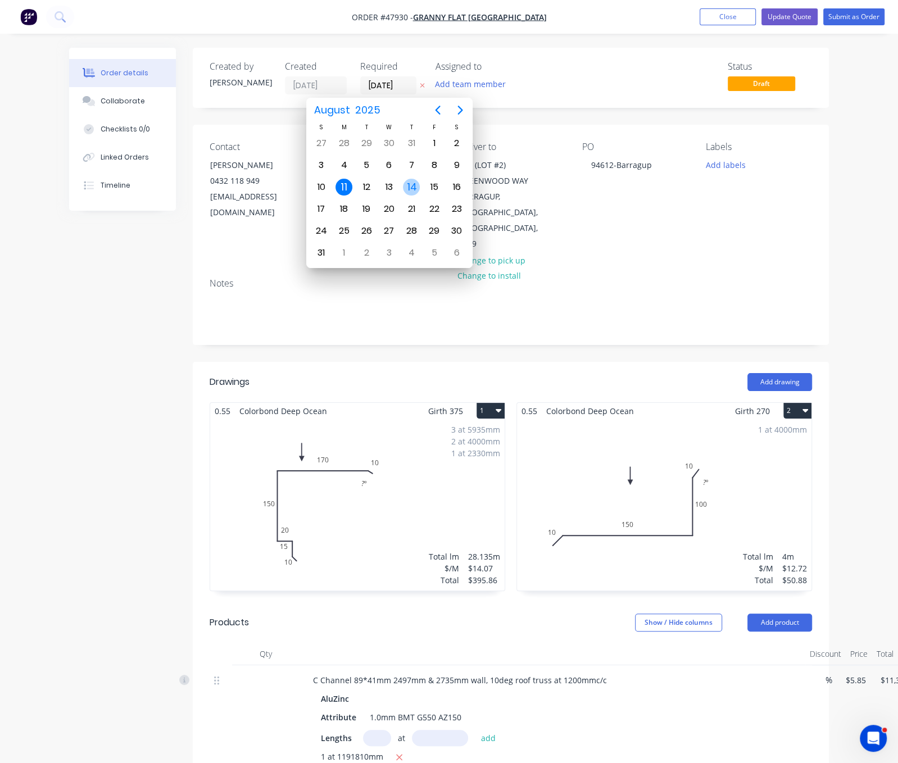
click at [408, 184] on div "14" at bounding box center [411, 187] width 17 height 17
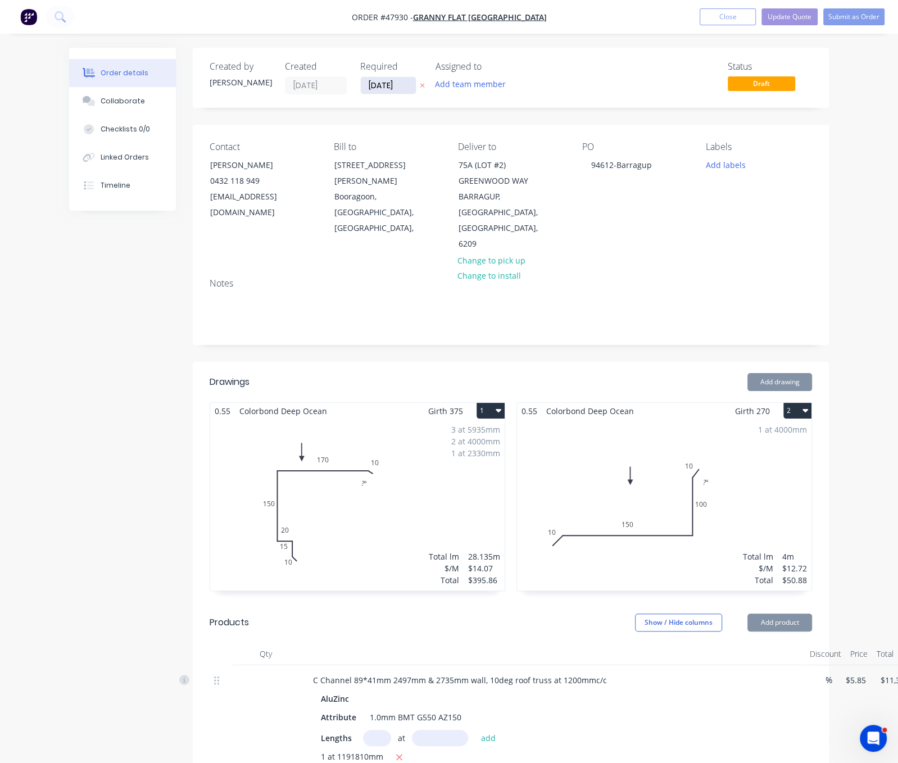
click at [361, 85] on input "[DATE]" at bounding box center [388, 85] width 55 height 17
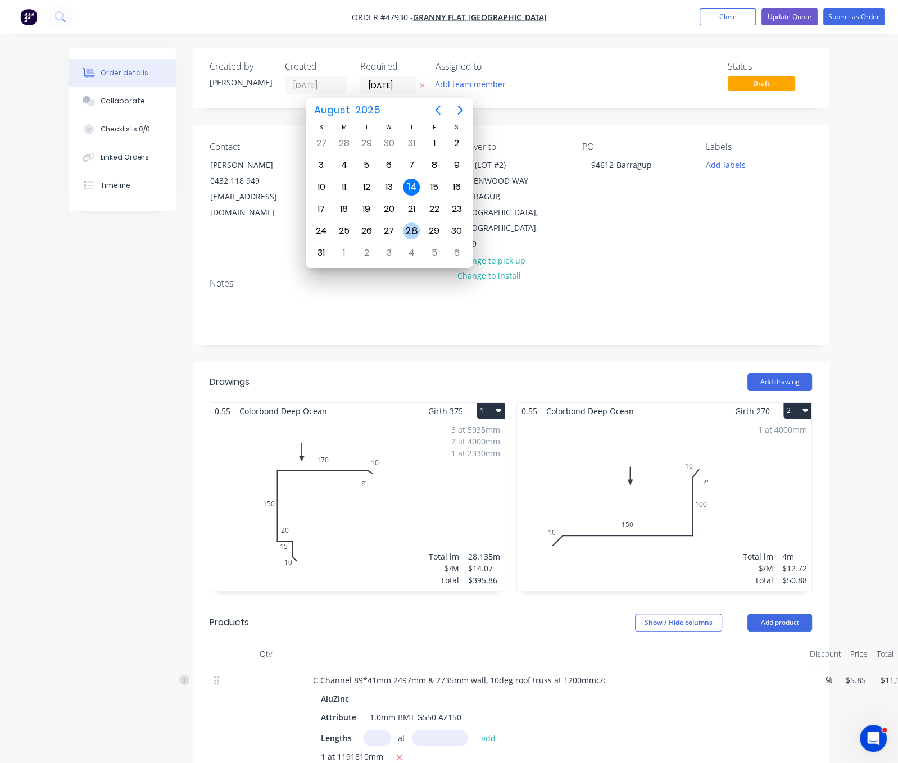
click at [411, 225] on div "28" at bounding box center [411, 230] width 17 height 17
type input "[DATE]"
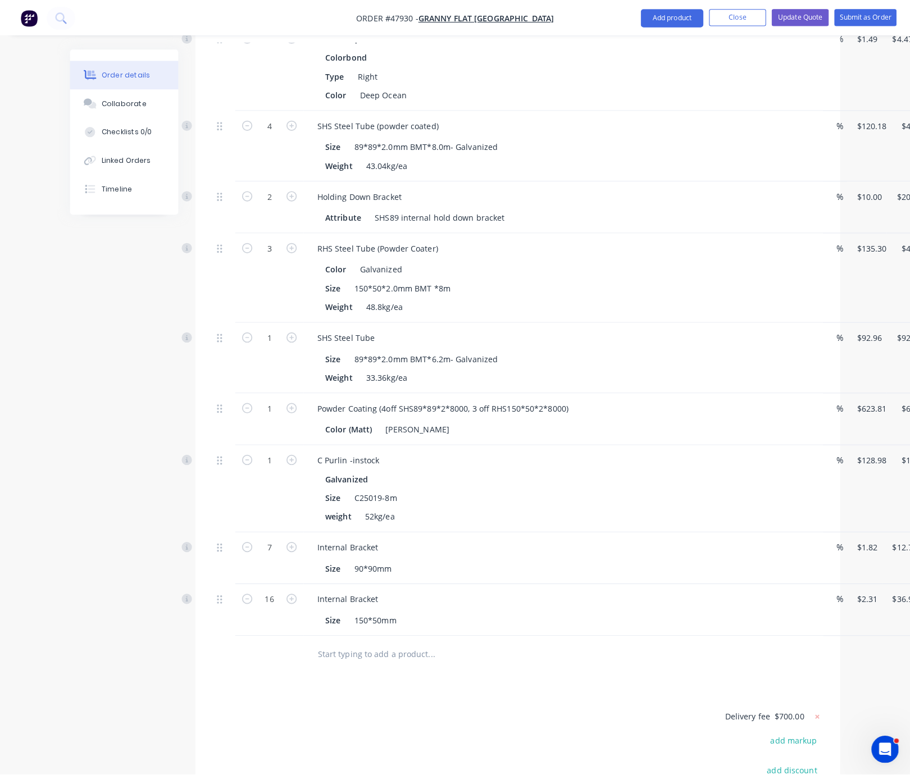
scroll to position [2163, 0]
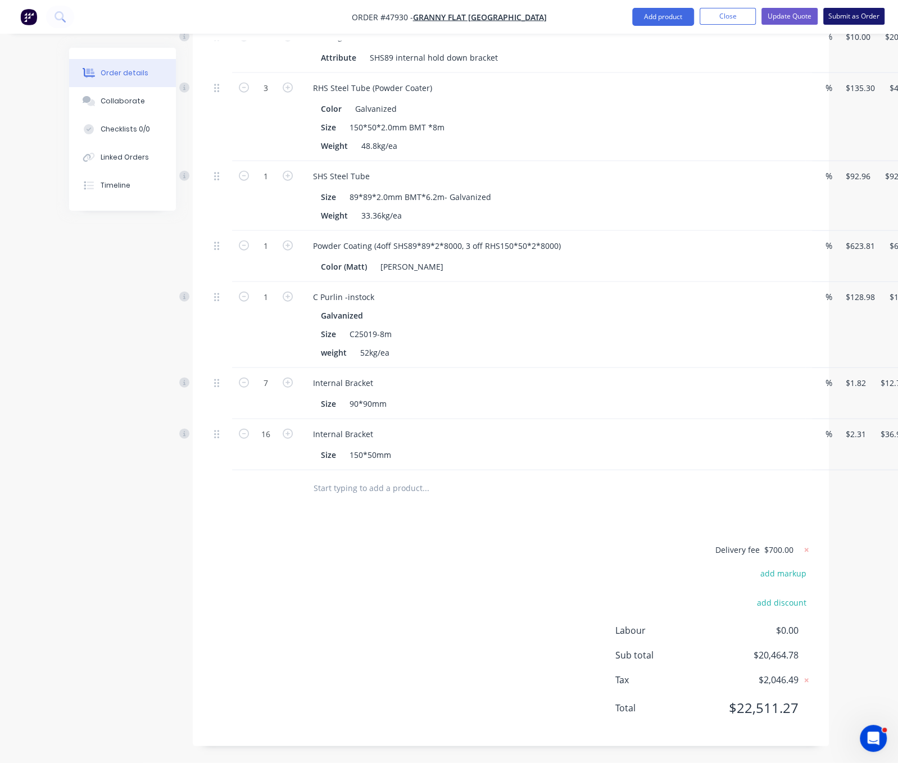
click at [844, 17] on button "Submit as Order" at bounding box center [853, 16] width 61 height 17
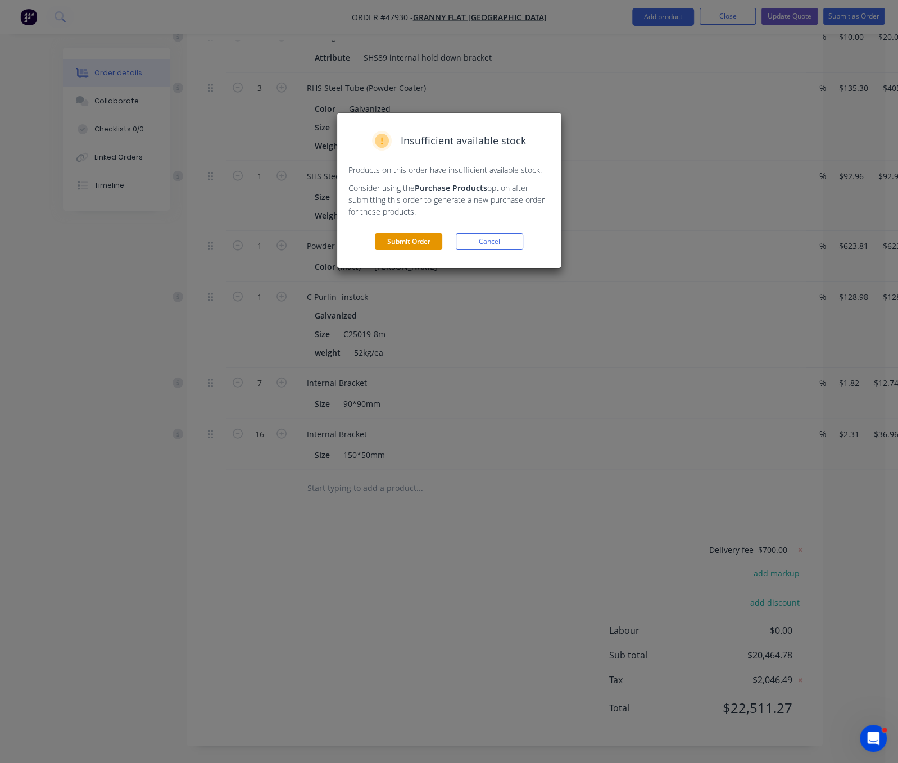
click at [400, 250] on button "Submit Order" at bounding box center [408, 241] width 67 height 17
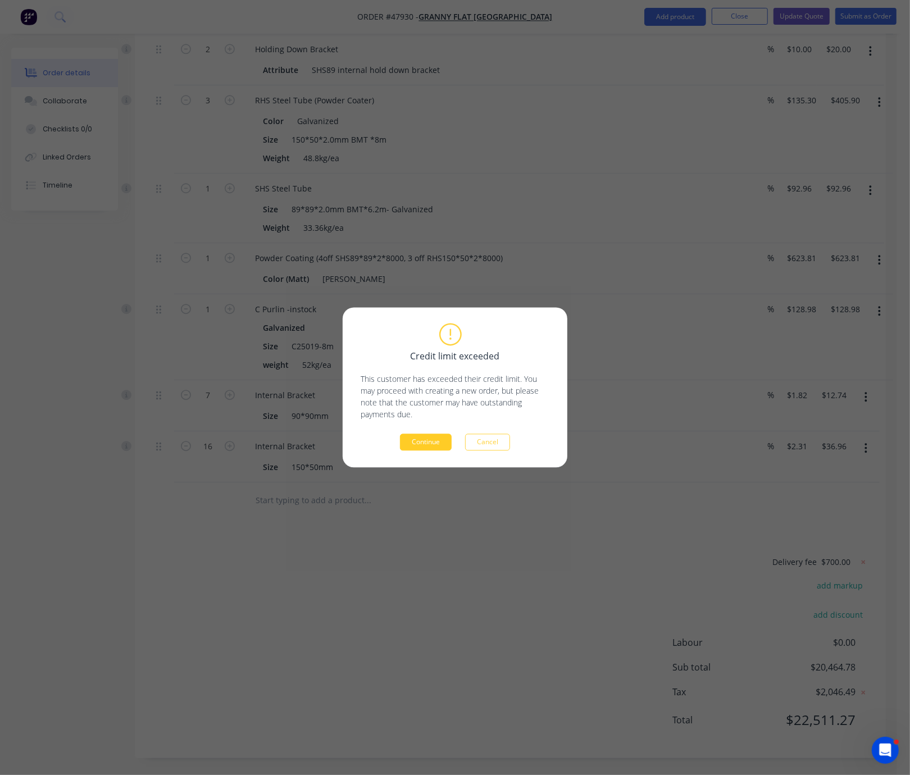
click at [432, 445] on button "Continue" at bounding box center [426, 442] width 52 height 17
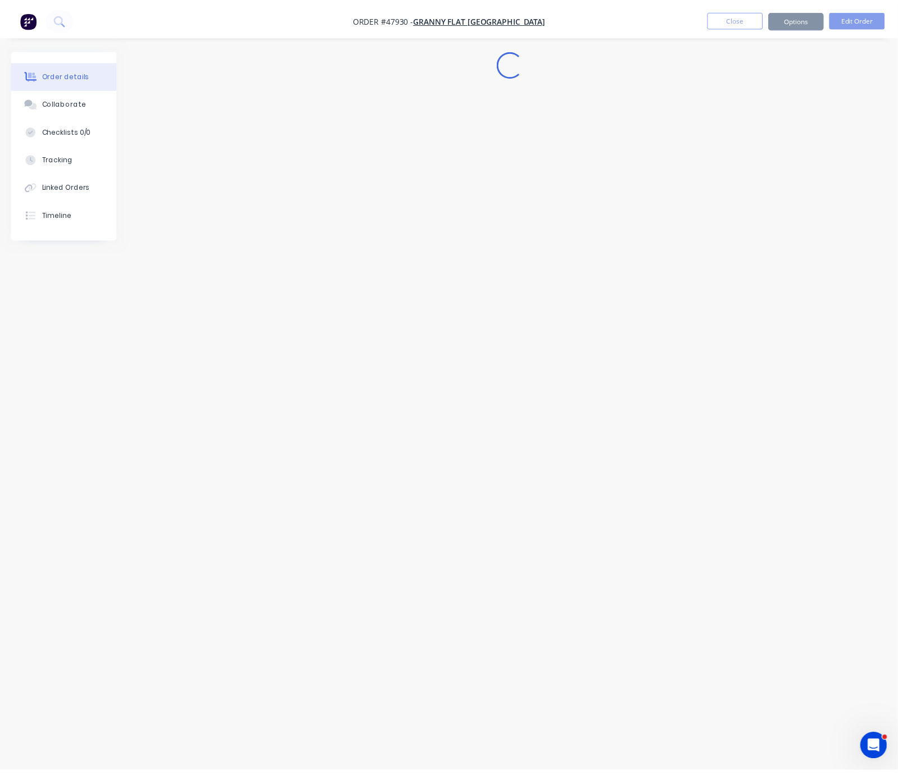
scroll to position [0, 0]
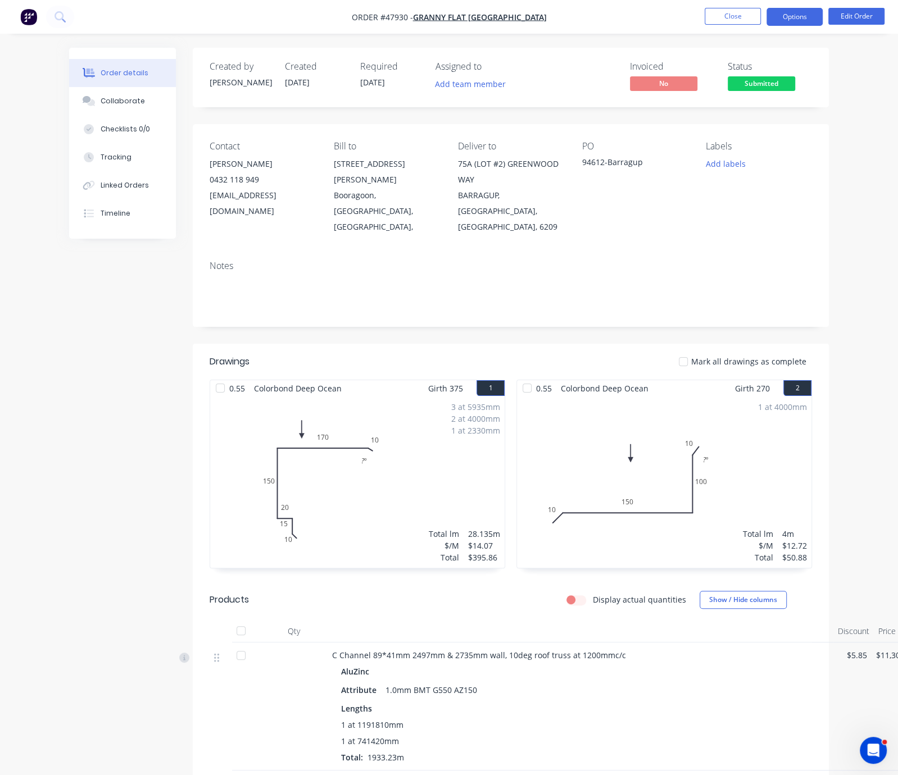
click at [795, 16] on button "Options" at bounding box center [794, 17] width 56 height 18
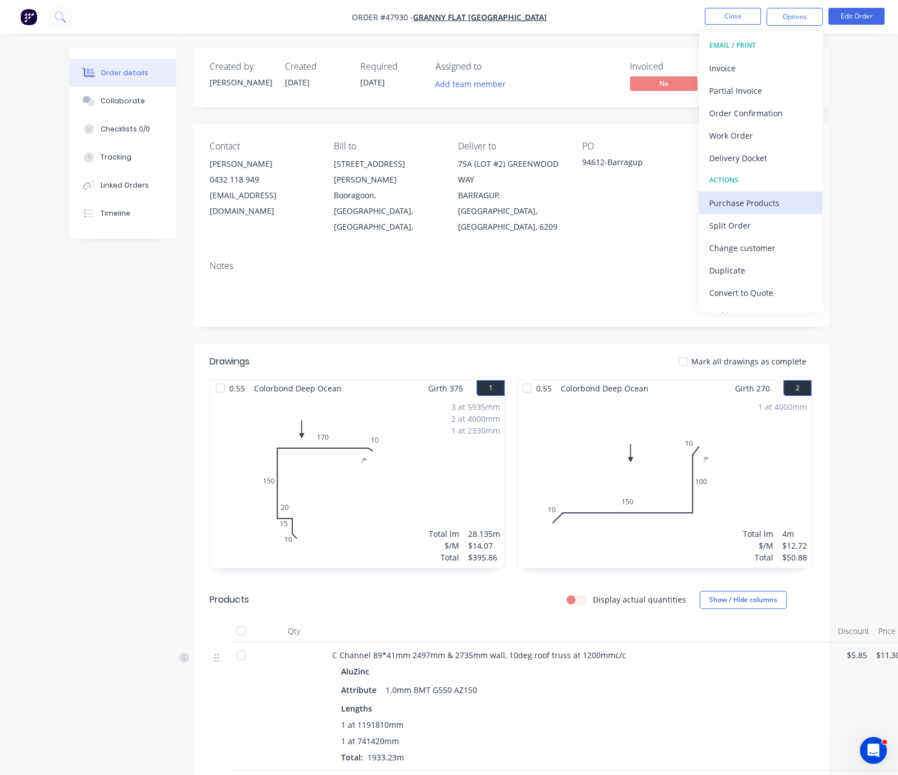
click at [735, 202] on div "Purchase Products" at bounding box center [760, 203] width 103 height 16
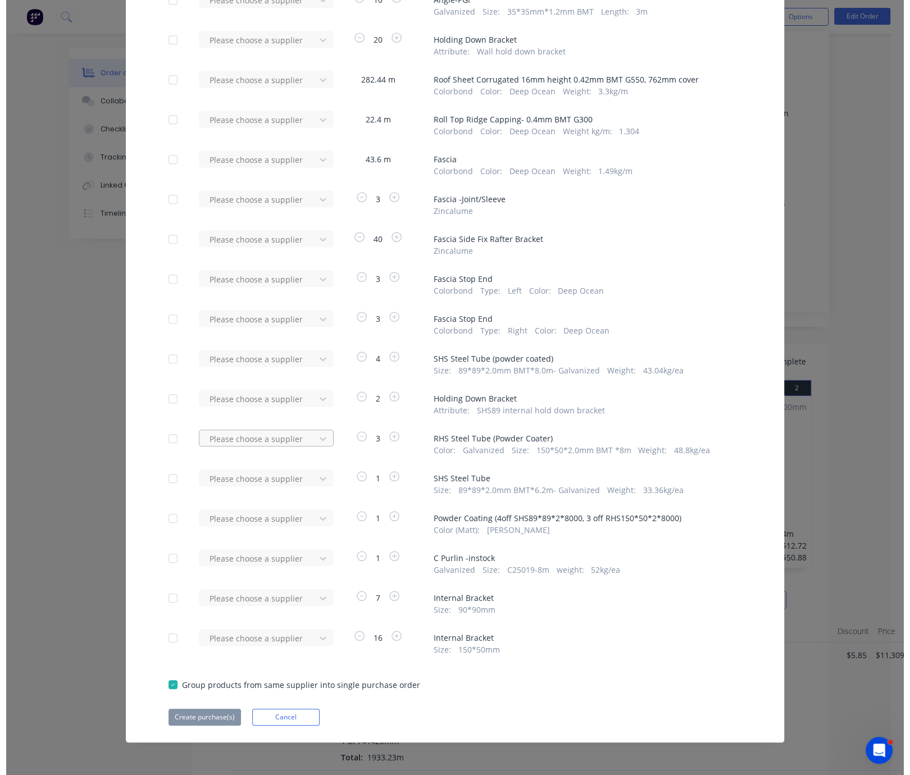
scroll to position [518, 0]
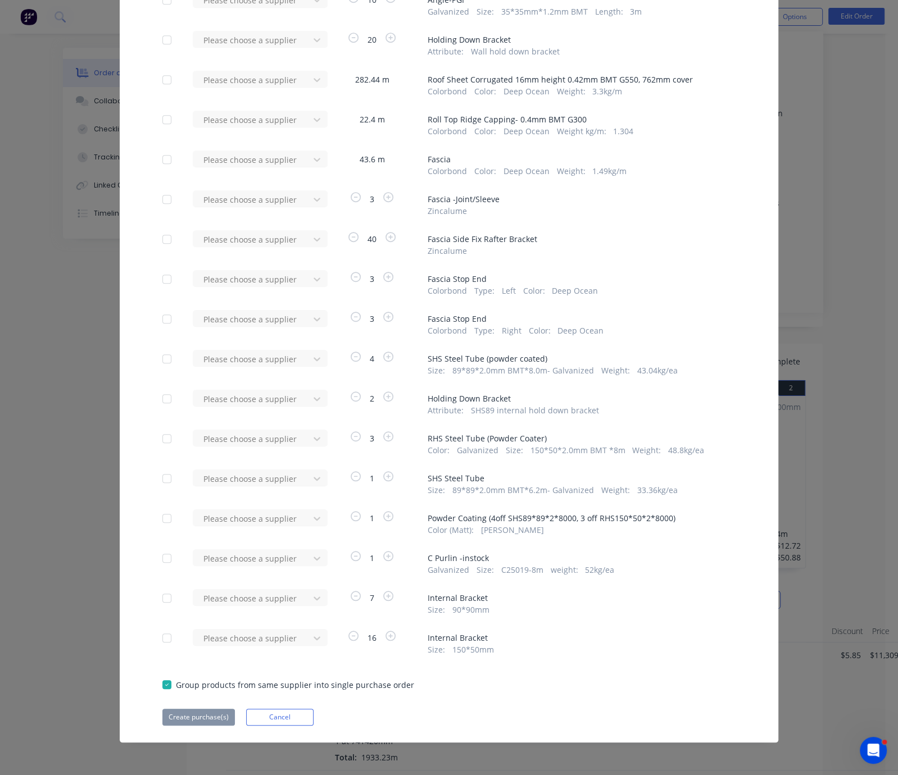
click at [156, 507] on div at bounding box center [167, 518] width 22 height 22
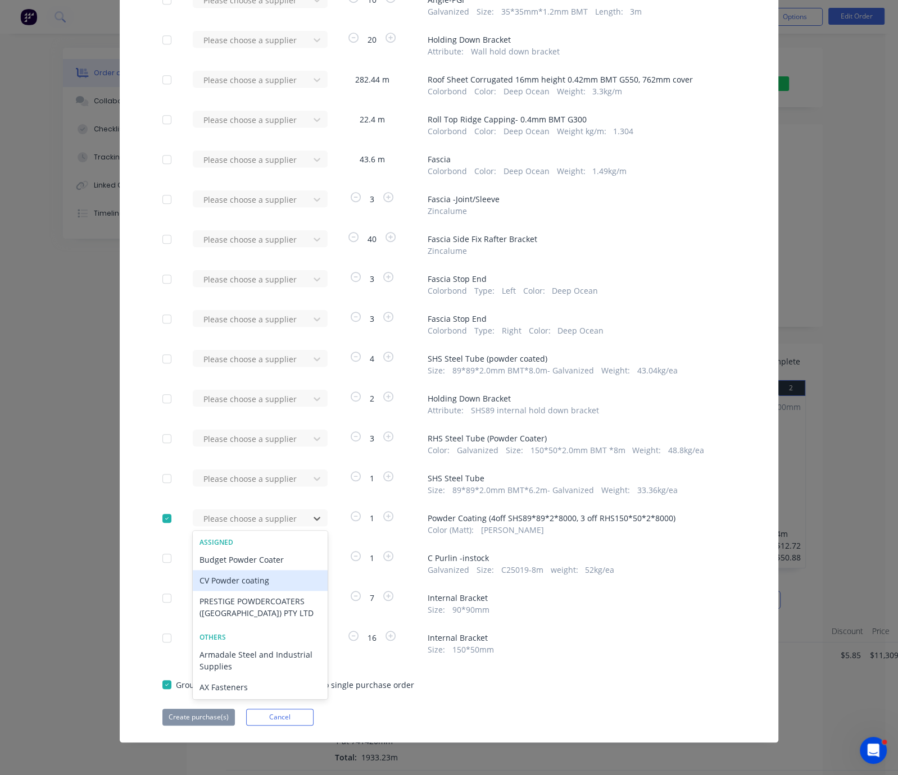
click at [193, 571] on div "CV Powder coating" at bounding box center [260, 580] width 135 height 21
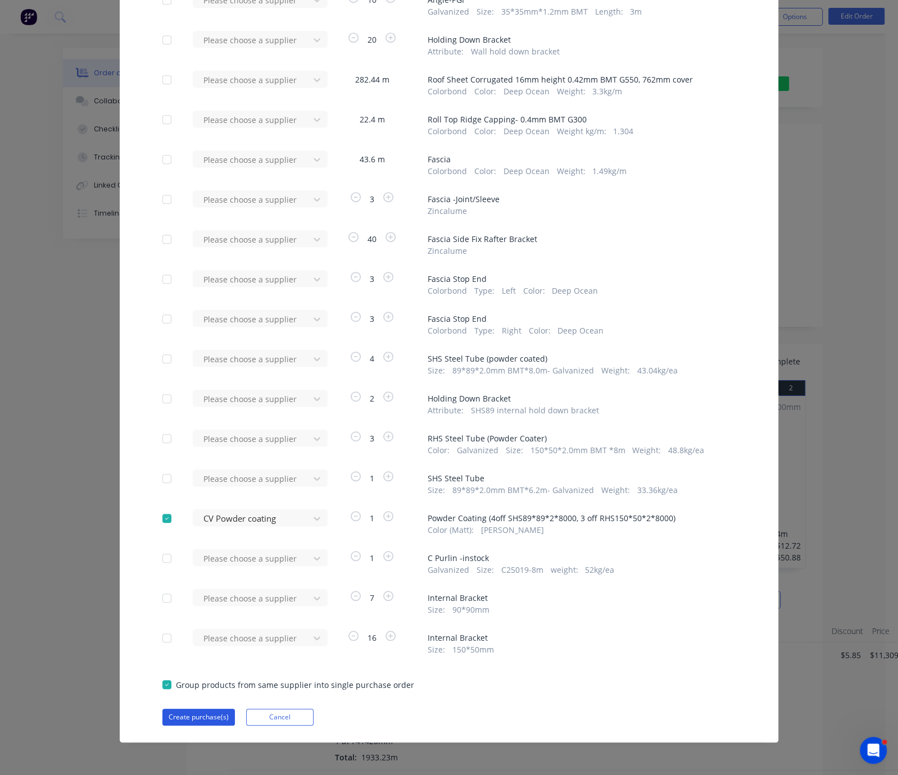
click at [162, 714] on button "Create purchase(s)" at bounding box center [198, 717] width 72 height 17
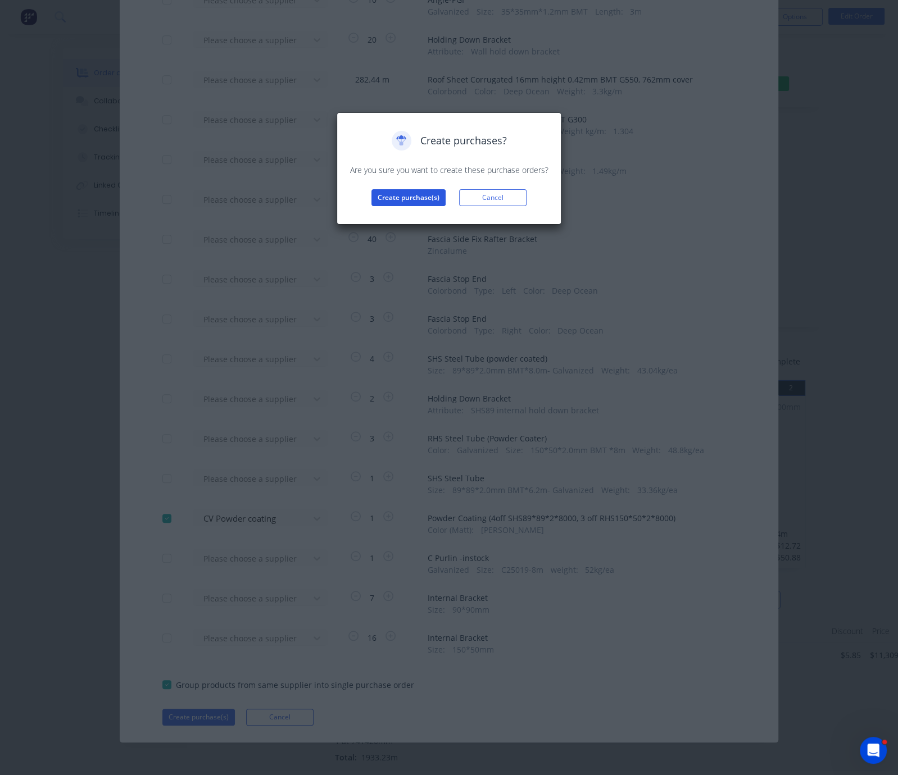
click at [412, 206] on button "Create purchase(s)" at bounding box center [408, 197] width 74 height 17
click at [409, 224] on button "View purchase(s)" at bounding box center [408, 215] width 67 height 17
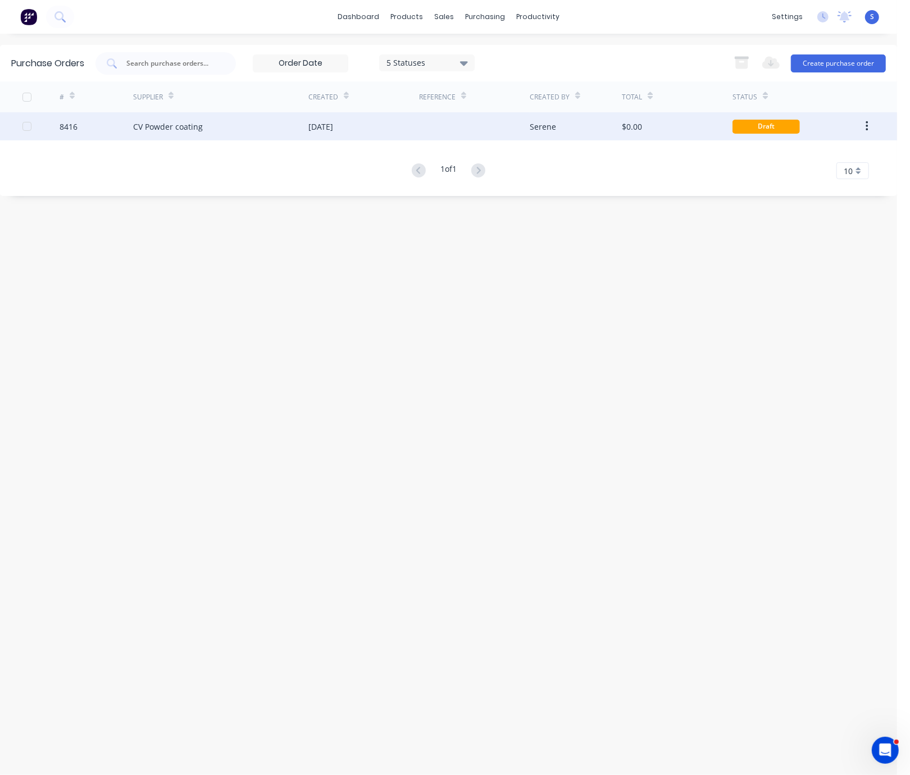
click at [299, 132] on div "CV Powder coating" at bounding box center [220, 126] width 175 height 28
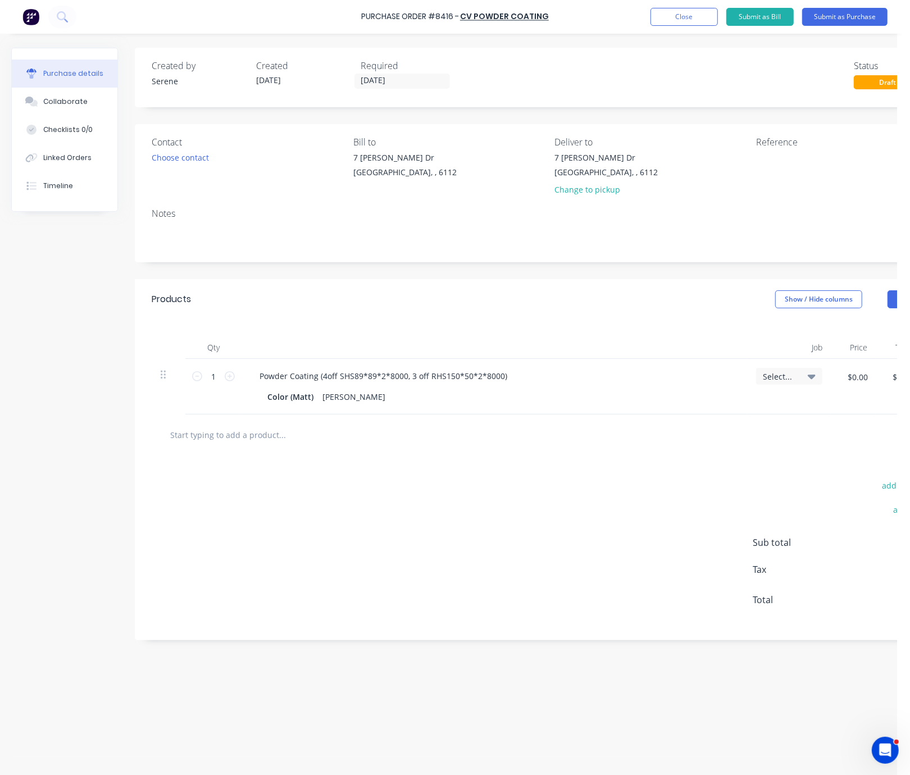
scroll to position [4, 0]
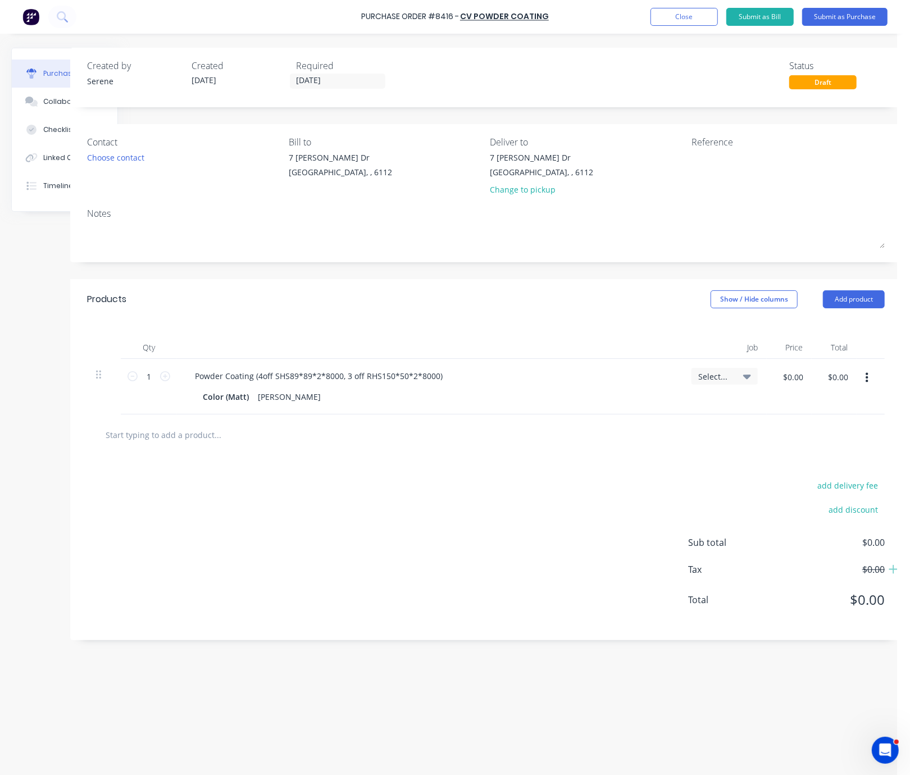
drag, startPoint x: 366, startPoint y: 301, endPoint x: 495, endPoint y: 313, distance: 129.8
click at [377, 321] on div "Qty Job Price Total 1 1 Powder Coating (4off SHS89*89*2*8000, 3 off RHS150*50*2…" at bounding box center [481, 367] width 831 height 95
click at [519, 190] on div "Change to pickup" at bounding box center [537, 190] width 103 height 12
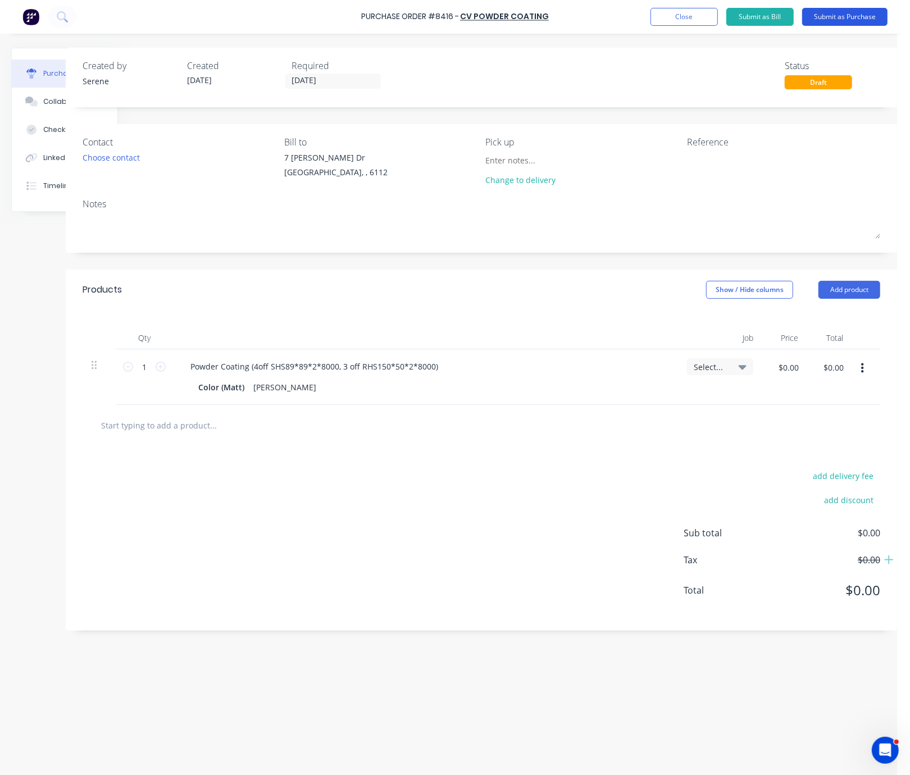
click at [834, 16] on button "Submit as Purchase" at bounding box center [844, 17] width 85 height 18
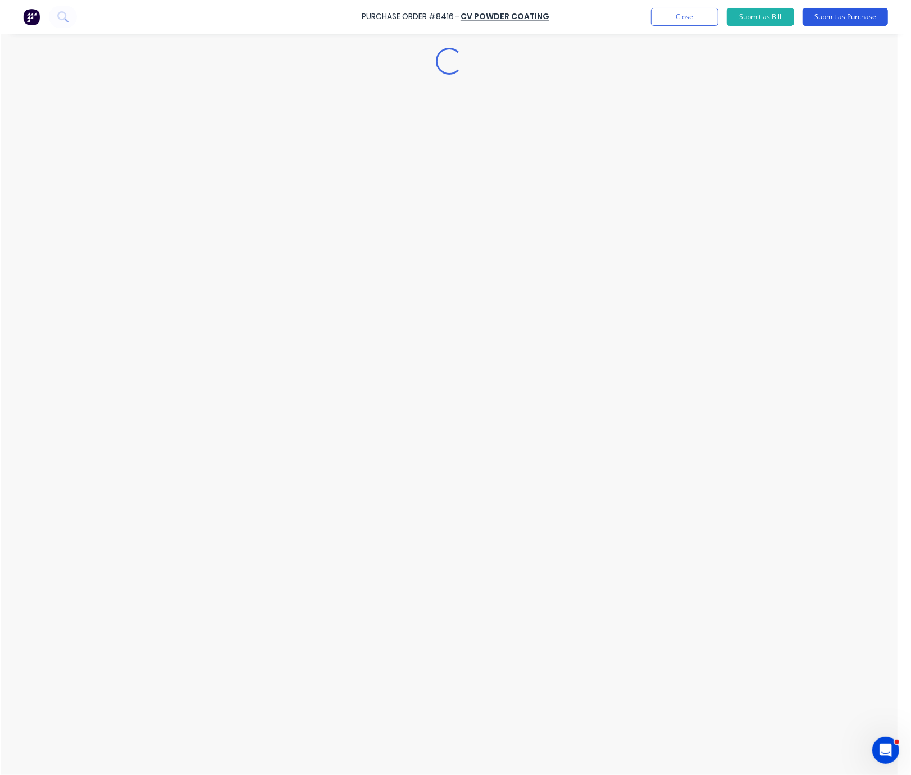
scroll to position [0, 0]
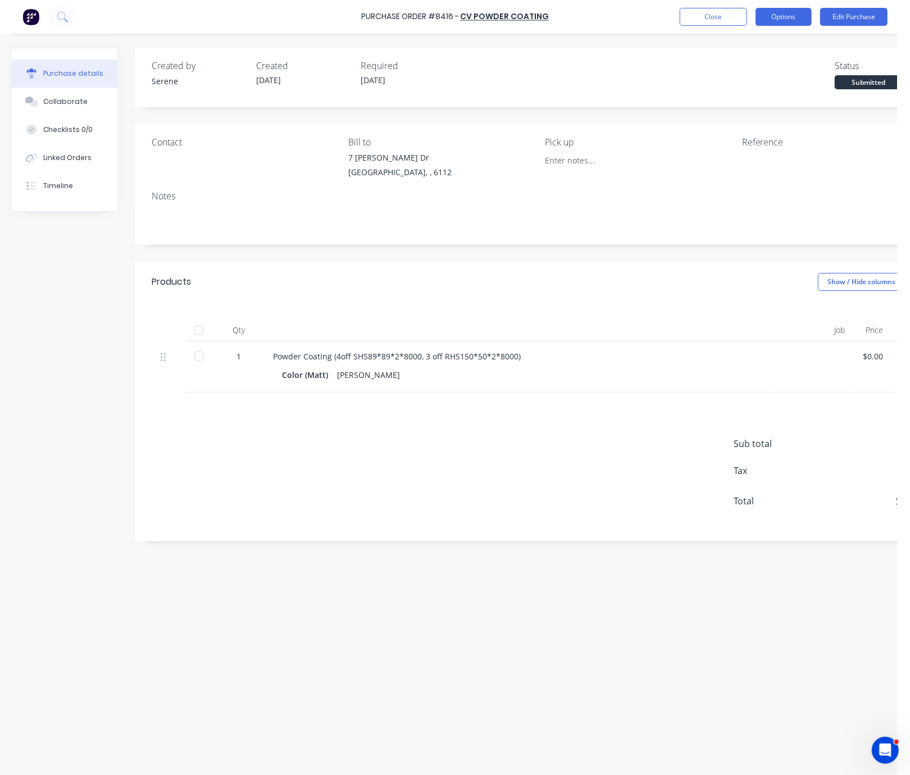
click at [782, 21] on button "Options" at bounding box center [784, 17] width 56 height 18
click at [757, 45] on div "Print / Email" at bounding box center [758, 46] width 87 height 16
click at [752, 94] on div "Without pricing" at bounding box center [758, 91] width 87 height 16
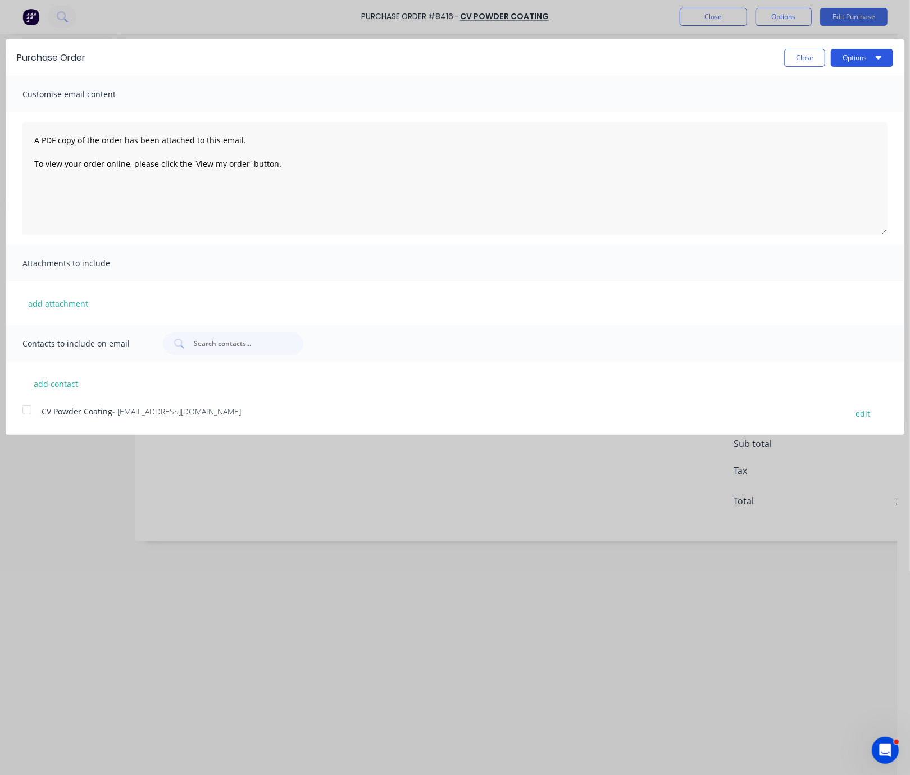
click at [851, 62] on button "Options" at bounding box center [862, 58] width 62 height 18
click at [836, 88] on div "Print" at bounding box center [840, 86] width 87 height 16
click at [24, 416] on div at bounding box center [27, 410] width 22 height 22
click at [850, 57] on button "Options" at bounding box center [862, 58] width 62 height 18
click at [839, 113] on div "Email" at bounding box center [840, 109] width 87 height 16
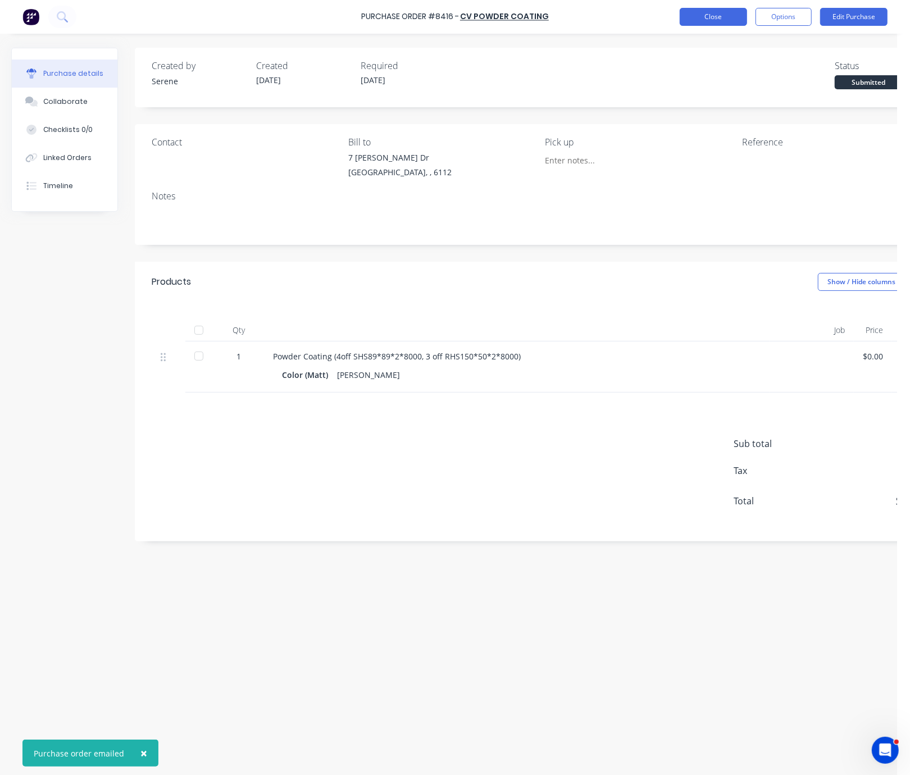
click at [715, 13] on button "Close" at bounding box center [713, 17] width 67 height 18
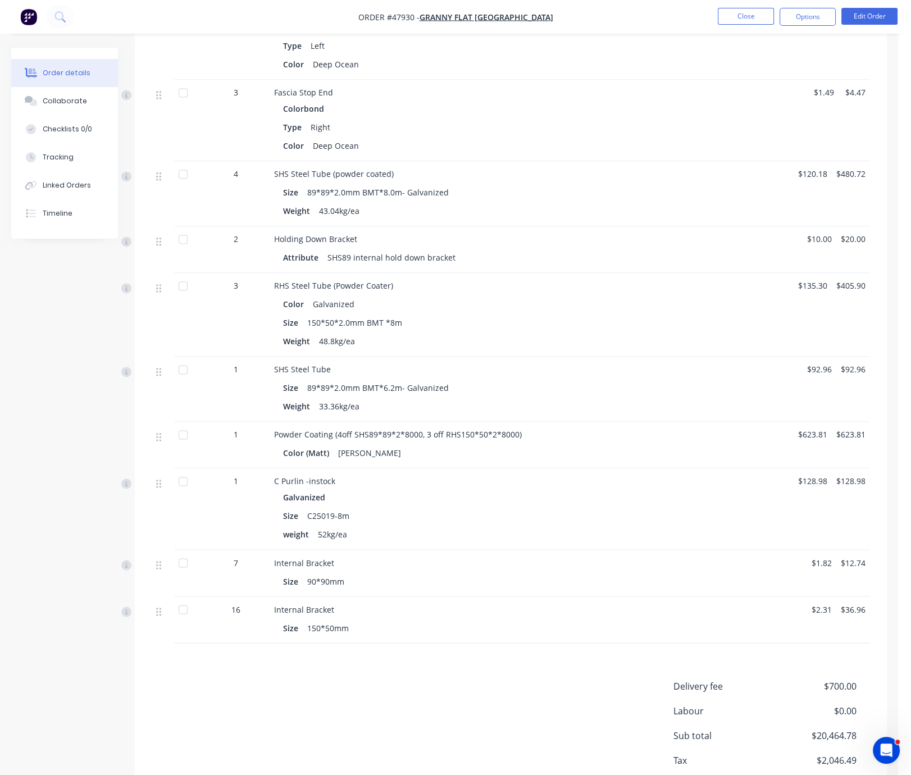
scroll to position [1957, 0]
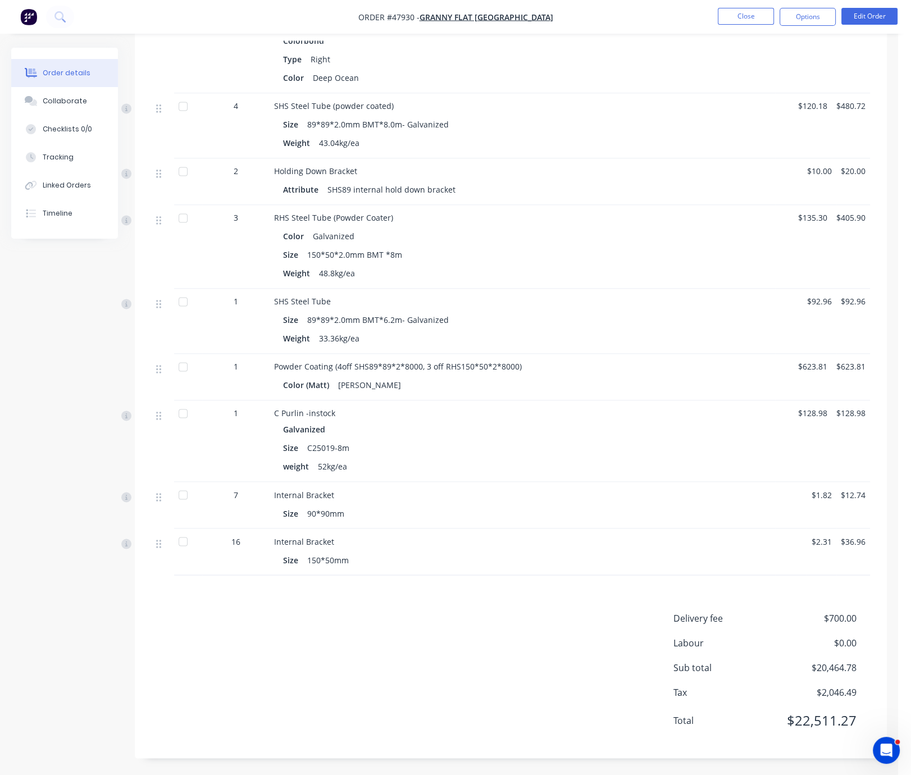
click at [188, 207] on div at bounding box center [183, 218] width 22 height 22
click at [187, 95] on div at bounding box center [183, 106] width 22 height 22
click at [415, 629] on div "Delivery fee $700.00 Labour $0.00 Sub total $20,464.78 Tax $2,046.49 Total $22,…" at bounding box center [511, 676] width 718 height 130
drag, startPoint x: 387, startPoint y: 621, endPoint x: 439, endPoint y: 623, distance: 52.3
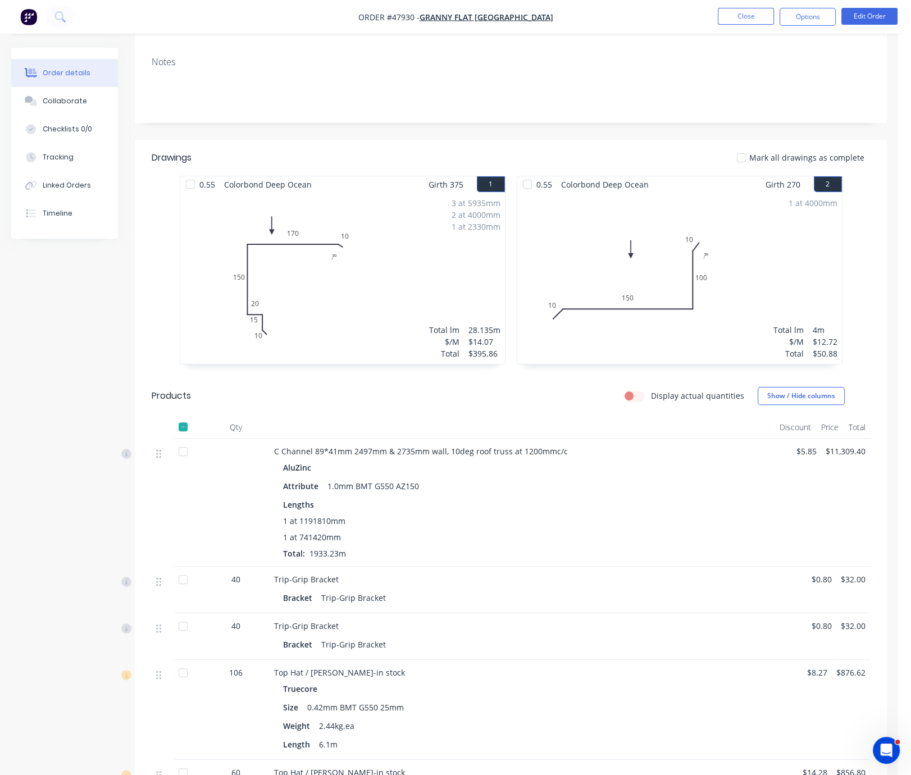
scroll to position [0, 0]
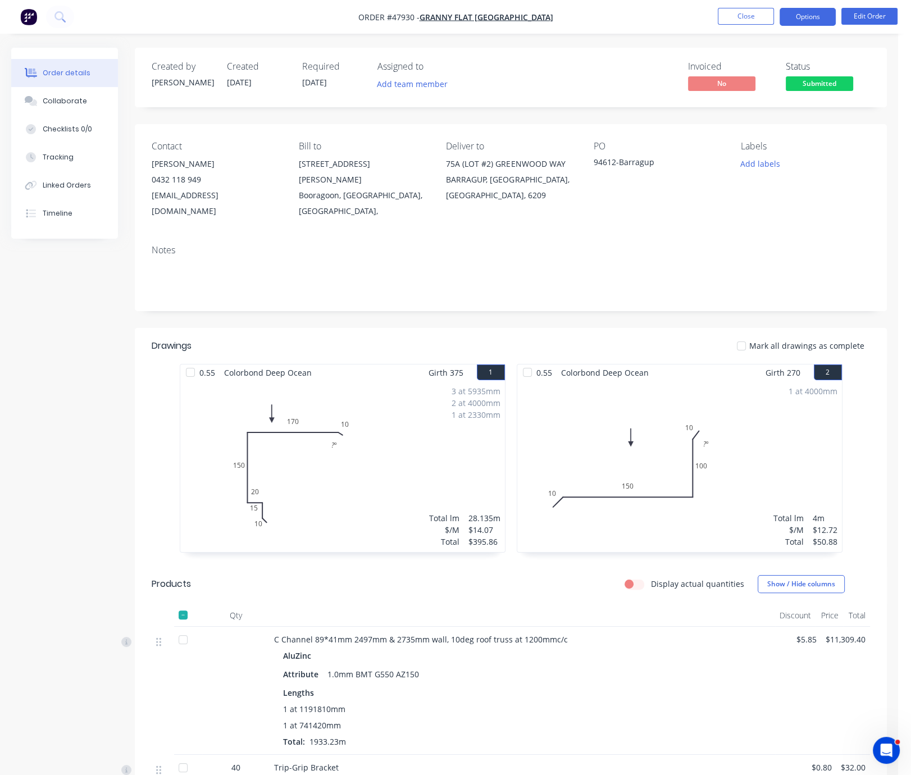
click at [807, 13] on button "Options" at bounding box center [808, 17] width 56 height 18
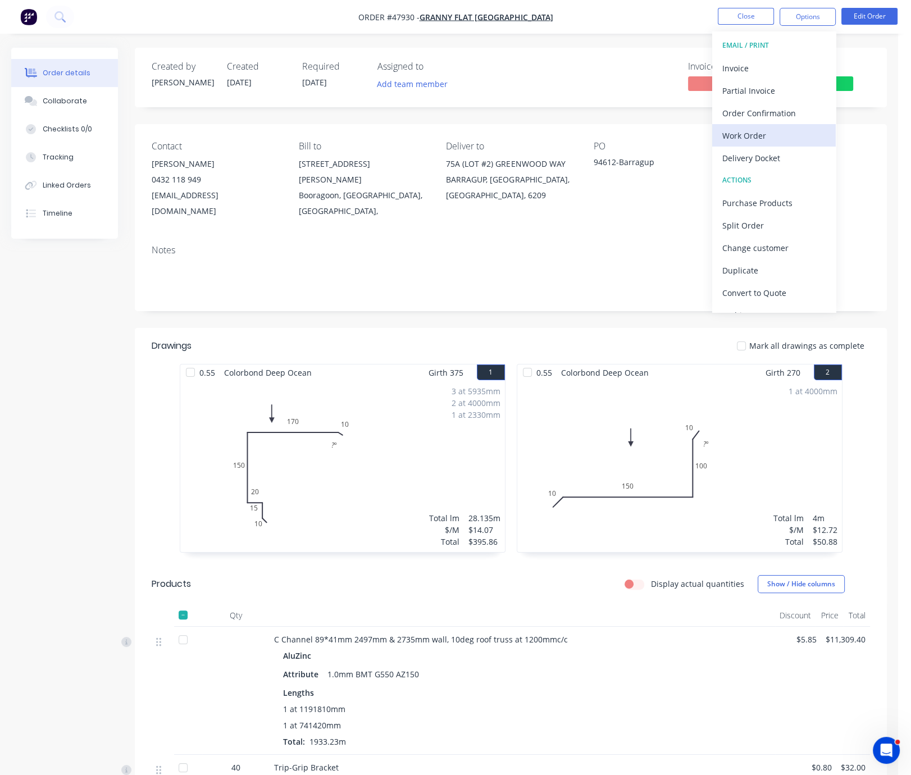
click at [766, 138] on div "Work Order" at bounding box center [773, 136] width 103 height 16
click at [748, 138] on div "Custom" at bounding box center [773, 136] width 103 height 16
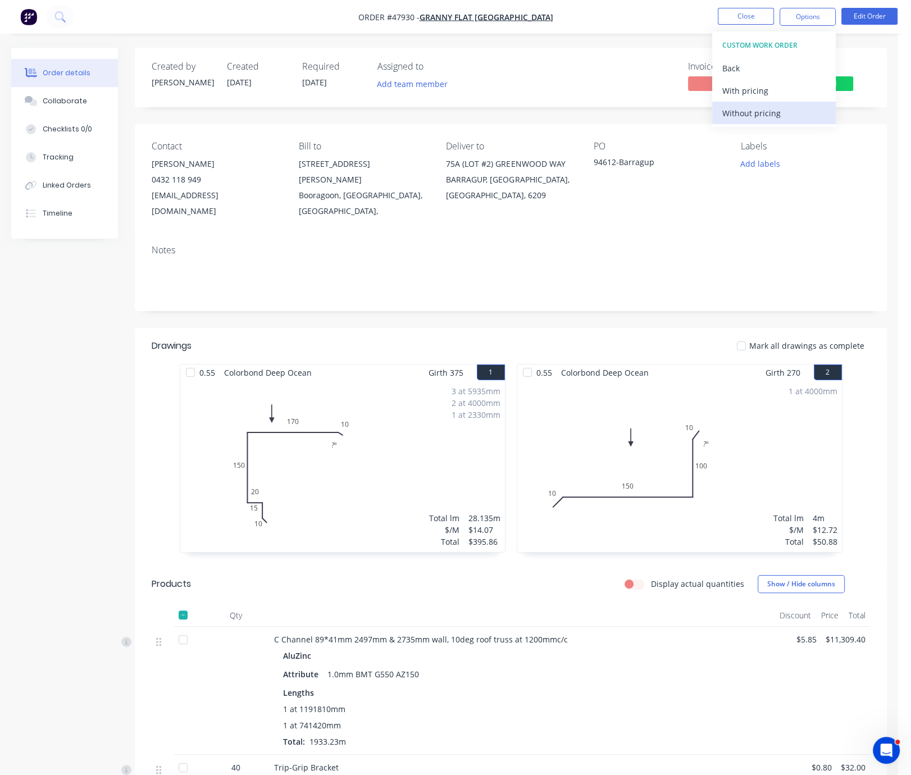
click at [743, 116] on div "Without pricing" at bounding box center [773, 113] width 103 height 16
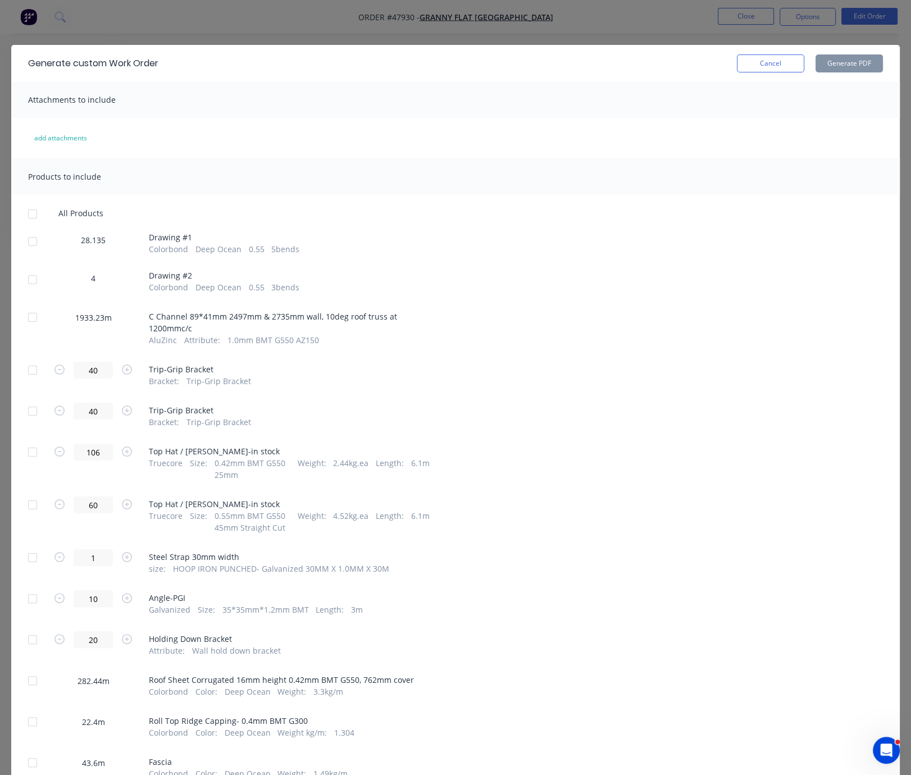
click at [37, 251] on div at bounding box center [32, 241] width 22 height 22
click at [25, 286] on div at bounding box center [32, 279] width 22 height 22
click at [839, 65] on button "Generate PDF" at bounding box center [849, 63] width 67 height 18
click at [35, 220] on div at bounding box center [32, 214] width 22 height 22
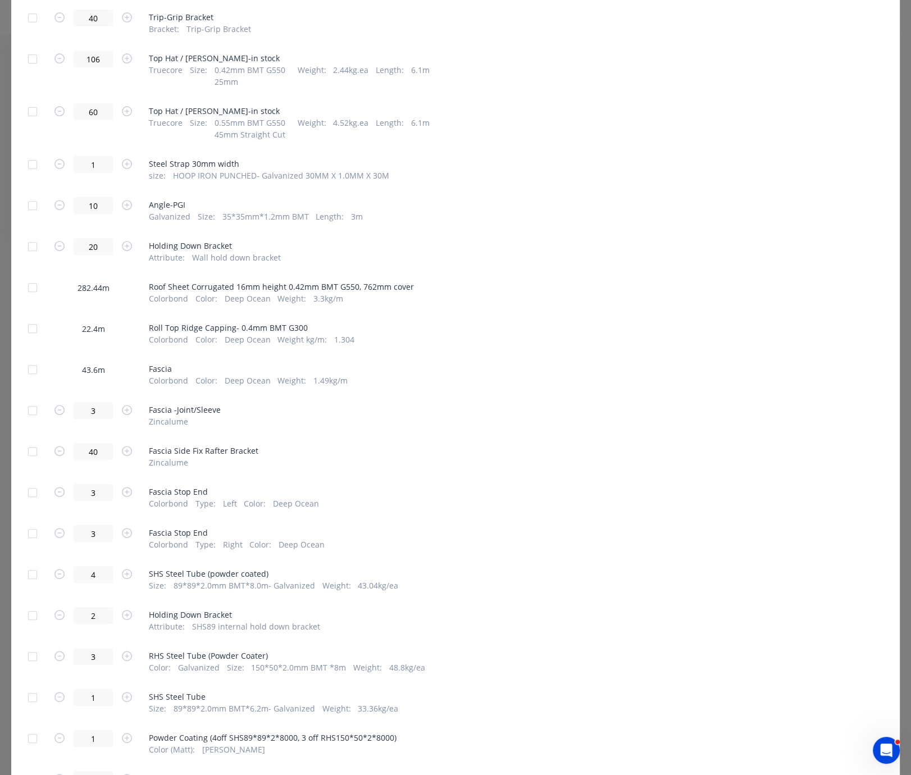
scroll to position [590, 0]
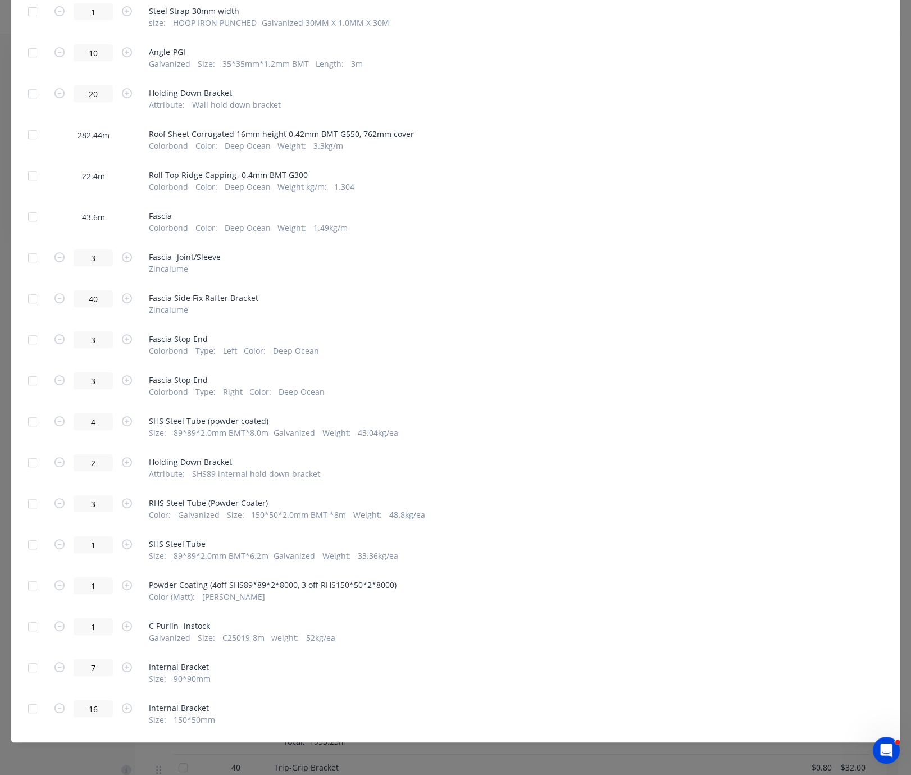
click at [34, 137] on div at bounding box center [32, 135] width 22 height 22
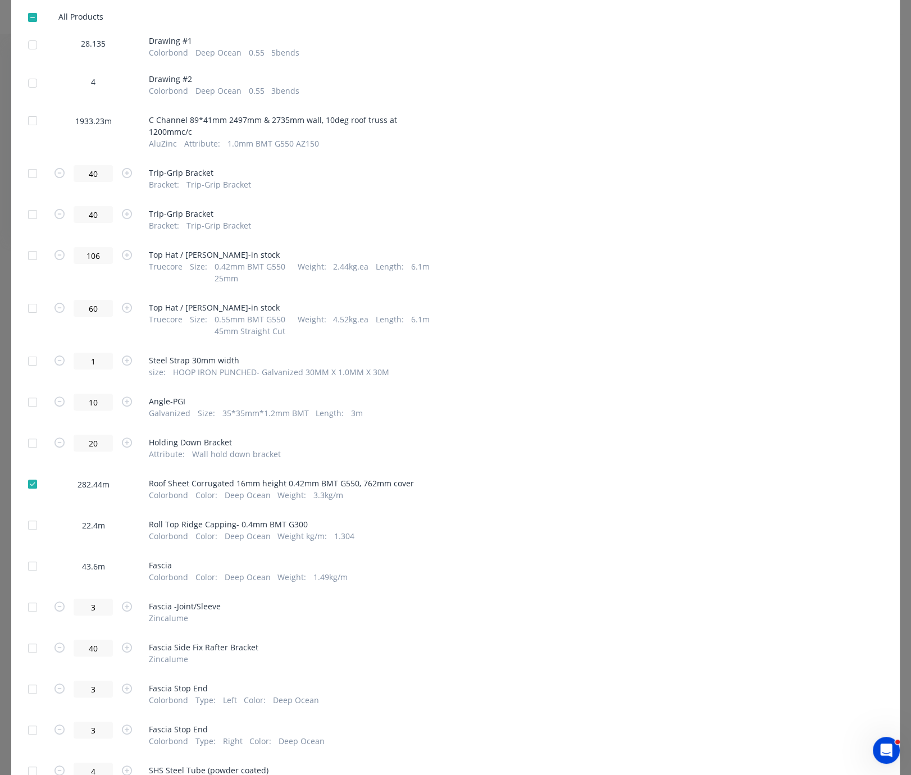
scroll to position [0, 0]
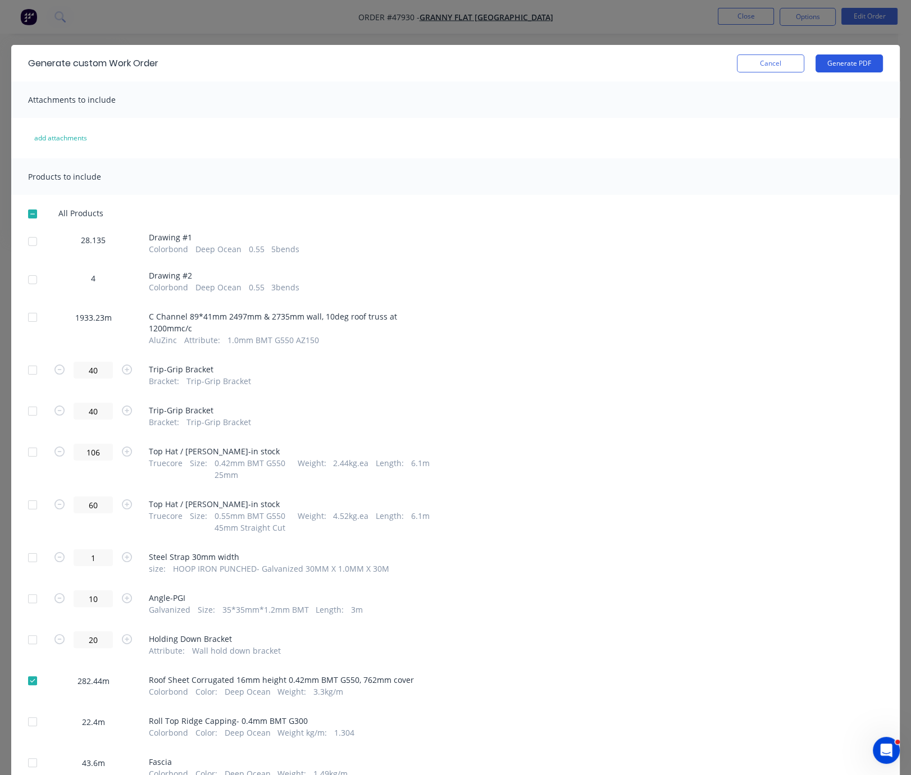
click at [831, 67] on button "Generate PDF" at bounding box center [849, 63] width 67 height 18
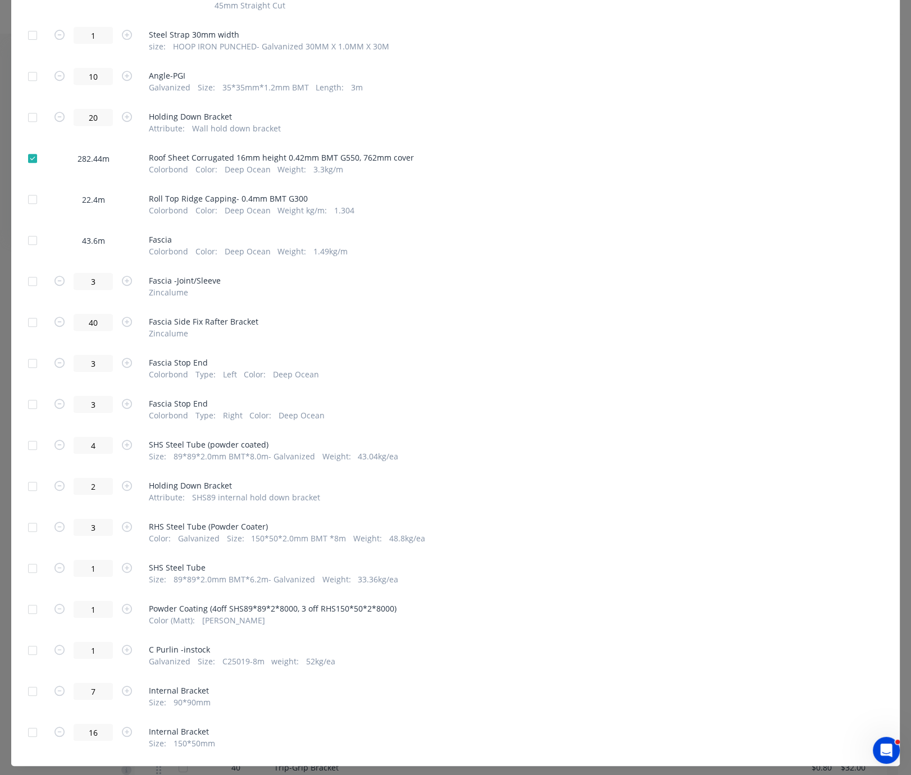
scroll to position [643, 0]
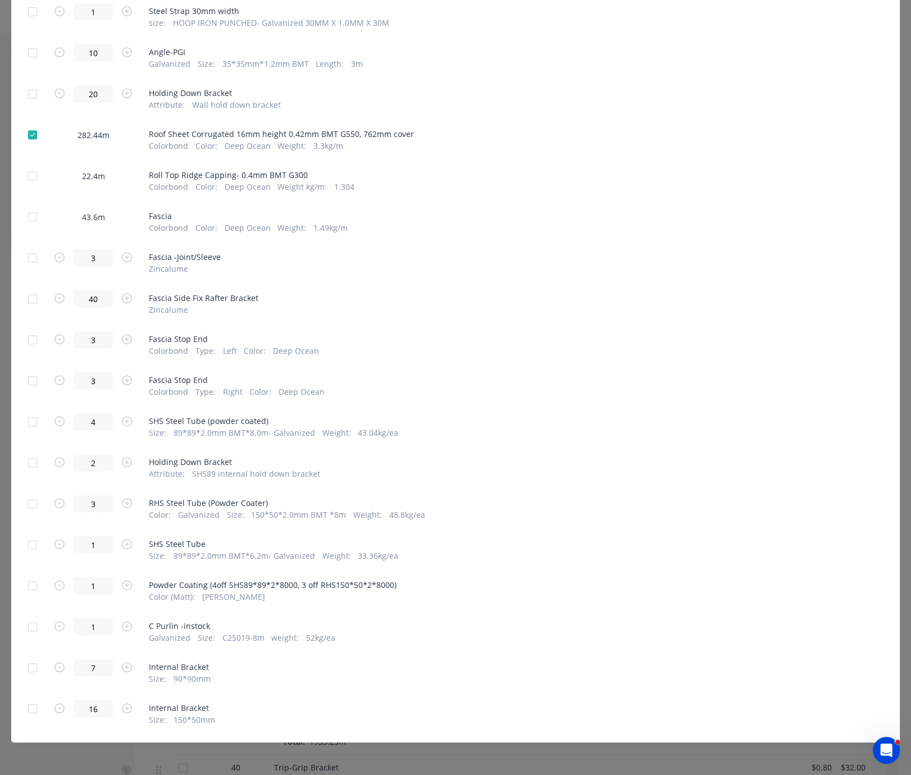
click at [34, 124] on div at bounding box center [32, 135] width 22 height 22
click at [38, 165] on div at bounding box center [32, 176] width 22 height 22
click at [33, 206] on div at bounding box center [32, 217] width 22 height 22
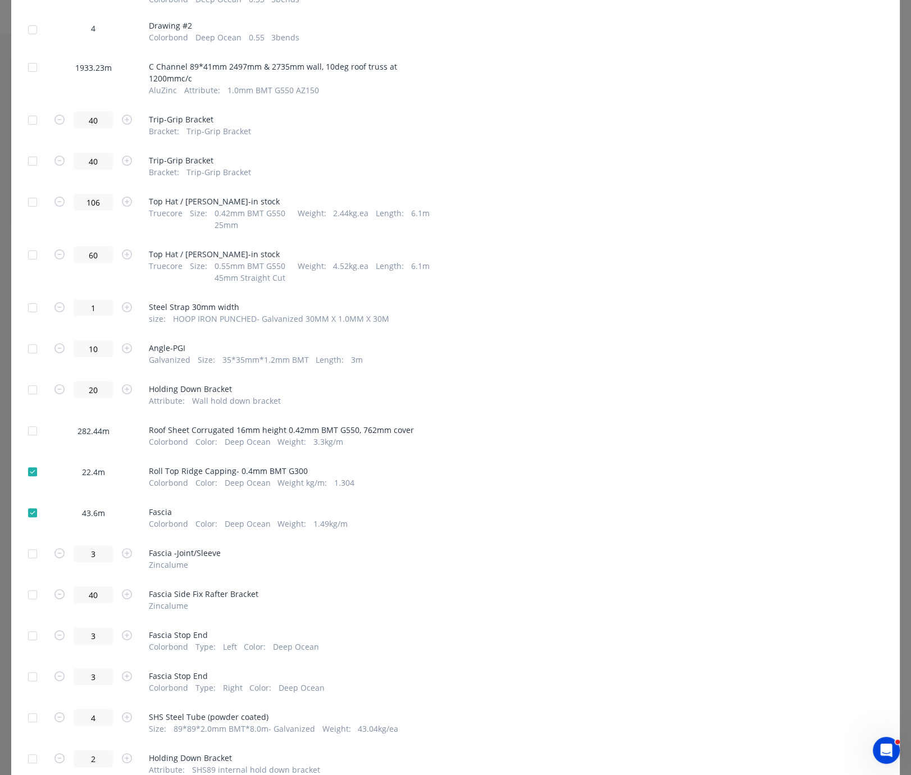
scroll to position [53, 0]
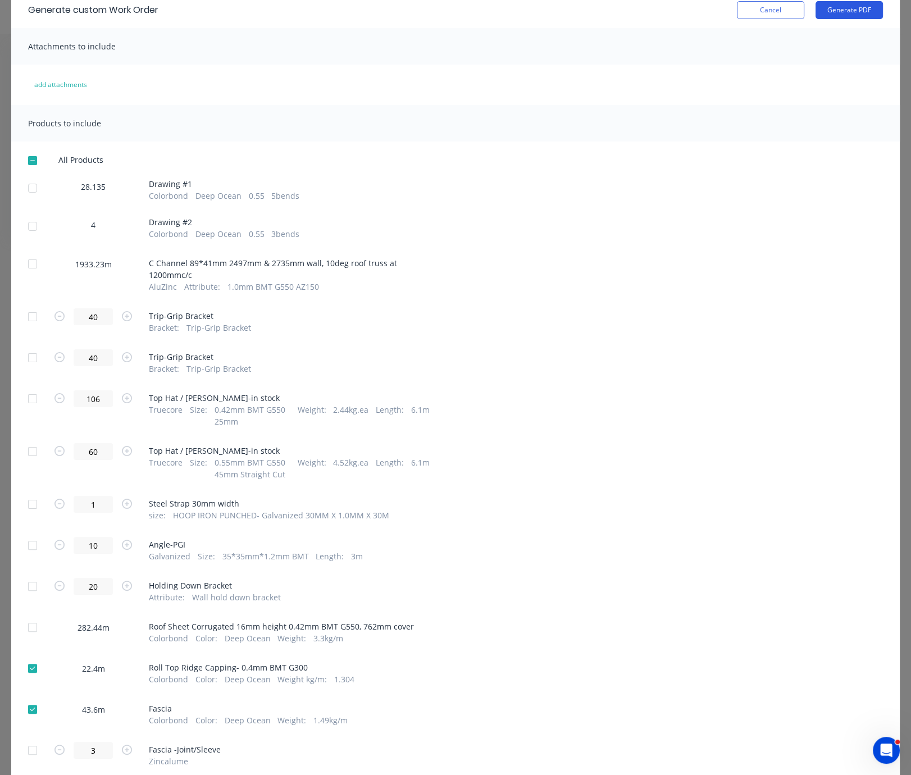
click at [849, 6] on button "Generate PDF" at bounding box center [849, 10] width 67 height 18
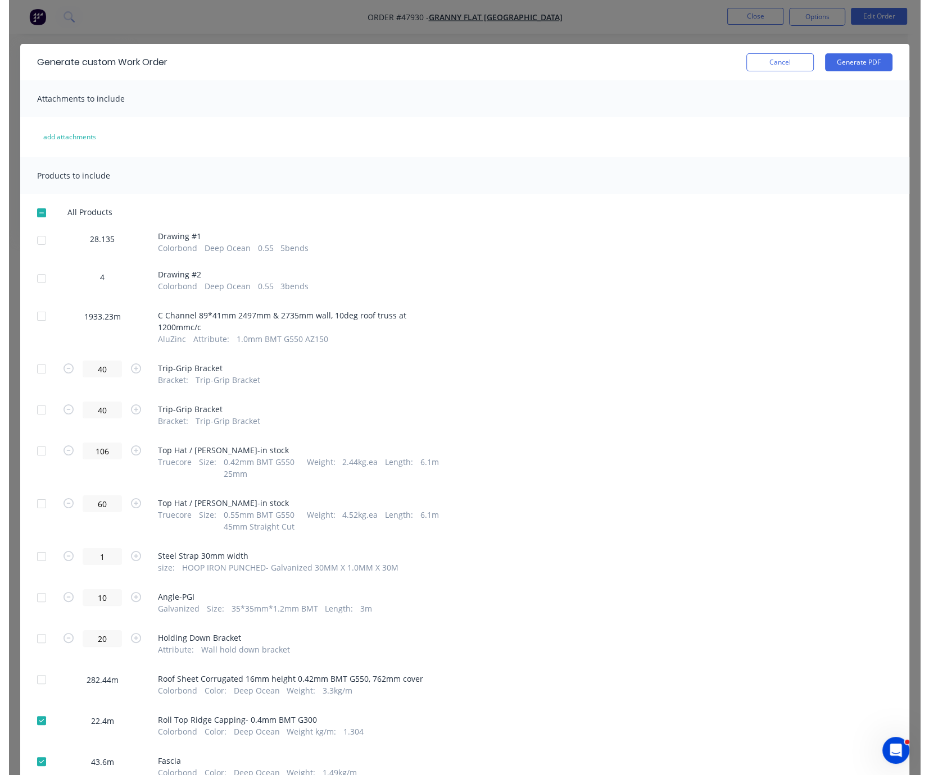
scroll to position [0, 0]
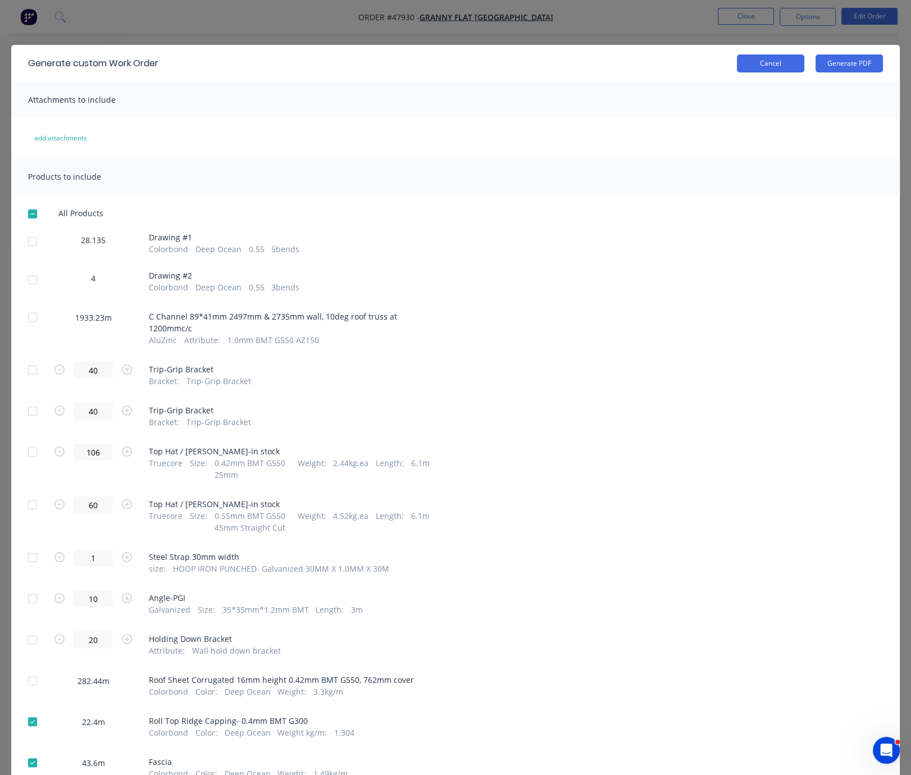
click at [767, 63] on button "Cancel" at bounding box center [770, 63] width 67 height 18
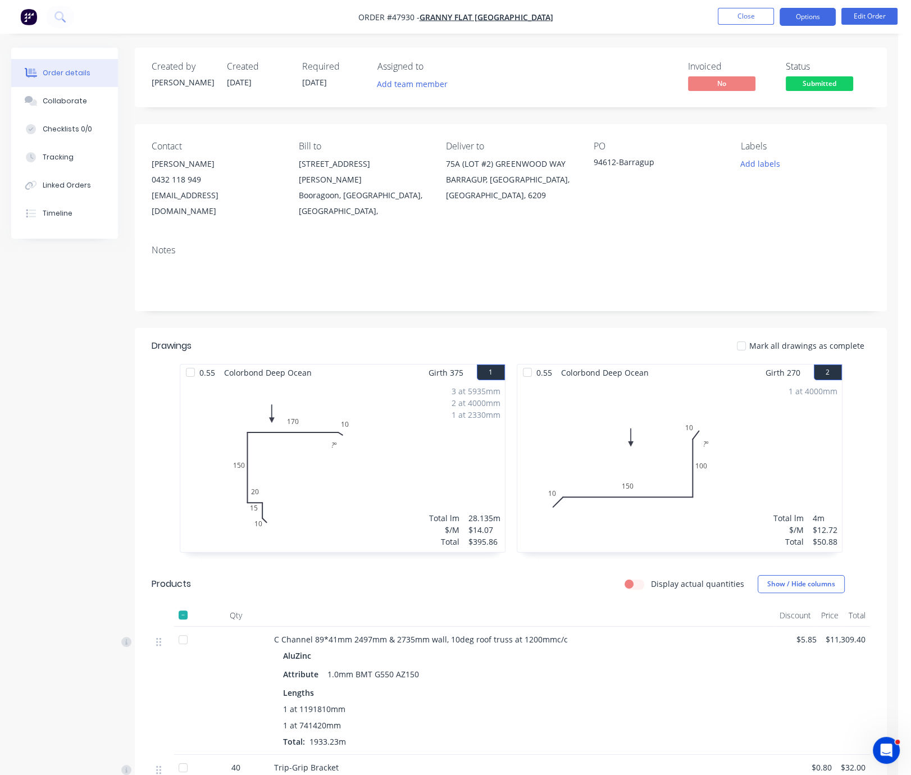
click at [807, 15] on button "Options" at bounding box center [808, 17] width 56 height 18
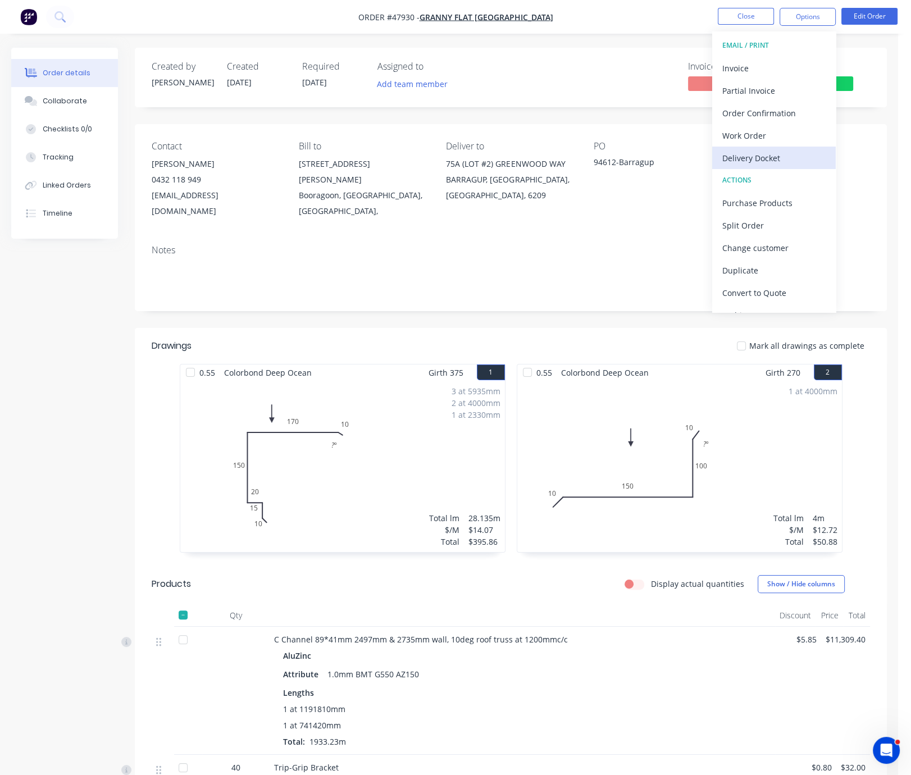
click at [762, 164] on div "Delivery Docket" at bounding box center [773, 158] width 103 height 16
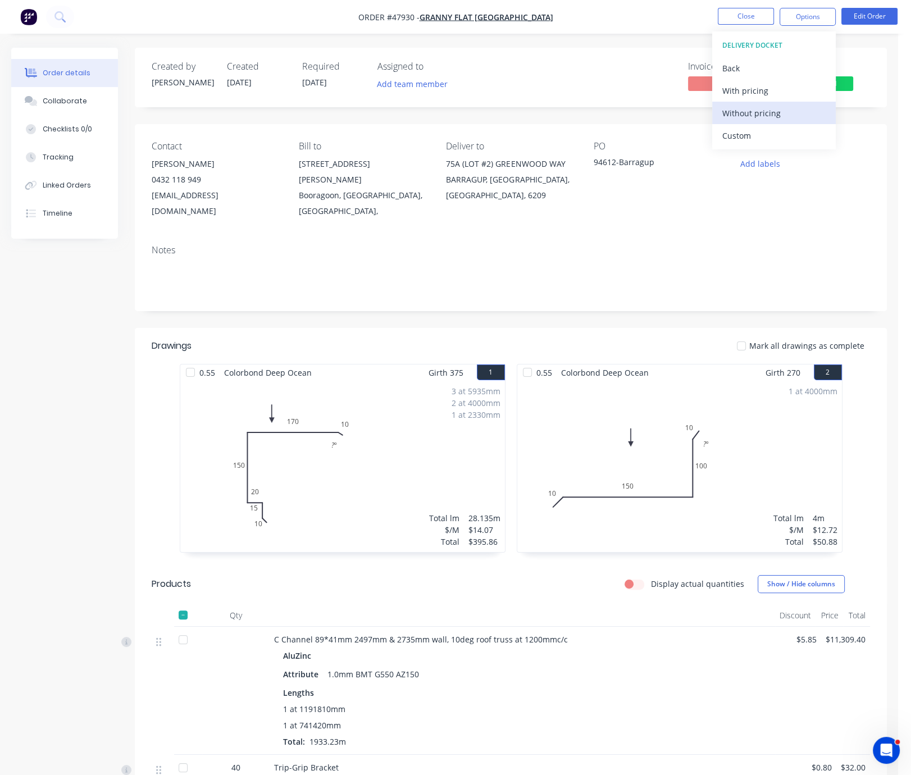
click at [759, 116] on div "Without pricing" at bounding box center [773, 113] width 103 height 16
click at [478, 331] on header "Drawings Mark all drawings as complete" at bounding box center [511, 346] width 752 height 36
drag, startPoint x: 515, startPoint y: 321, endPoint x: 645, endPoint y: 308, distance: 131.0
click at [745, 21] on button "Close" at bounding box center [746, 16] width 56 height 17
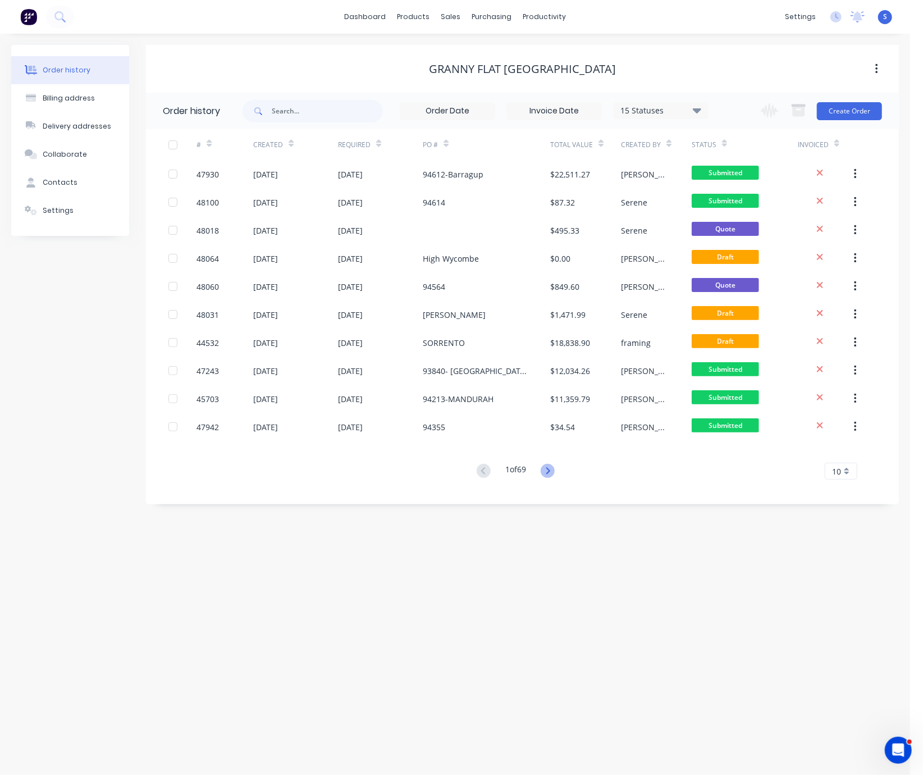
click at [550, 474] on icon at bounding box center [549, 470] width 4 height 7
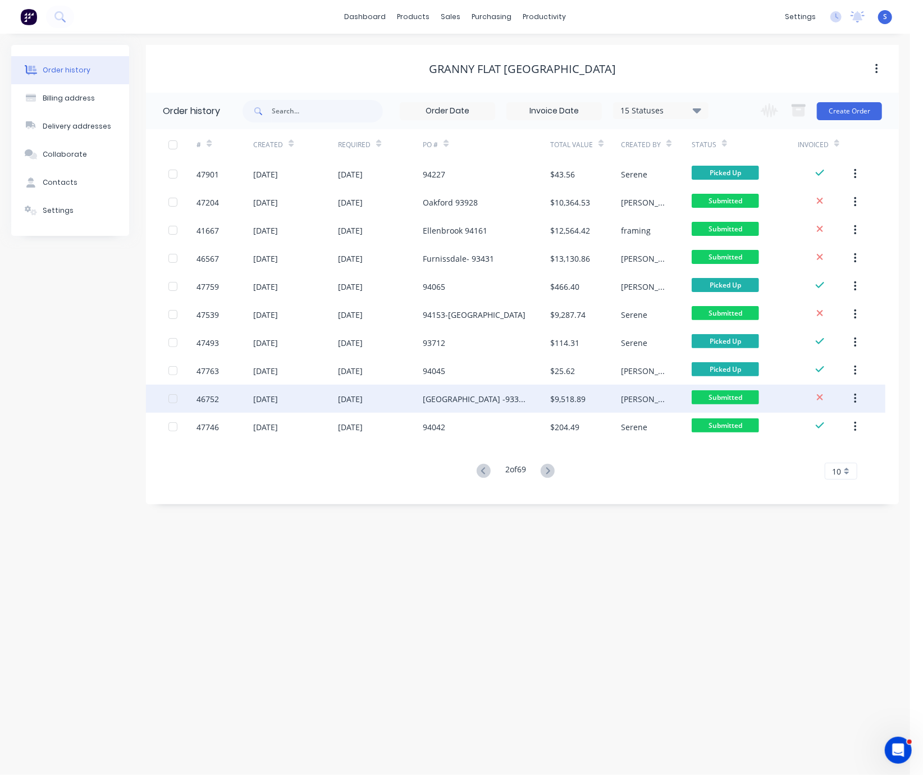
click at [489, 395] on div "[GEOGRAPHIC_DATA] -93342" at bounding box center [475, 399] width 105 height 12
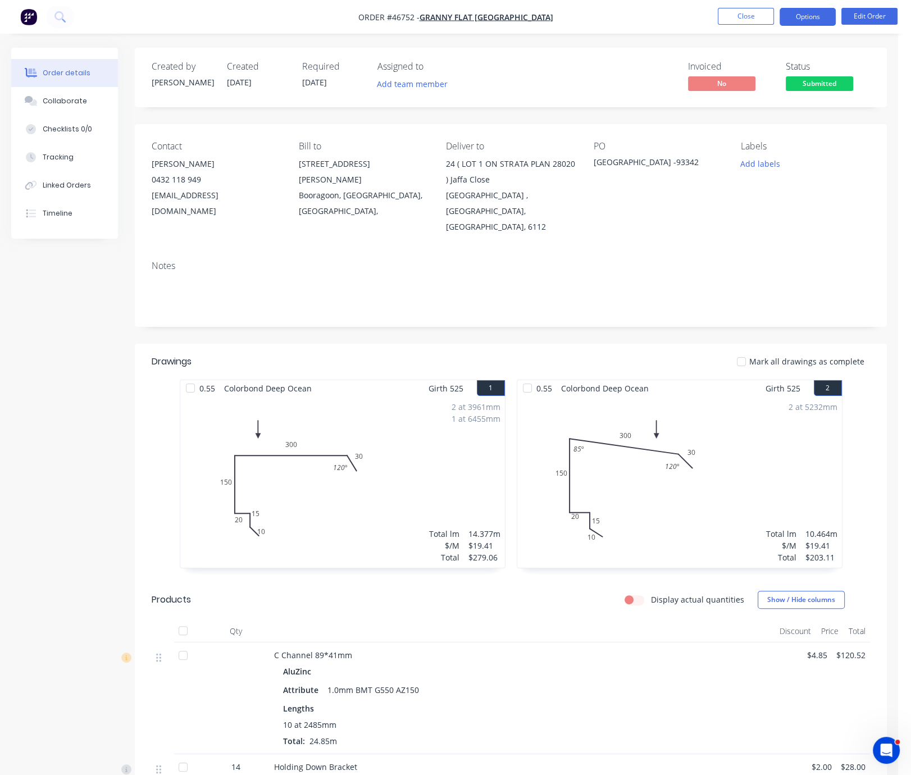
click at [811, 18] on button "Options" at bounding box center [808, 17] width 56 height 18
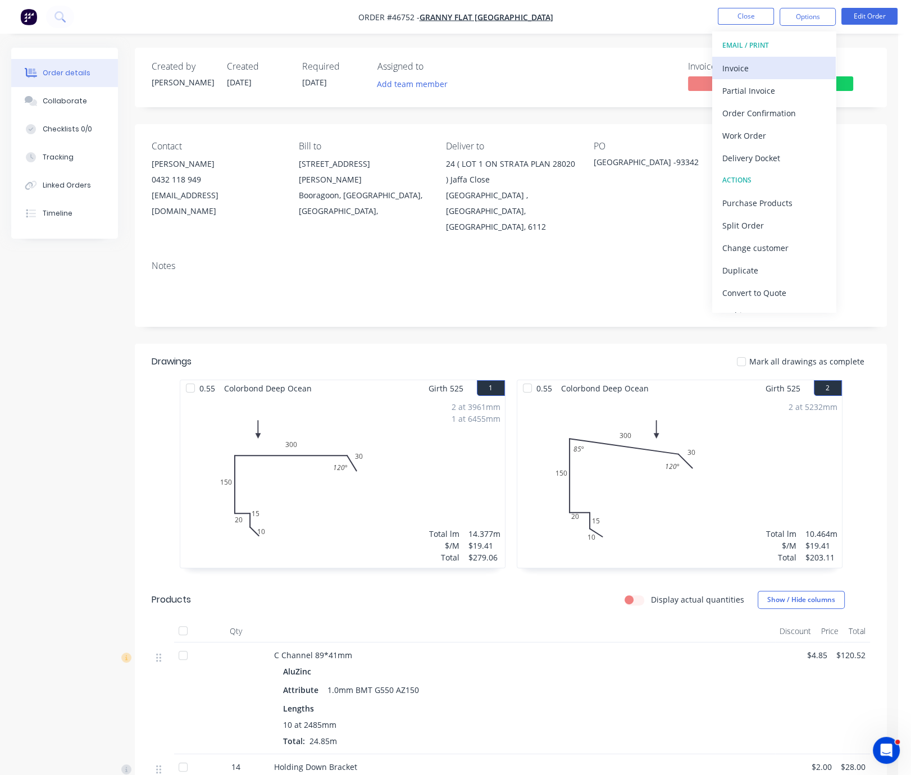
click at [762, 71] on div "Invoice" at bounding box center [773, 68] width 103 height 16
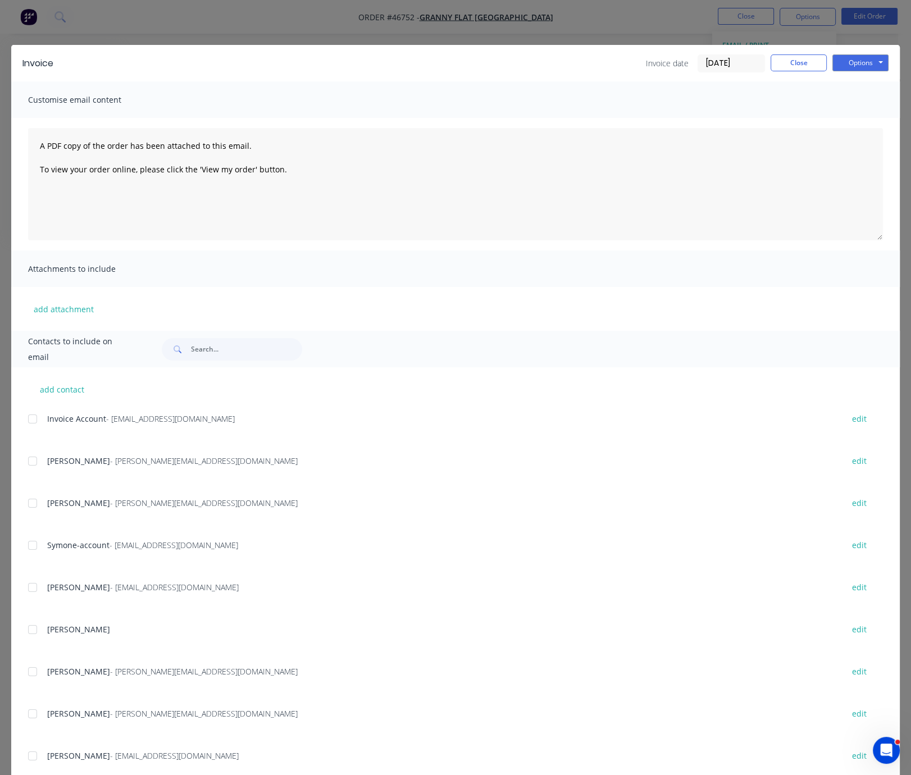
click at [29, 429] on div at bounding box center [32, 419] width 22 height 22
click at [845, 69] on button "Options" at bounding box center [860, 62] width 56 height 17
click at [850, 121] on button "Email" at bounding box center [868, 119] width 72 height 19
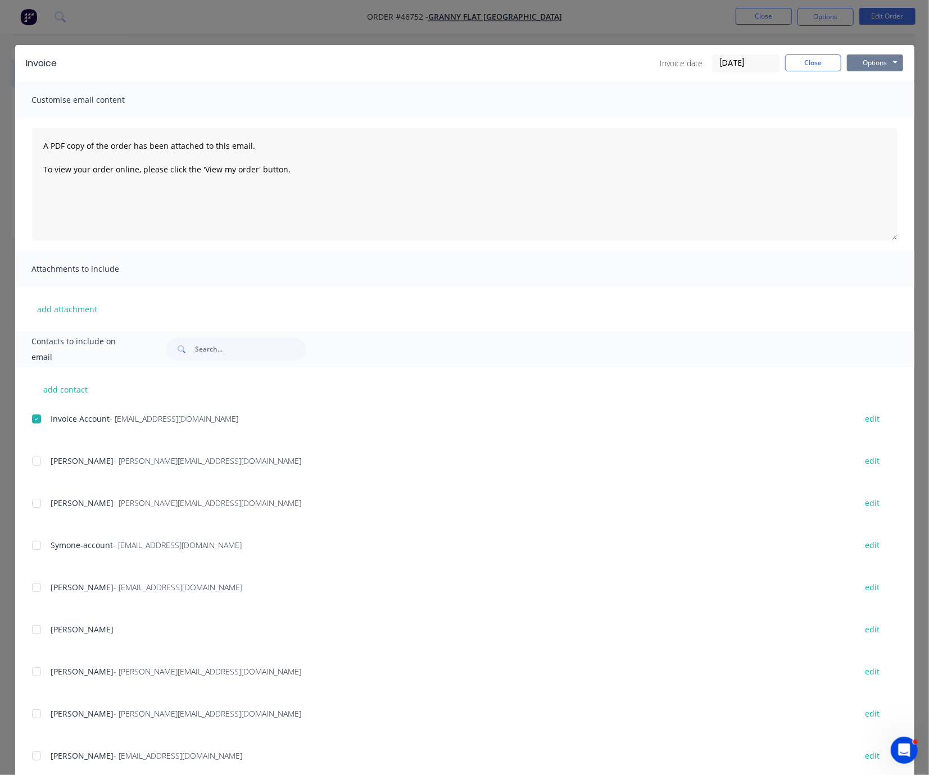
click at [864, 67] on button "Options" at bounding box center [875, 62] width 56 height 17
click at [870, 123] on button "Email" at bounding box center [883, 119] width 72 height 19
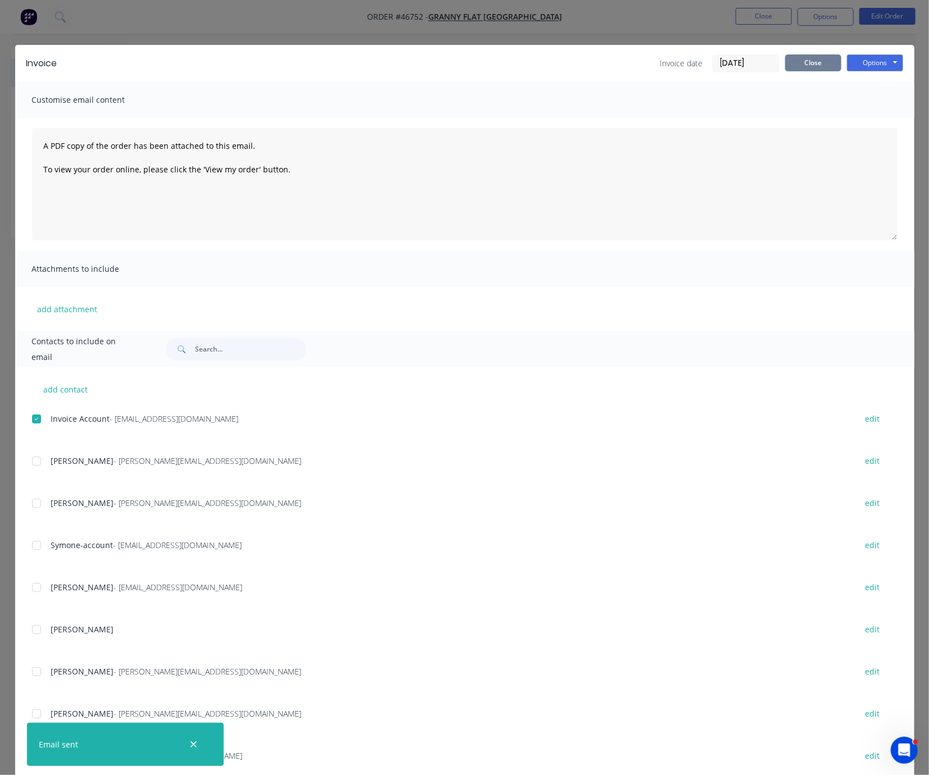
click at [799, 63] on button "Close" at bounding box center [813, 62] width 56 height 17
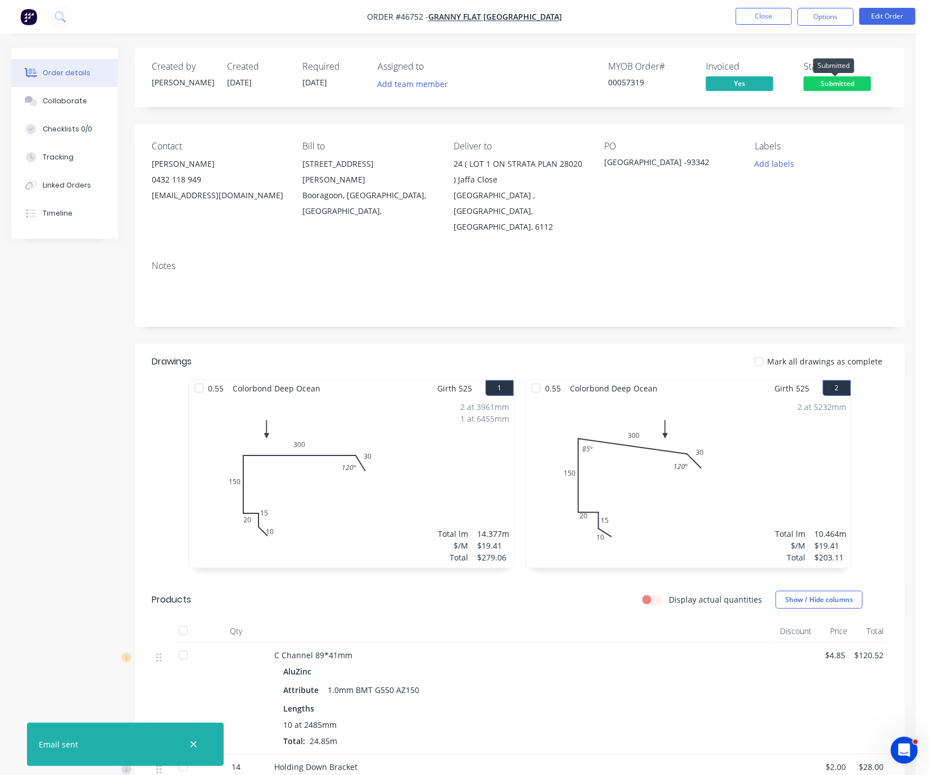
click at [827, 90] on span "Submitted" at bounding box center [836, 83] width 67 height 14
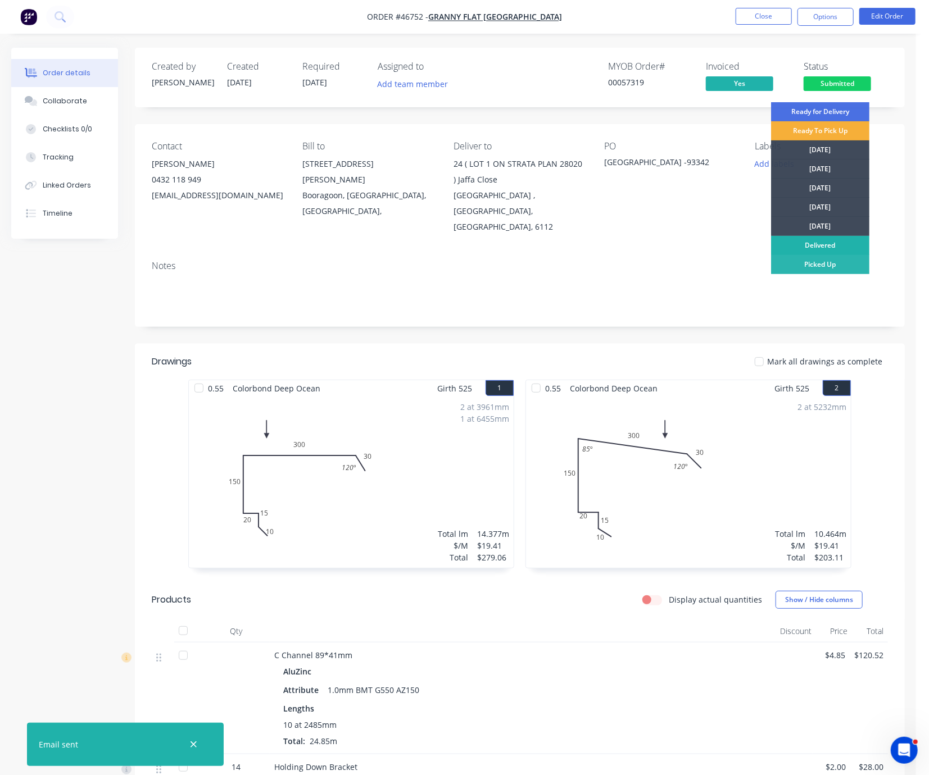
click at [826, 244] on div "Delivered" at bounding box center [820, 245] width 98 height 19
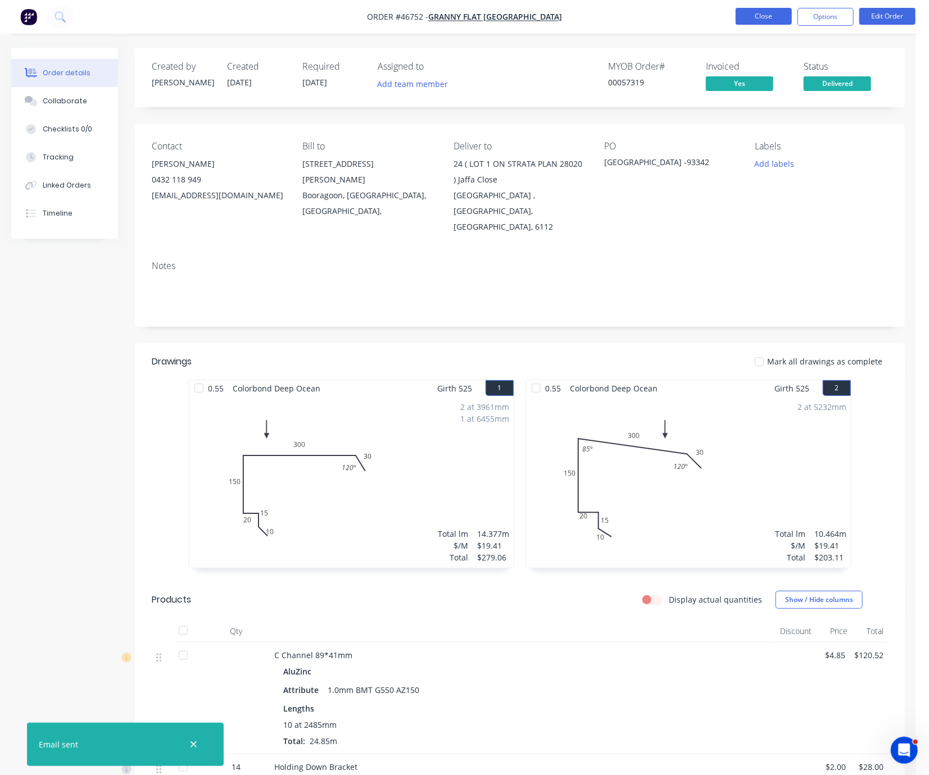
click at [762, 8] on button "Close" at bounding box center [763, 16] width 56 height 17
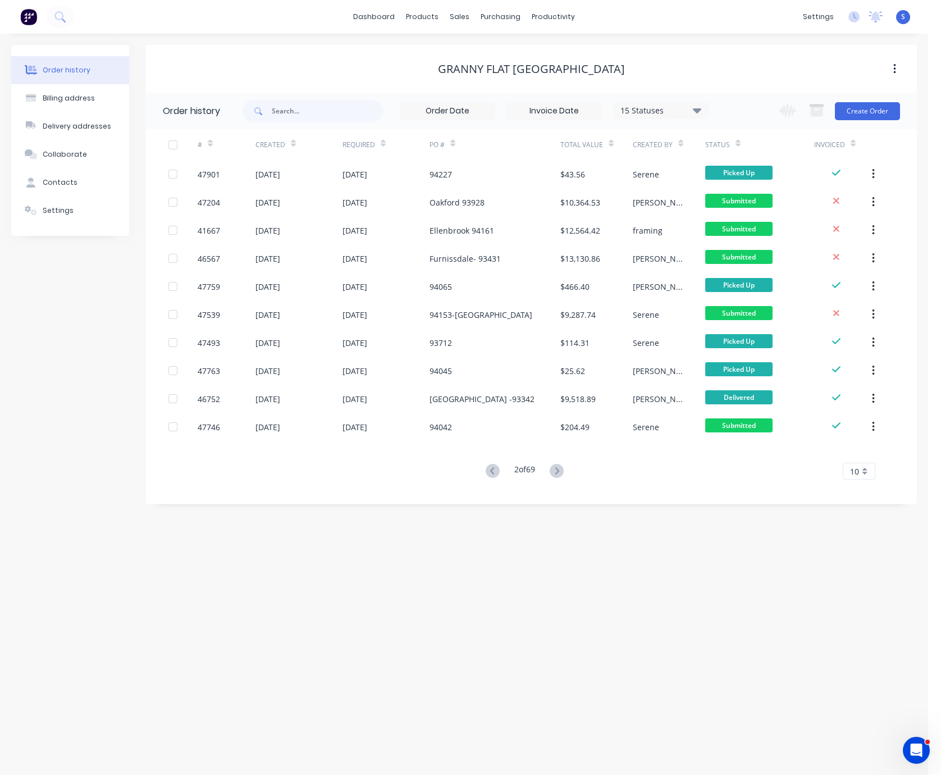
click at [559, 468] on g at bounding box center [557, 471] width 14 height 14
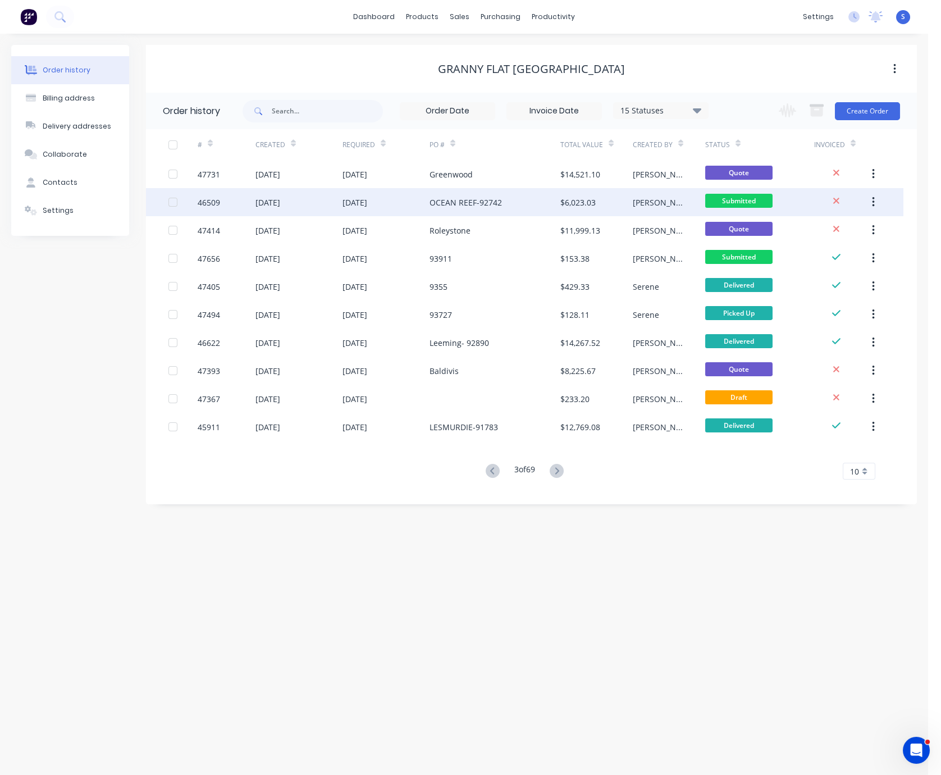
click at [473, 197] on div "OCEAN REEF-92742" at bounding box center [466, 203] width 72 height 12
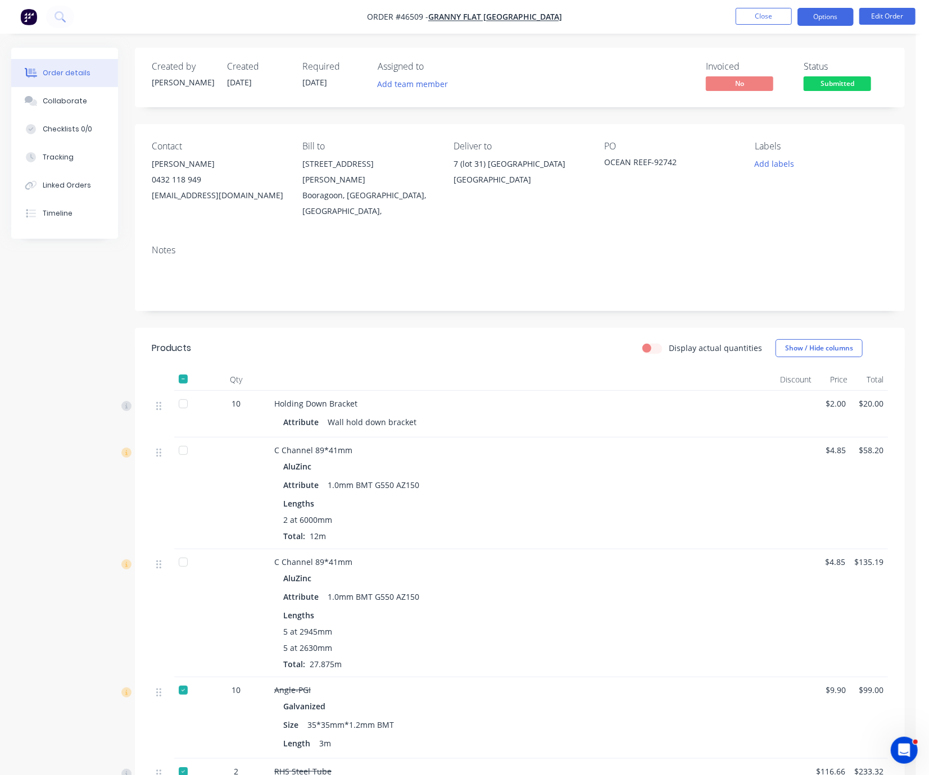
click at [827, 17] on button "Options" at bounding box center [825, 17] width 56 height 18
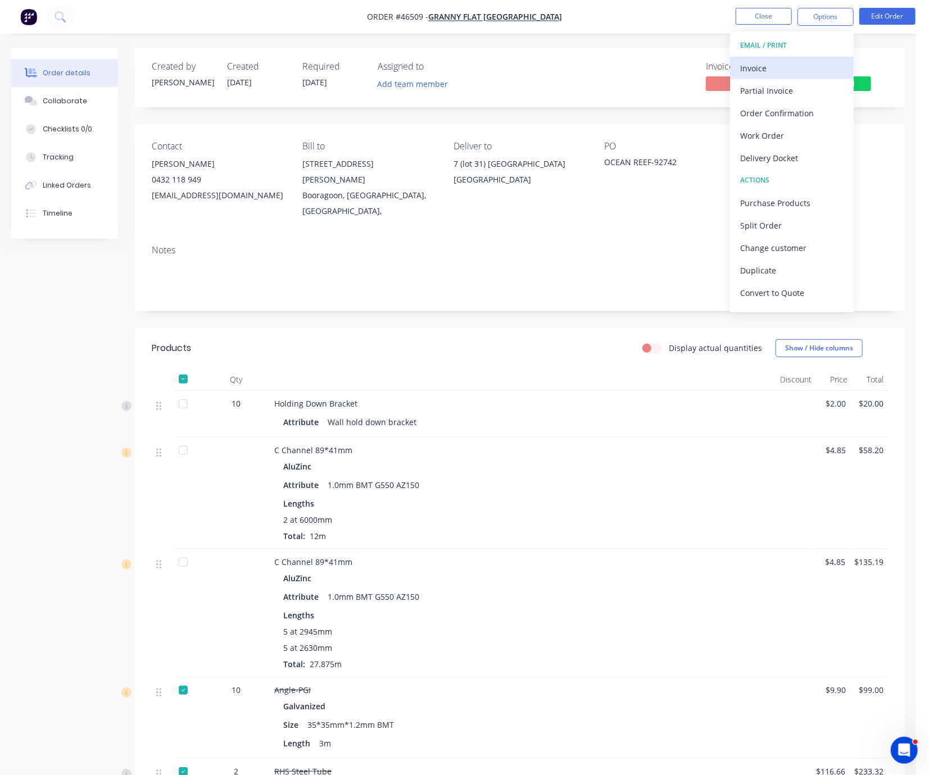
click at [785, 65] on div "Invoice" at bounding box center [791, 68] width 103 height 16
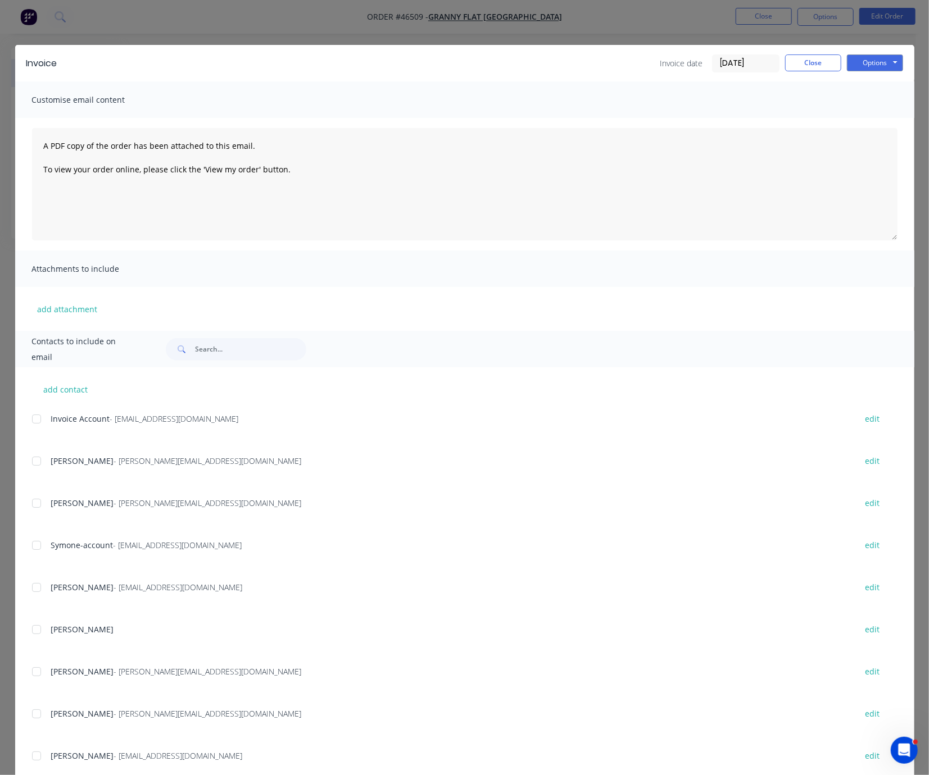
click at [32, 426] on div at bounding box center [36, 419] width 22 height 22
click at [866, 66] on button "Options" at bounding box center [875, 62] width 56 height 17
click at [866, 125] on button "Email" at bounding box center [883, 119] width 72 height 19
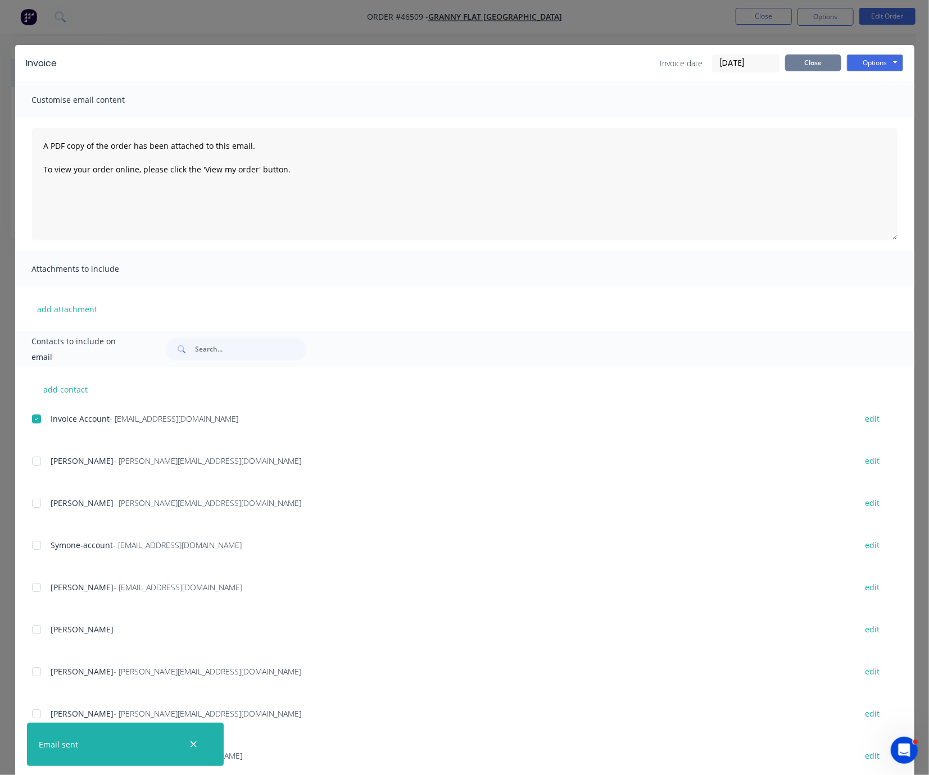
click at [806, 69] on button "Close" at bounding box center [813, 62] width 56 height 17
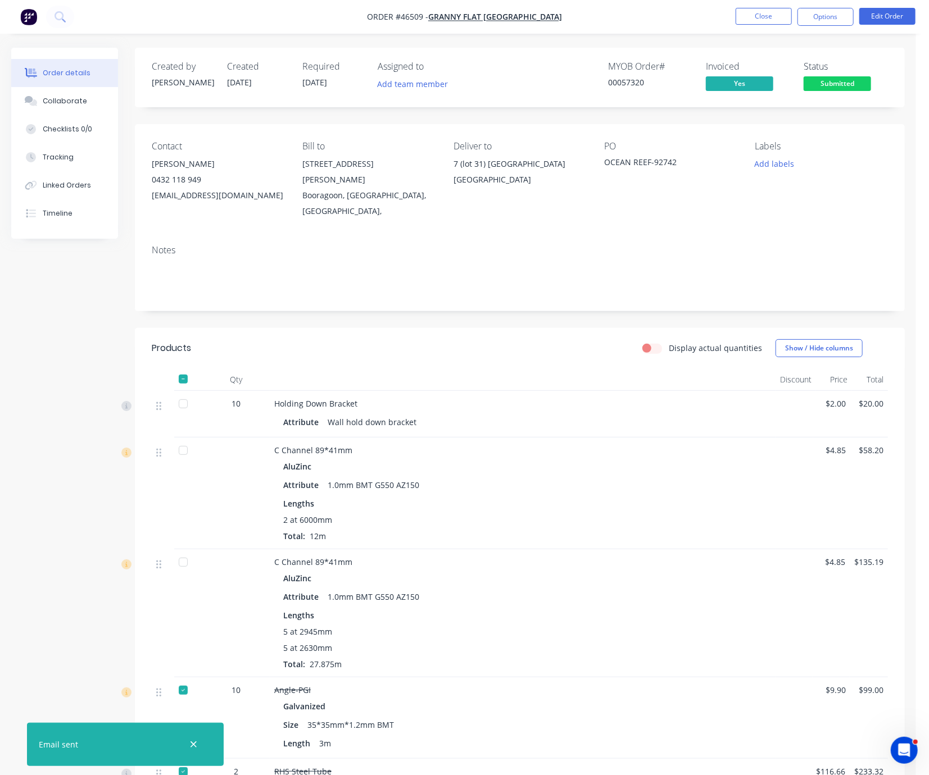
click at [840, 89] on span "Submitted" at bounding box center [836, 83] width 67 height 14
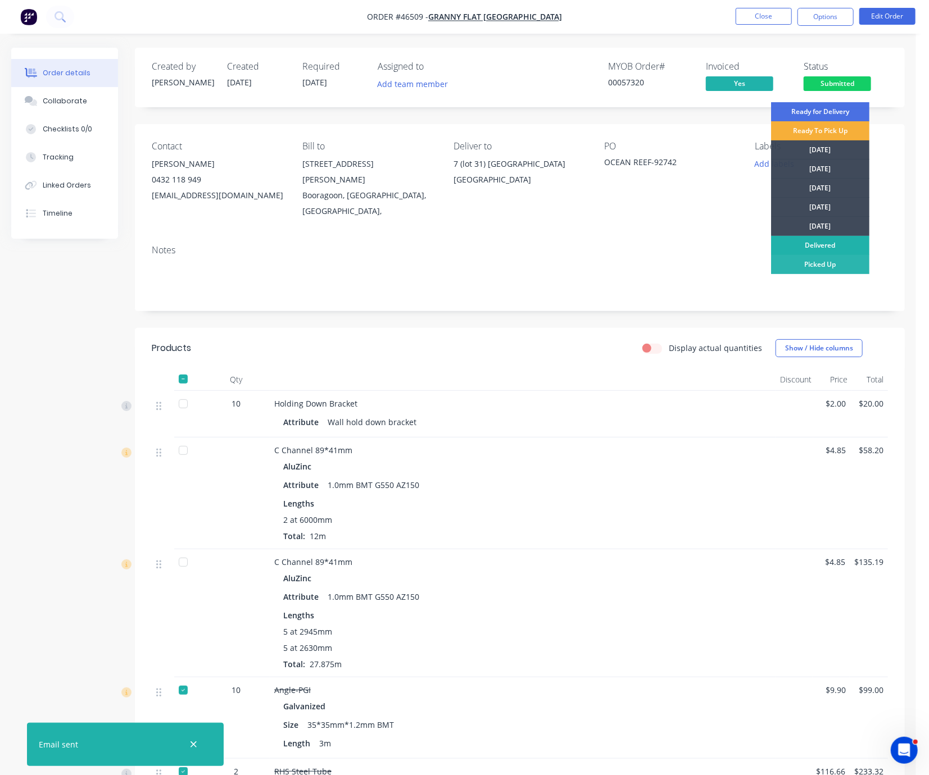
click at [845, 241] on div "Delivered" at bounding box center [820, 245] width 98 height 19
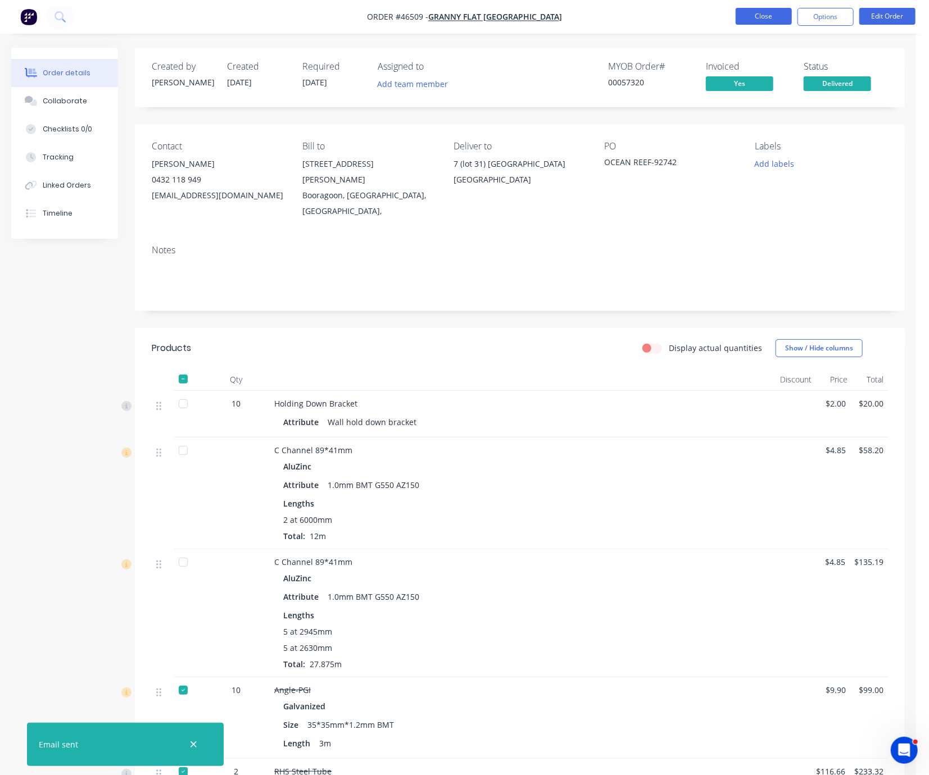
click at [761, 21] on button "Close" at bounding box center [763, 16] width 56 height 17
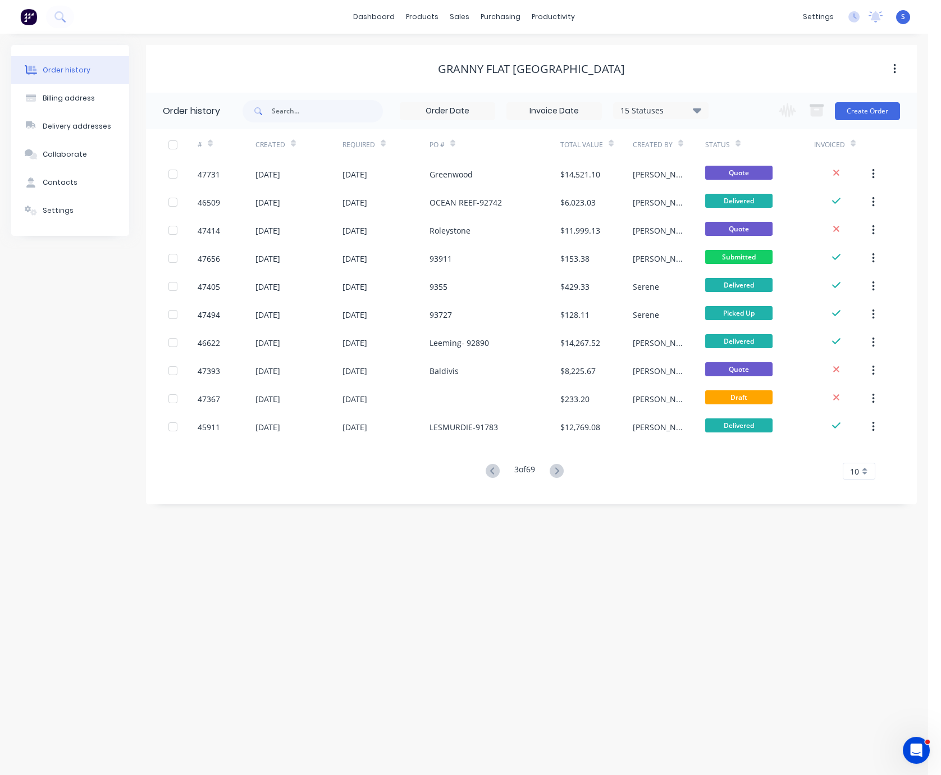
drag, startPoint x: 486, startPoint y: 579, endPoint x: 570, endPoint y: 578, distance: 83.1
click at [562, 468] on icon at bounding box center [557, 471] width 14 height 14
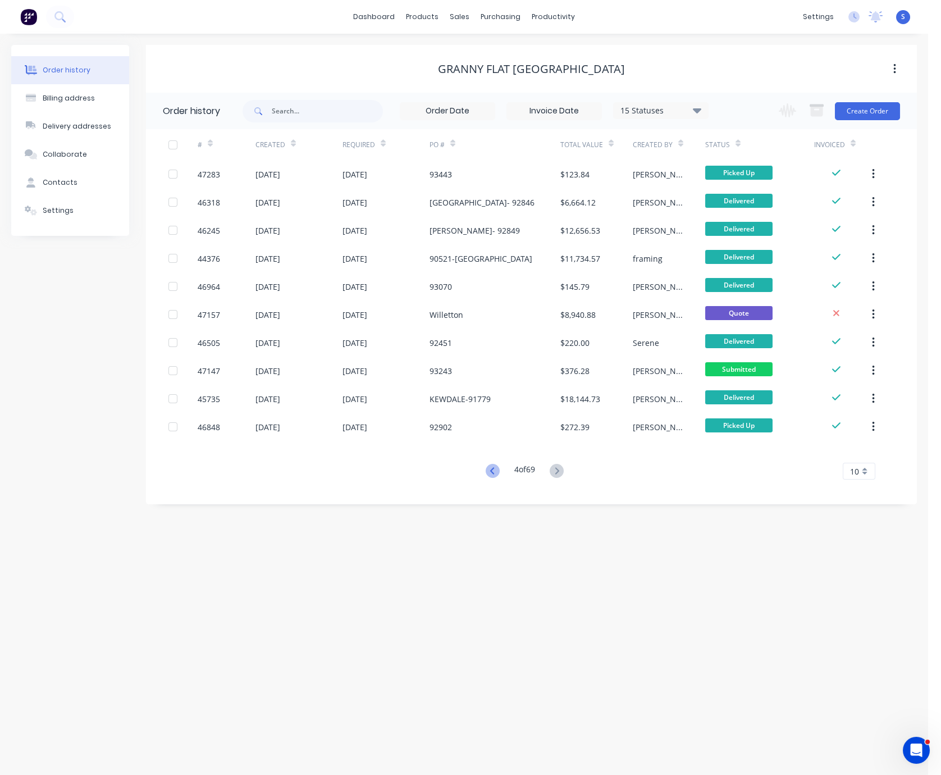
click at [490, 469] on icon at bounding box center [492, 470] width 4 height 7
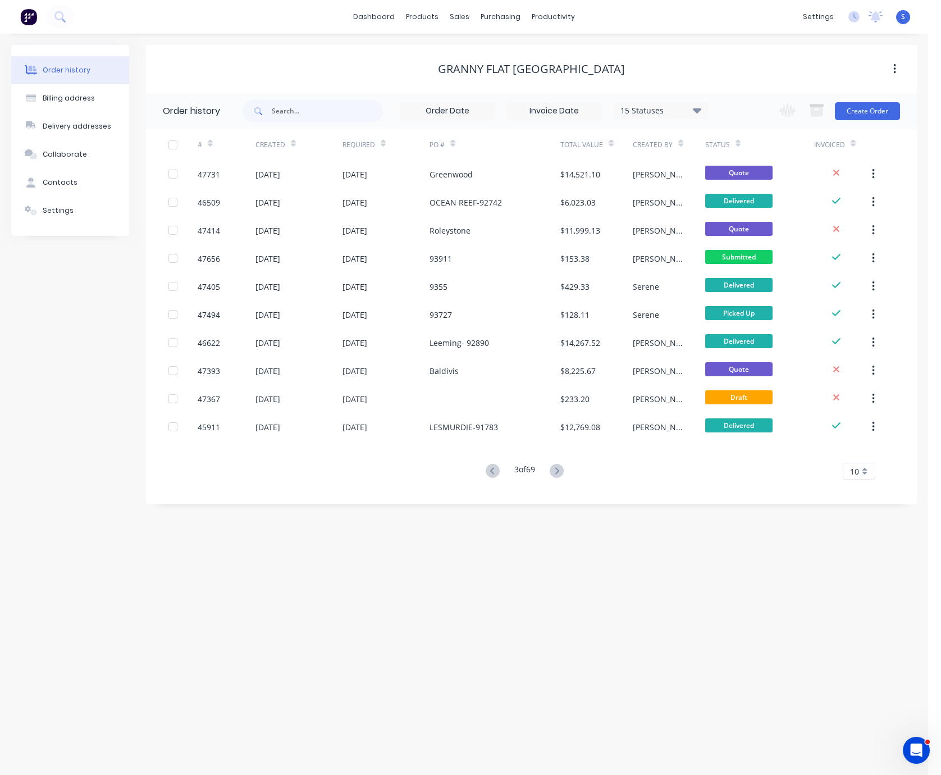
click at [490, 469] on icon at bounding box center [492, 470] width 4 height 7
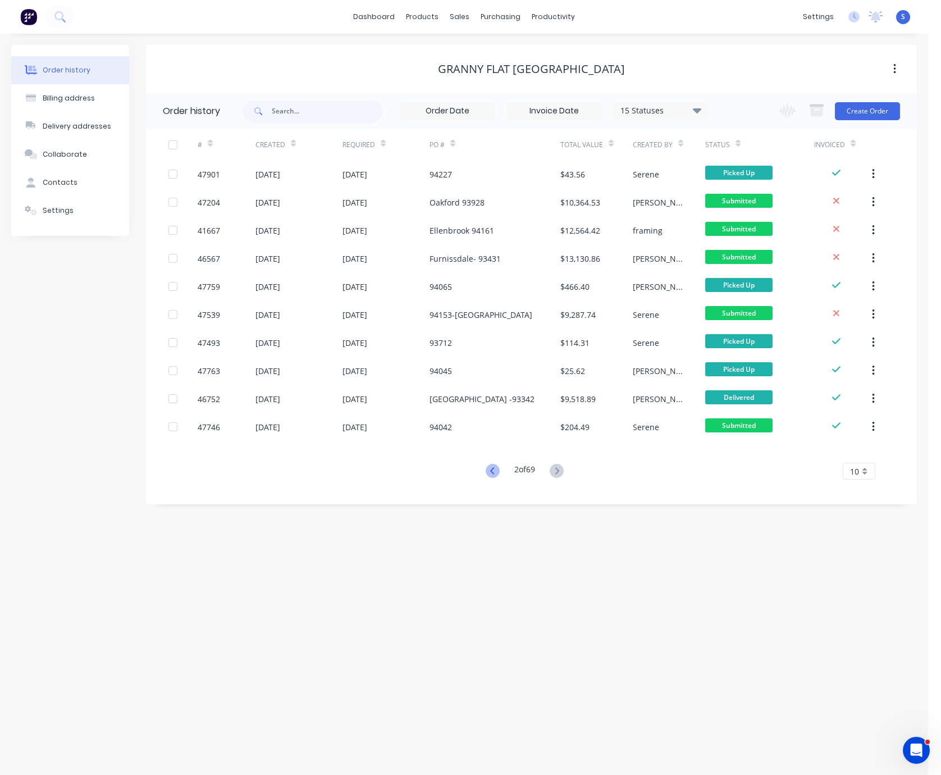
click at [495, 472] on icon at bounding box center [493, 471] width 14 height 14
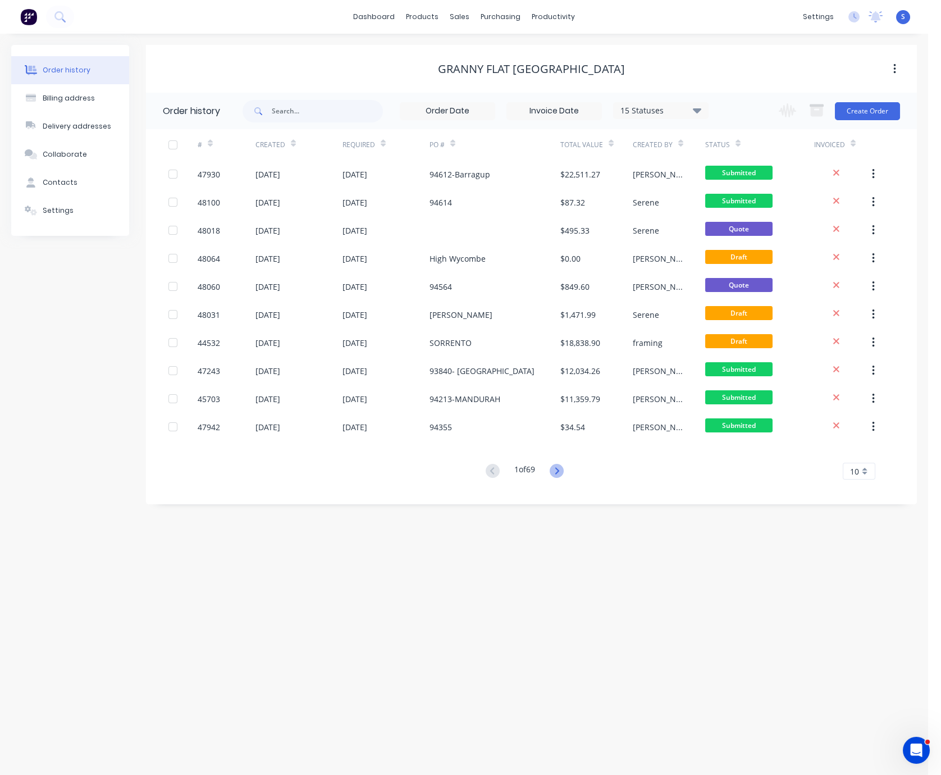
click at [562, 466] on icon at bounding box center [557, 471] width 14 height 14
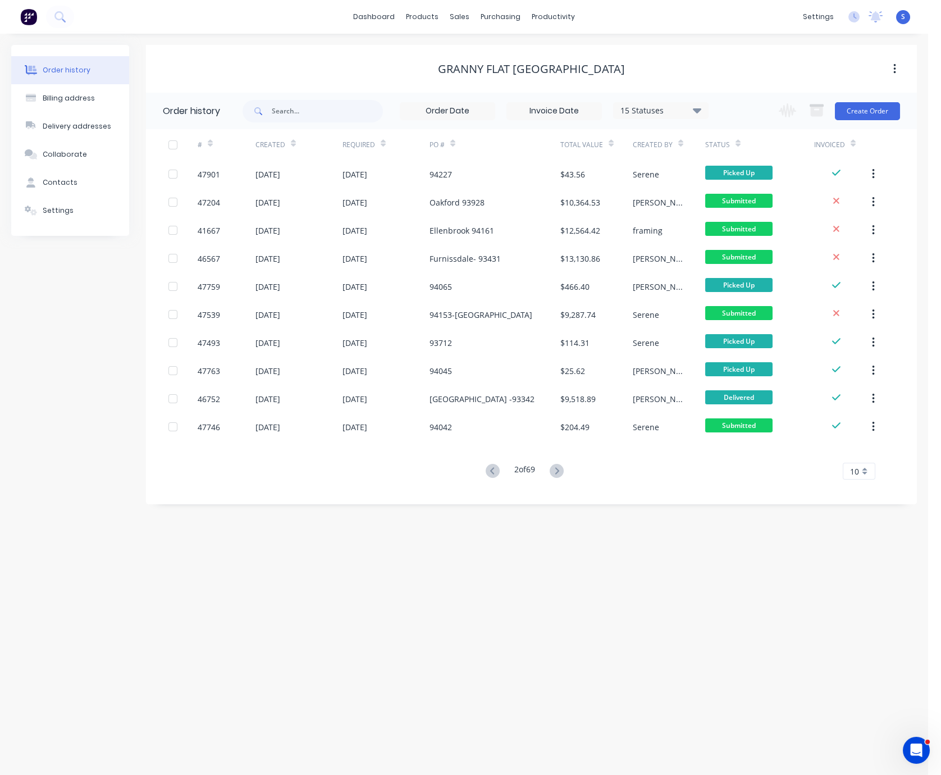
click at [562, 466] on icon at bounding box center [557, 471] width 14 height 14
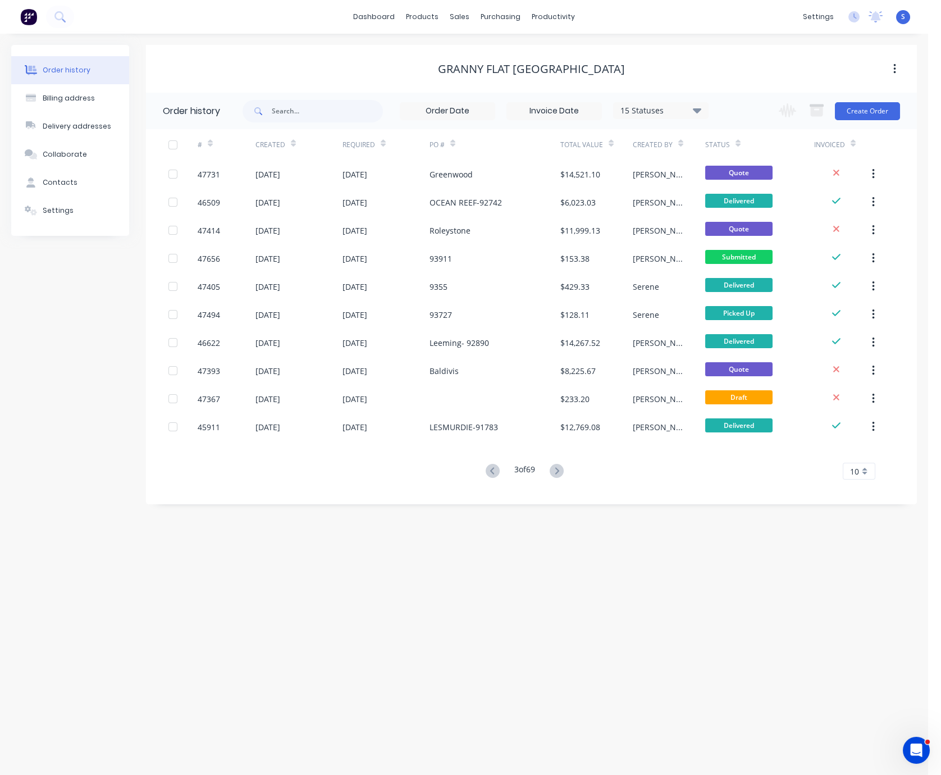
click at [562, 466] on icon at bounding box center [557, 471] width 14 height 14
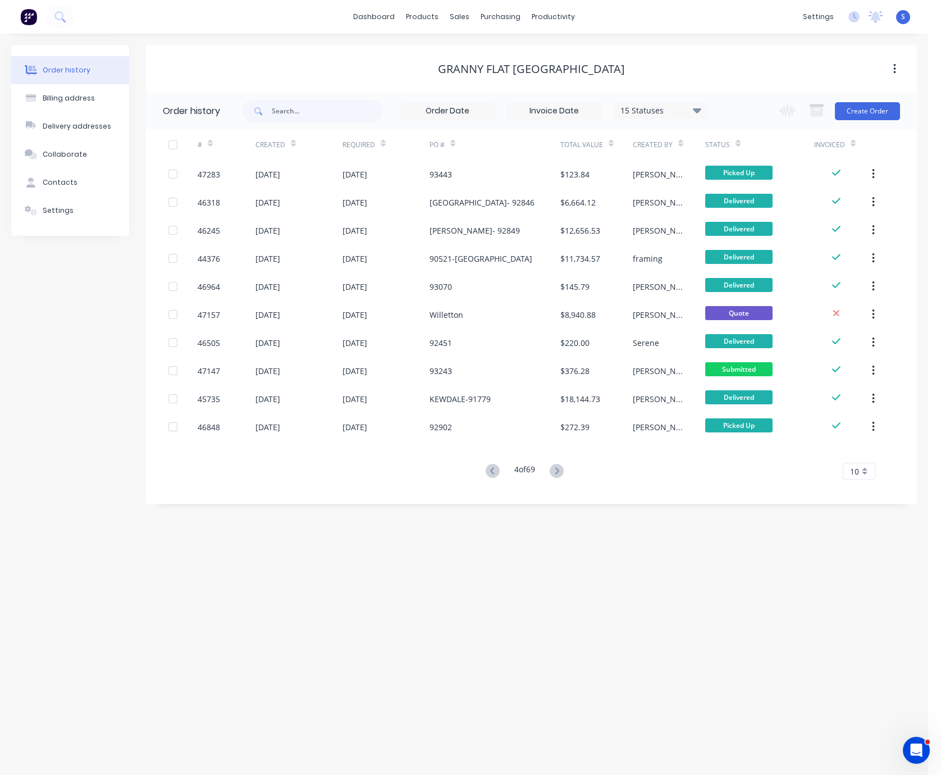
click at [562, 466] on icon at bounding box center [557, 471] width 14 height 14
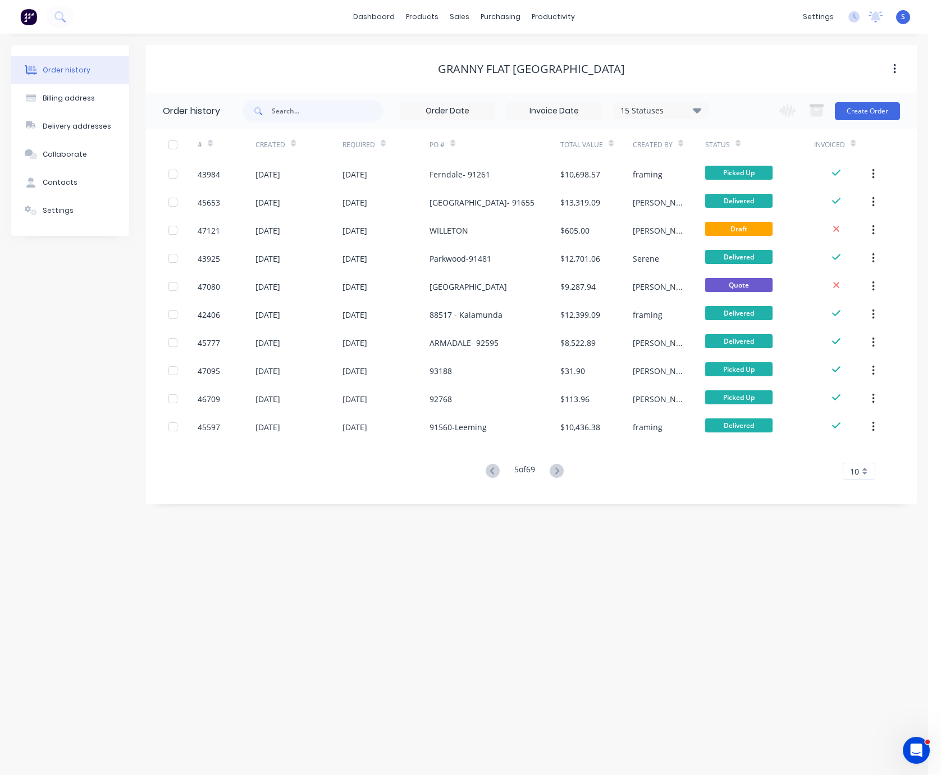
click at [562, 466] on icon at bounding box center [557, 471] width 14 height 14
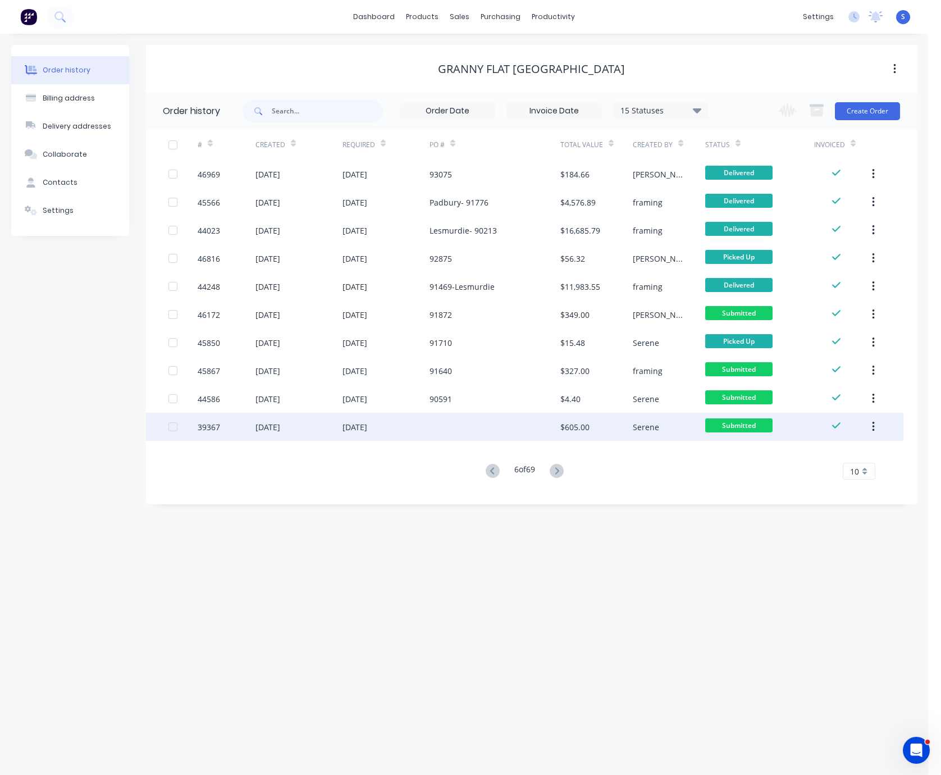
click at [558, 421] on div at bounding box center [495, 427] width 131 height 28
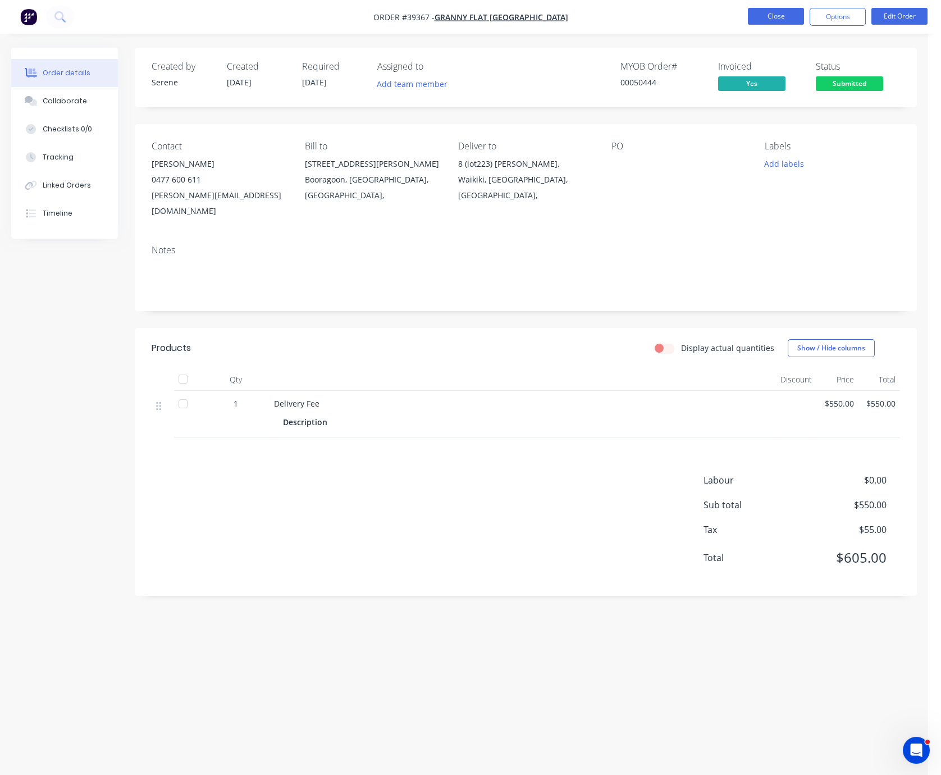
click at [771, 16] on button "Close" at bounding box center [776, 16] width 56 height 17
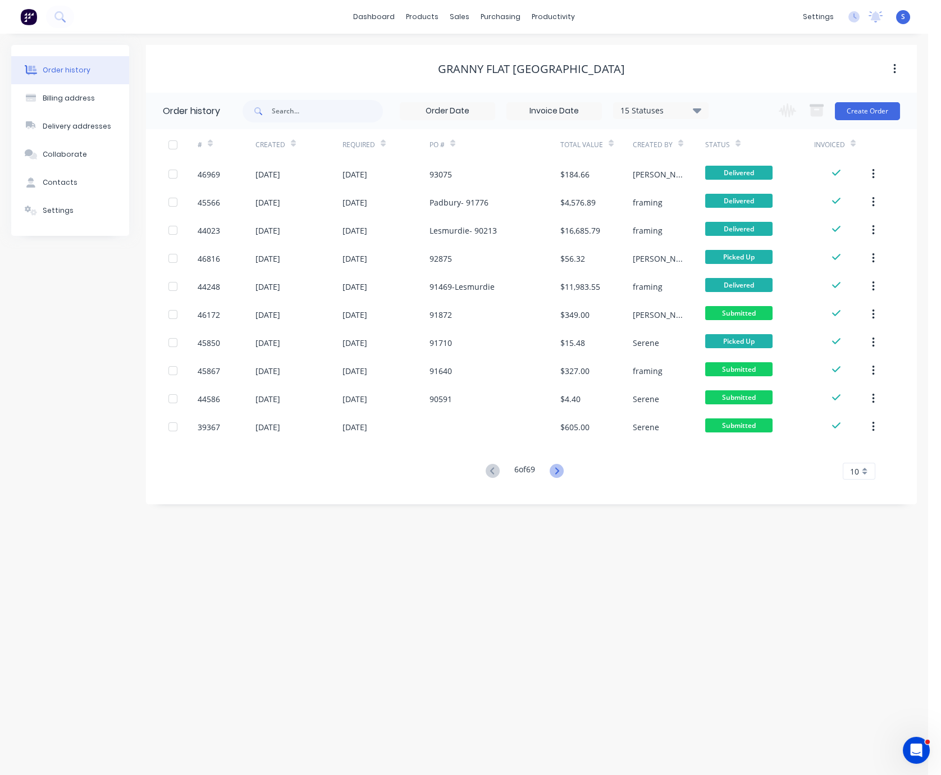
click at [559, 468] on icon at bounding box center [557, 471] width 14 height 14
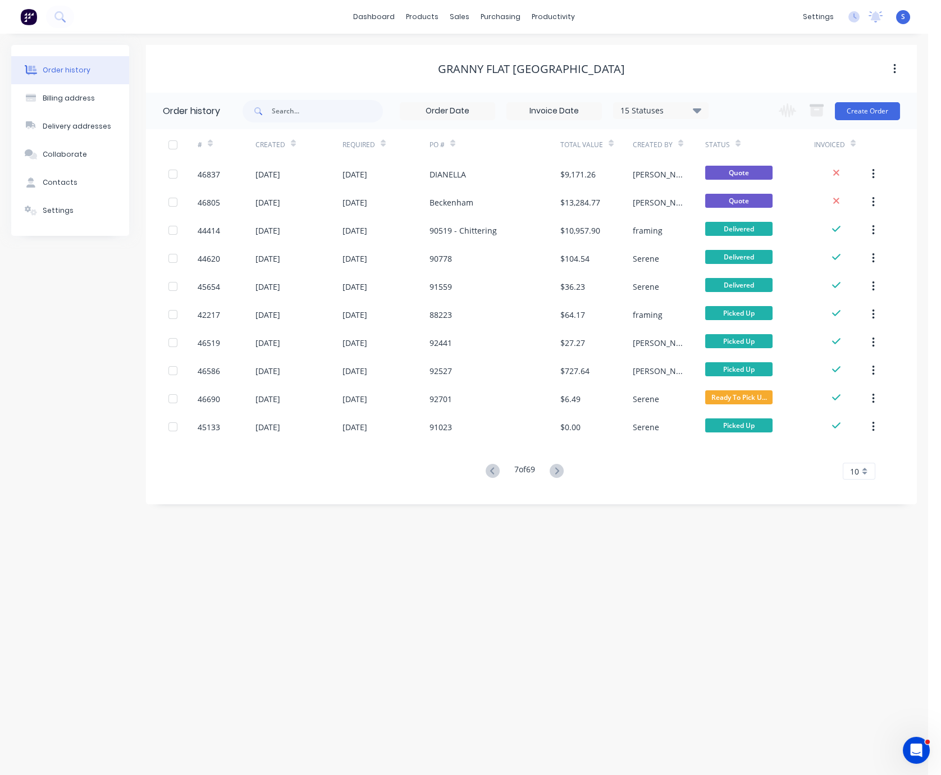
click at [559, 468] on icon at bounding box center [557, 471] width 14 height 14
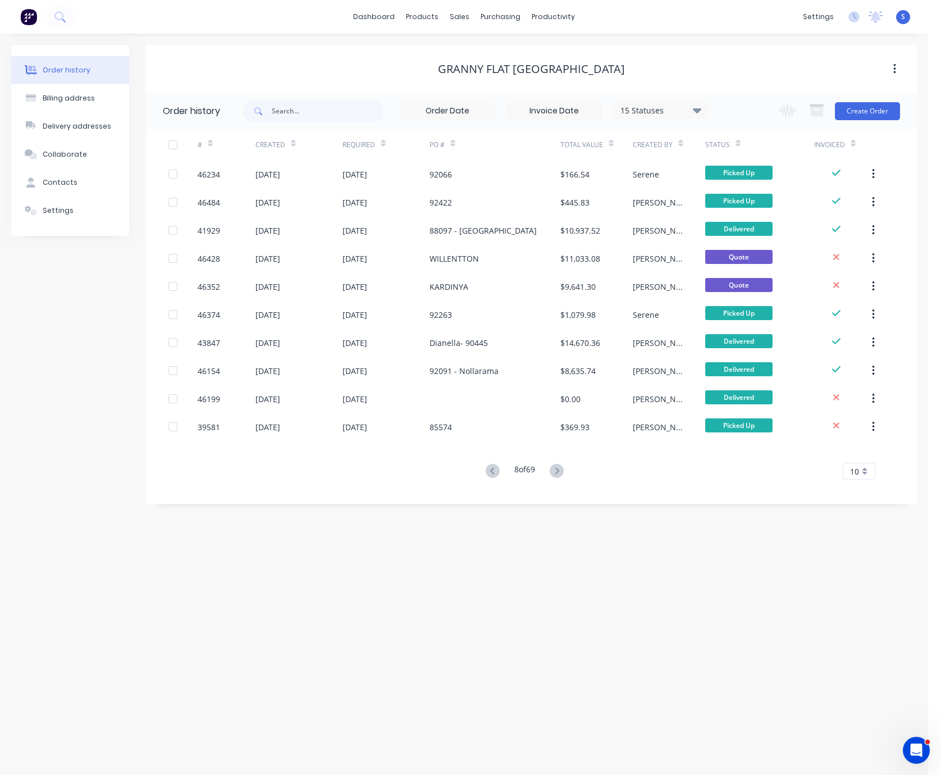
click at [559, 468] on icon at bounding box center [557, 471] width 14 height 14
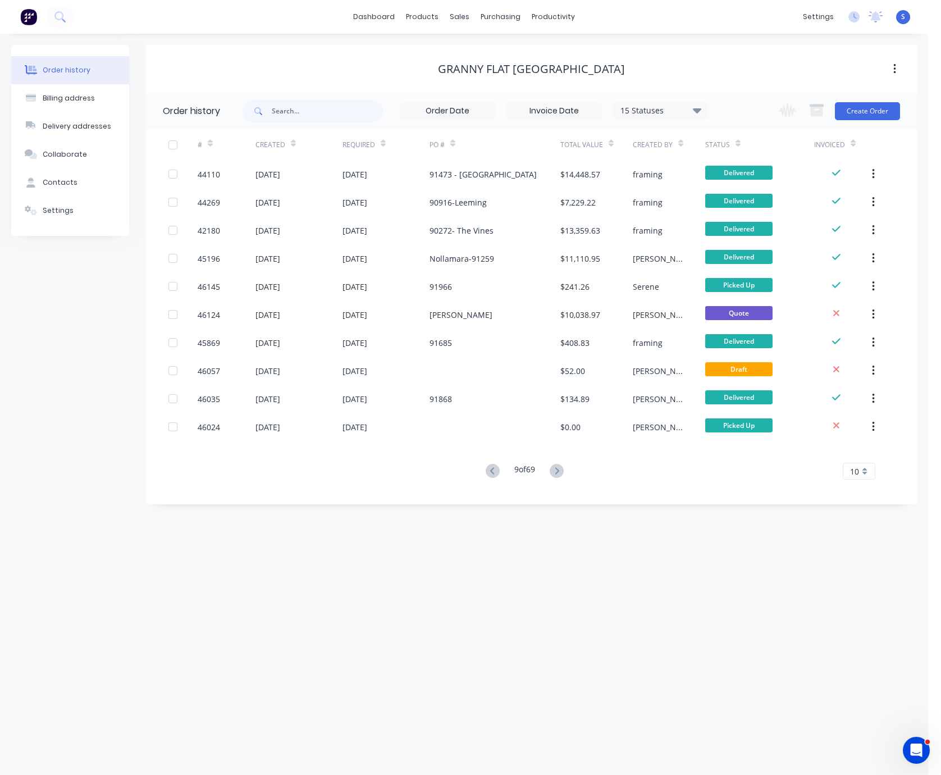
click at [576, 552] on div "Order history Billing address Delivery addresses Collaborate Contacts Settings …" at bounding box center [464, 404] width 929 height 741
click at [490, 472] on icon at bounding box center [492, 470] width 4 height 7
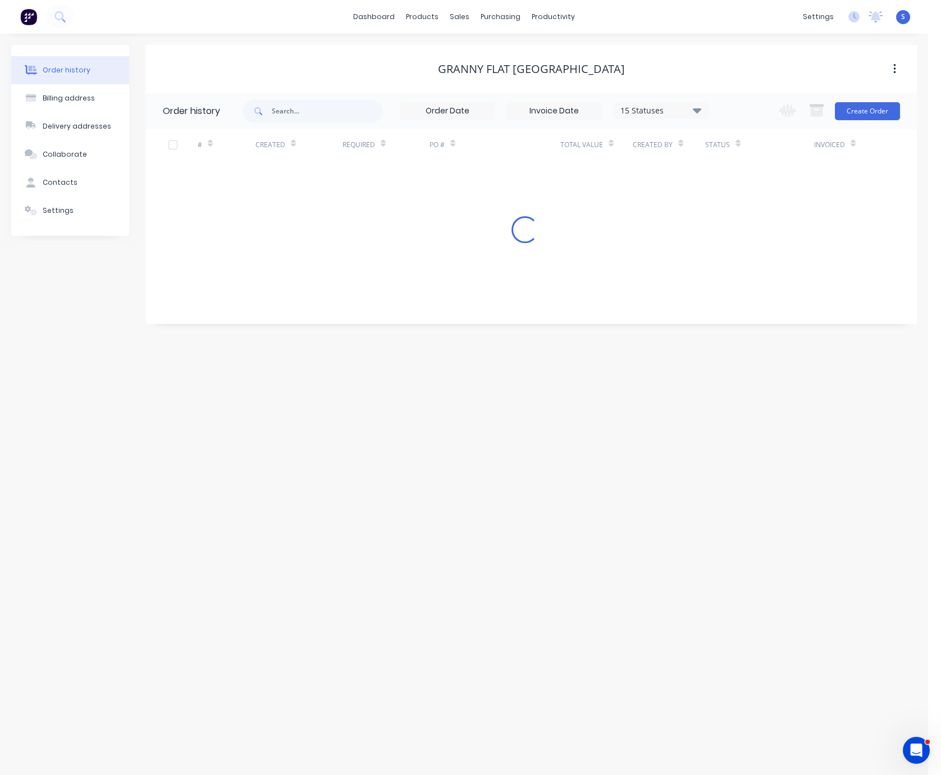
click at [489, 472] on div "Order history Billing address Delivery addresses Collaborate Contacts Settings …" at bounding box center [464, 404] width 929 height 741
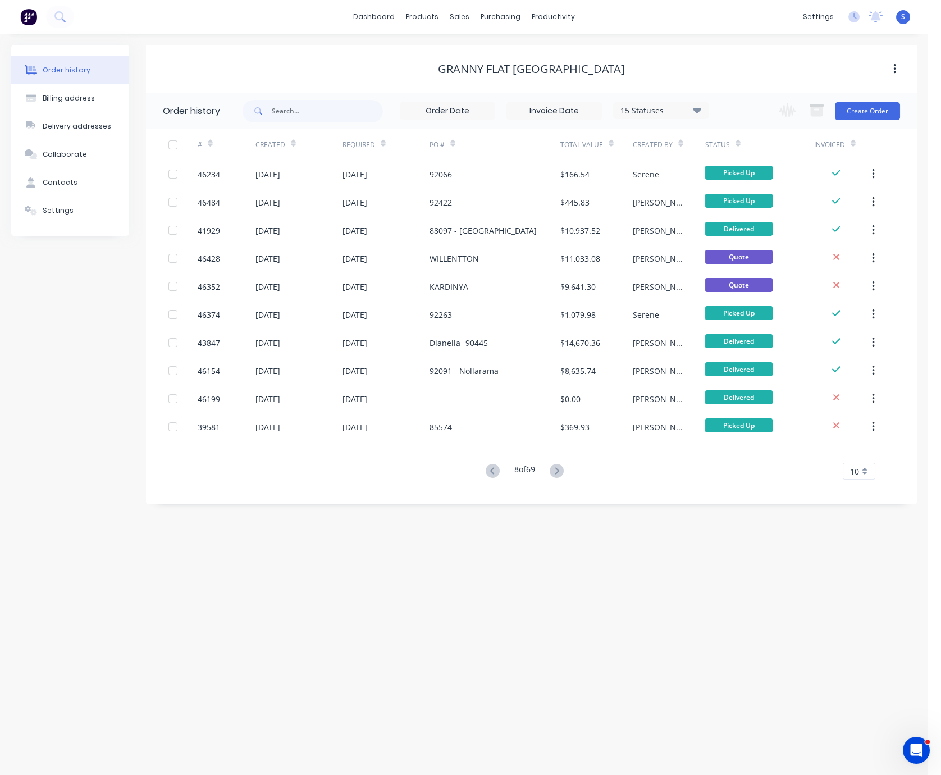
click at [490, 472] on icon at bounding box center [492, 470] width 4 height 7
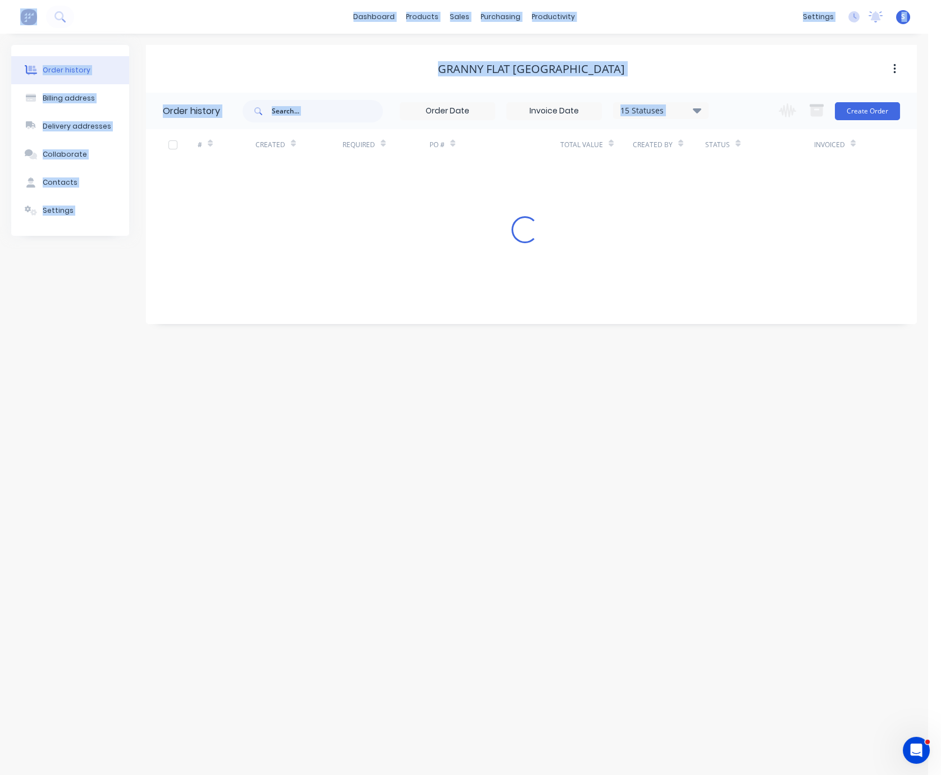
click at [489, 472] on div "Order history Billing address Delivery addresses Collaborate Contacts Settings …" at bounding box center [464, 404] width 929 height 741
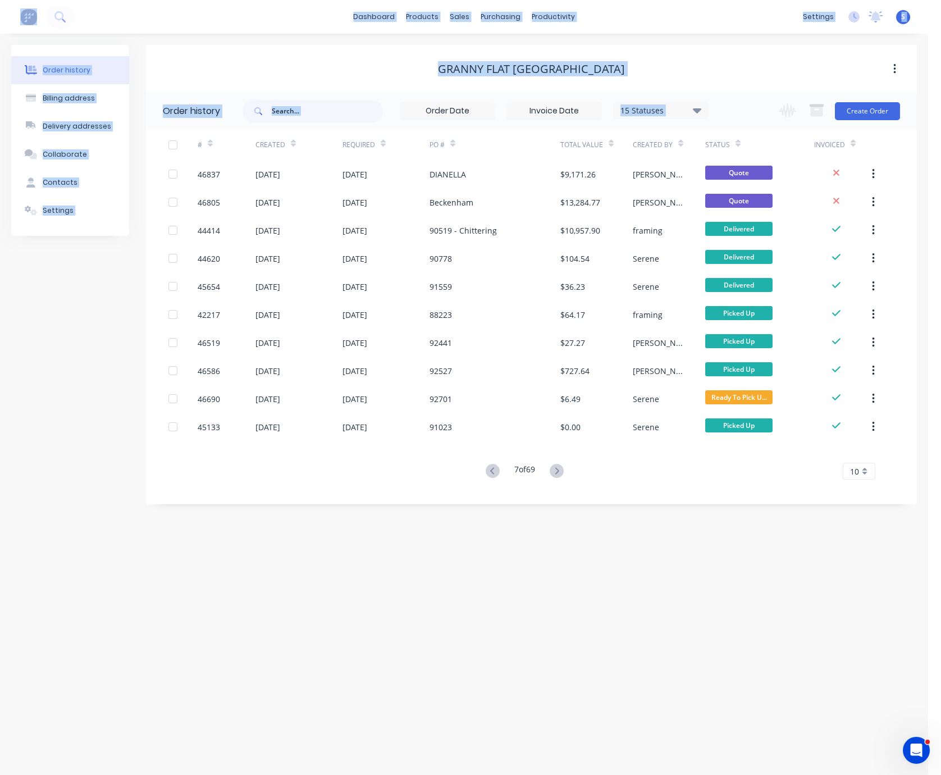
click at [490, 472] on icon at bounding box center [492, 470] width 4 height 7
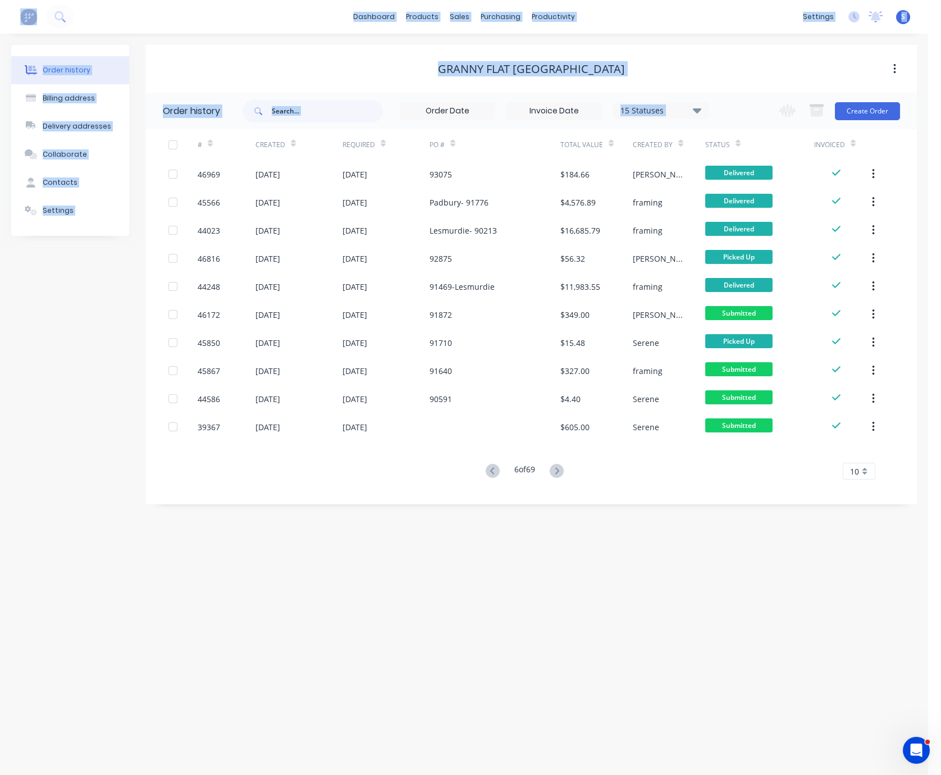
click at [527, 552] on div "Order history Billing address Delivery addresses Collaborate Contacts Settings …" at bounding box center [464, 404] width 929 height 741
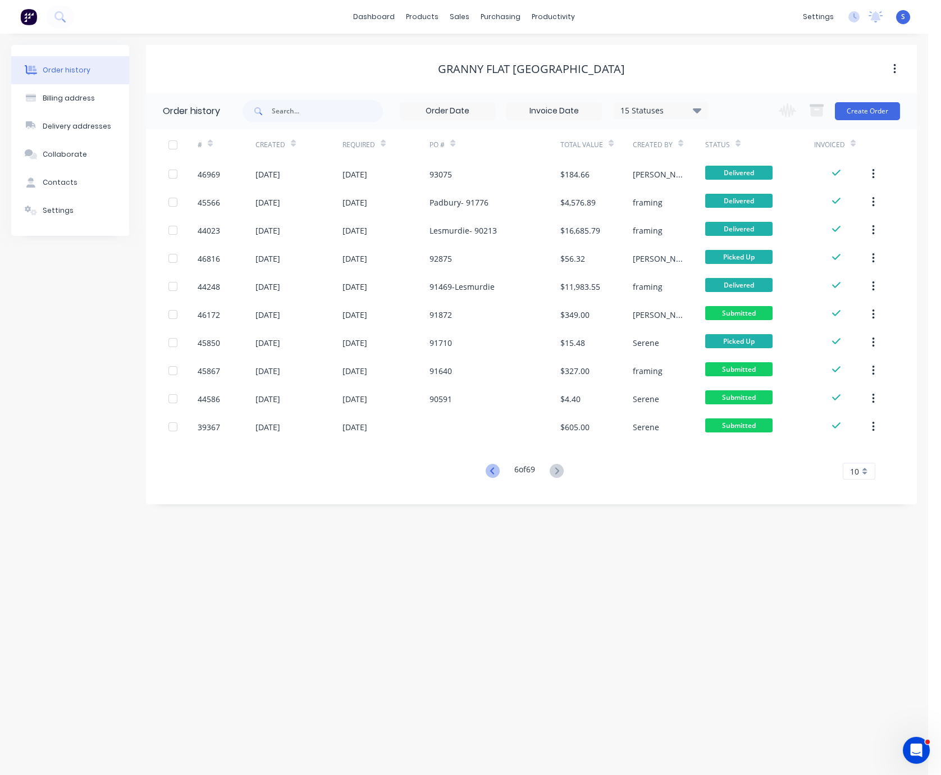
click at [492, 466] on icon at bounding box center [493, 471] width 14 height 14
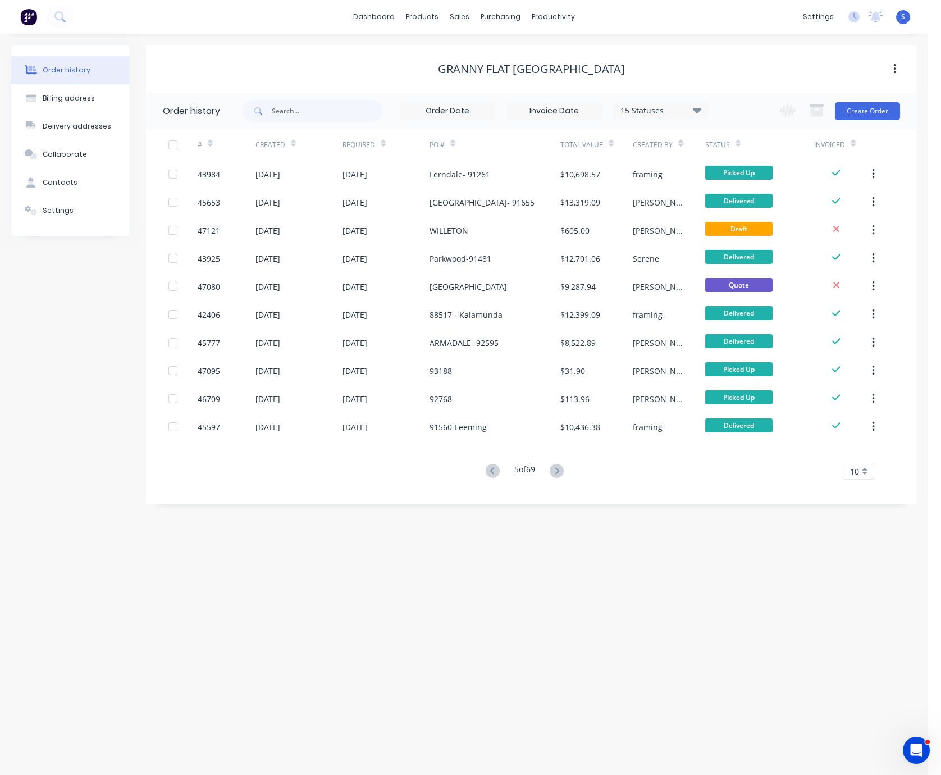
click at [490, 468] on icon at bounding box center [492, 470] width 4 height 7
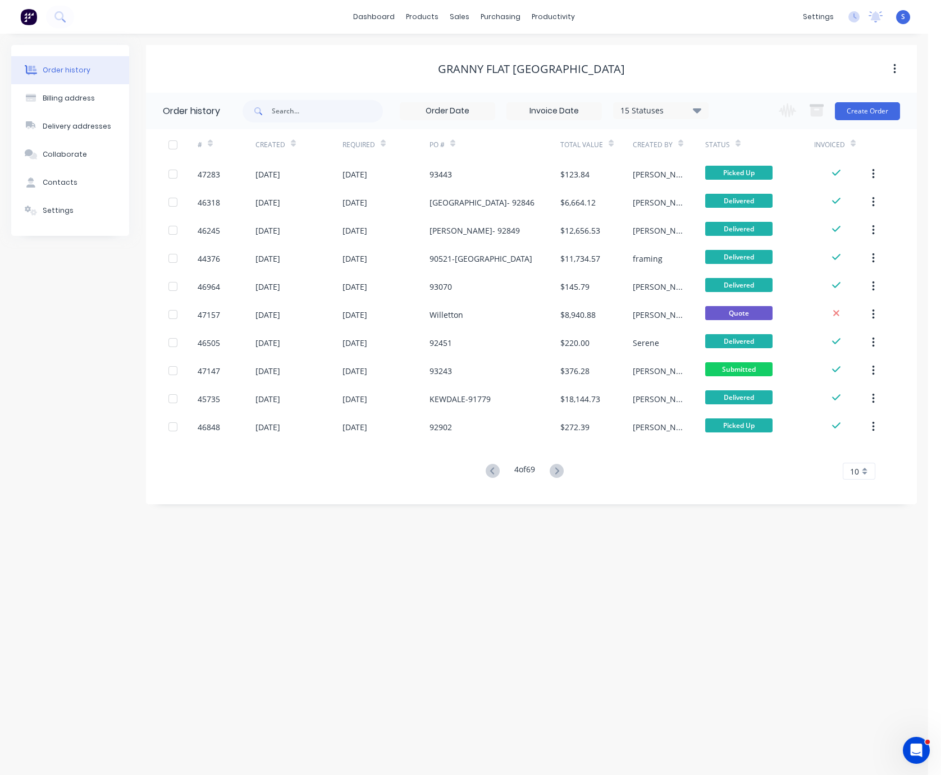
click at [490, 468] on icon at bounding box center [492, 470] width 4 height 7
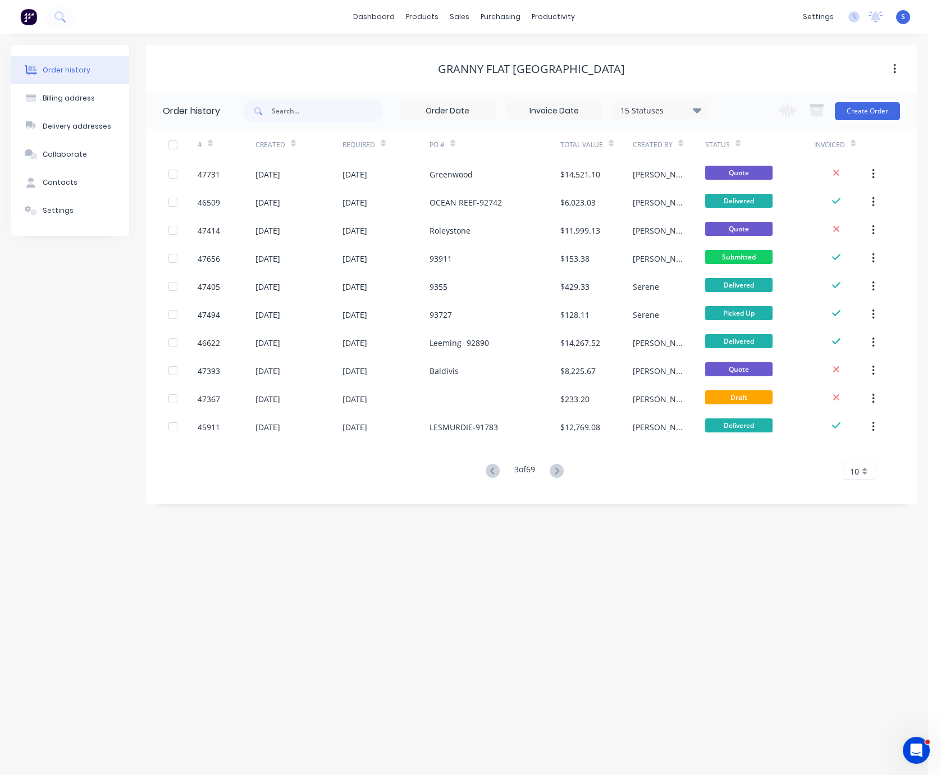
click at [490, 468] on icon at bounding box center [492, 470] width 4 height 7
